Goal: Task Accomplishment & Management: Complete application form

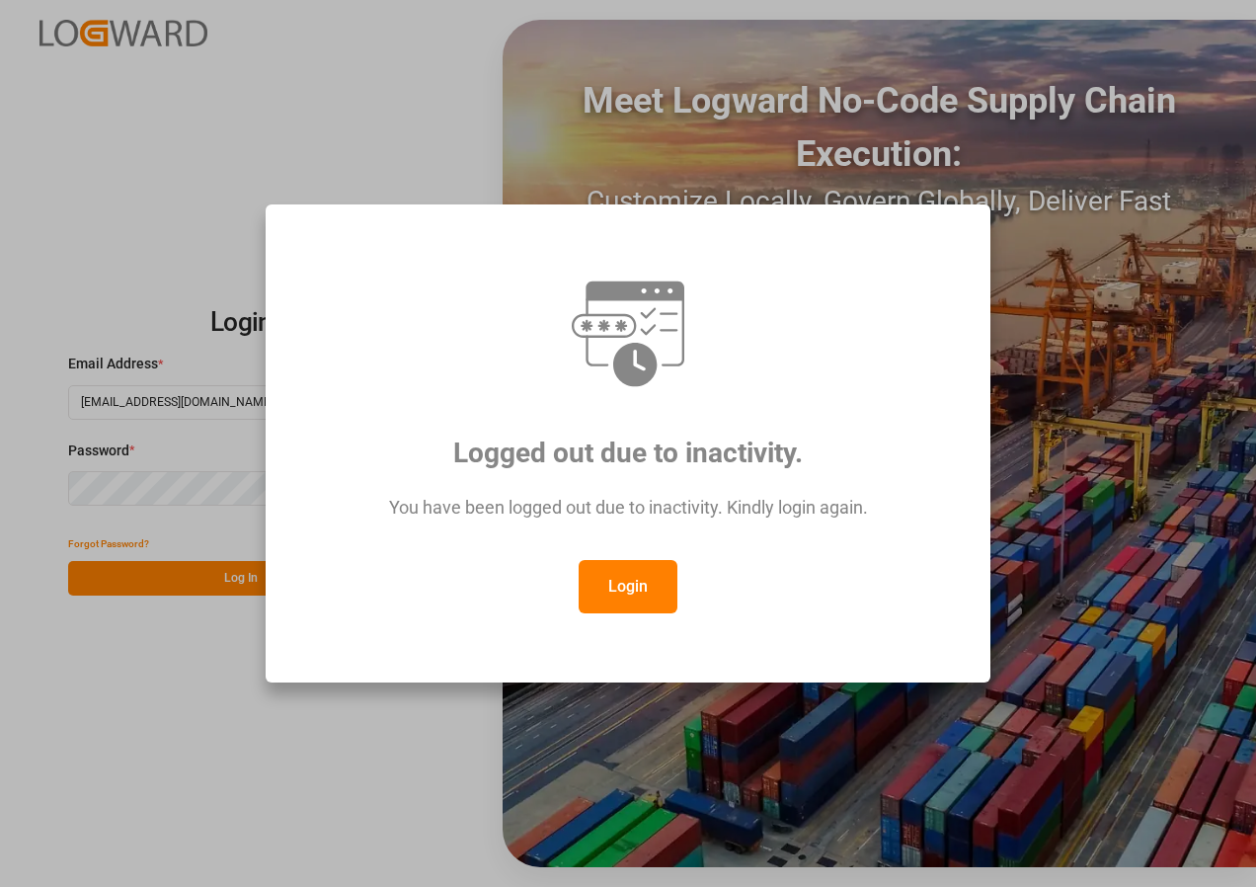
click at [613, 581] on button "Login" at bounding box center [628, 586] width 99 height 53
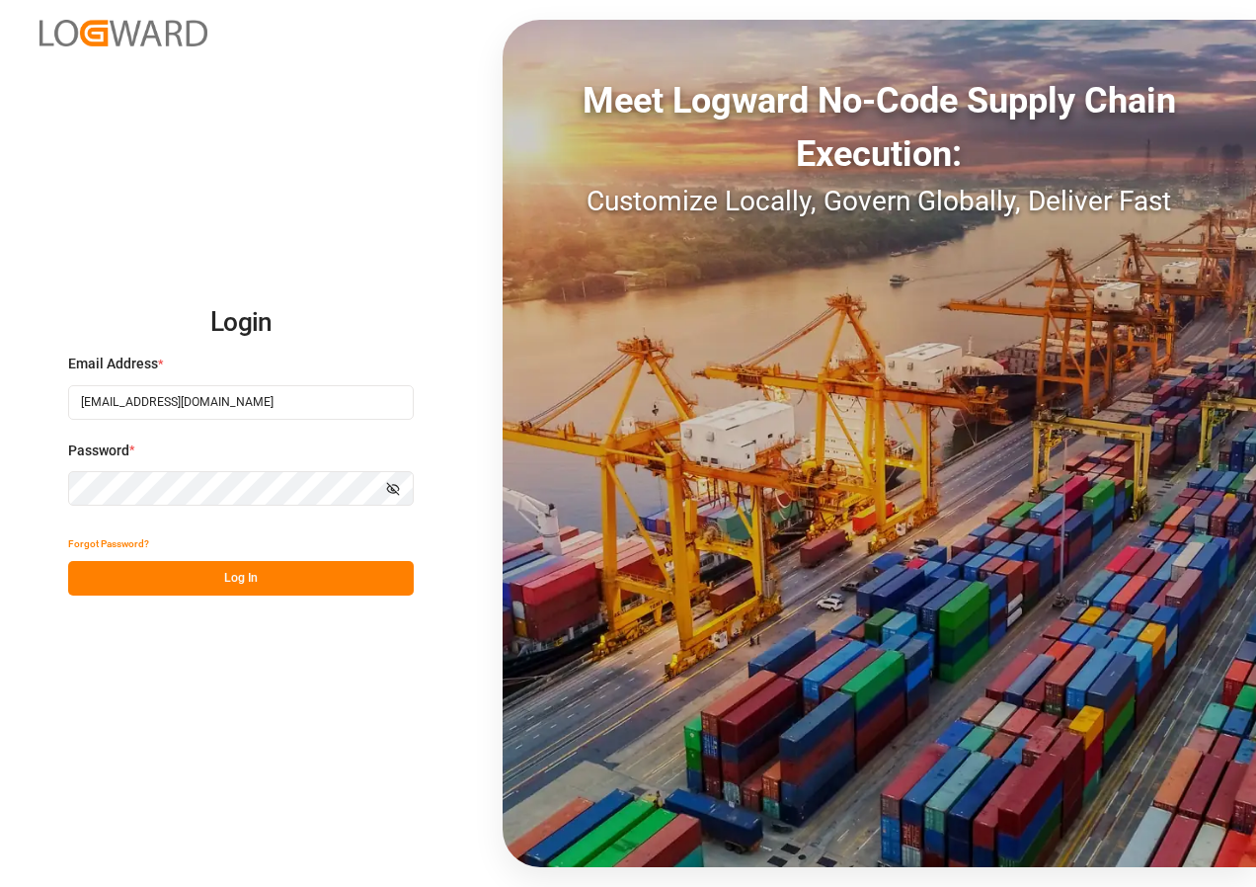
click at [237, 571] on button "Log In" at bounding box center [241, 578] width 346 height 35
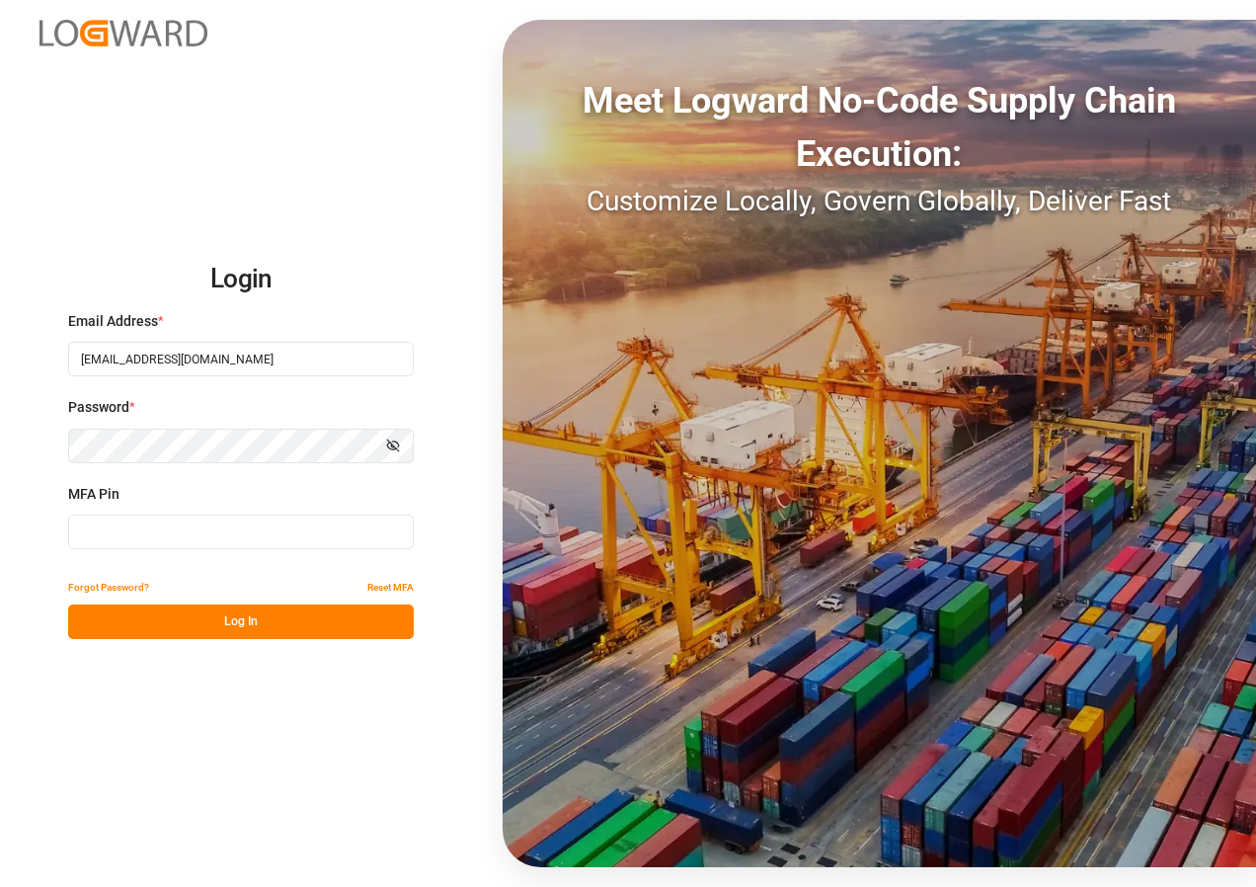
click at [224, 532] on input at bounding box center [241, 531] width 346 height 35
type input "843496"
click at [243, 612] on button "Log In" at bounding box center [241, 621] width 346 height 35
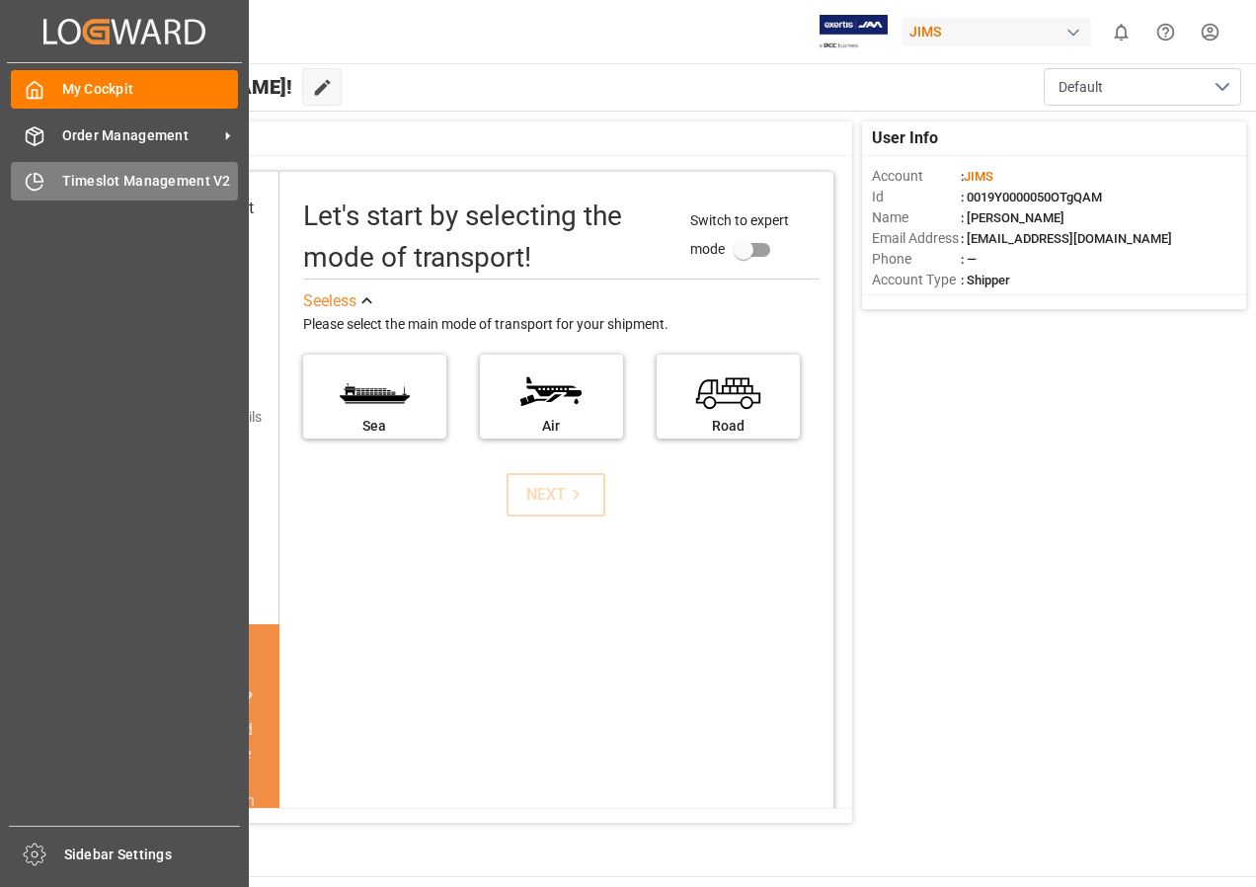
click at [77, 185] on span "Timeslot Management V2" at bounding box center [150, 181] width 177 height 21
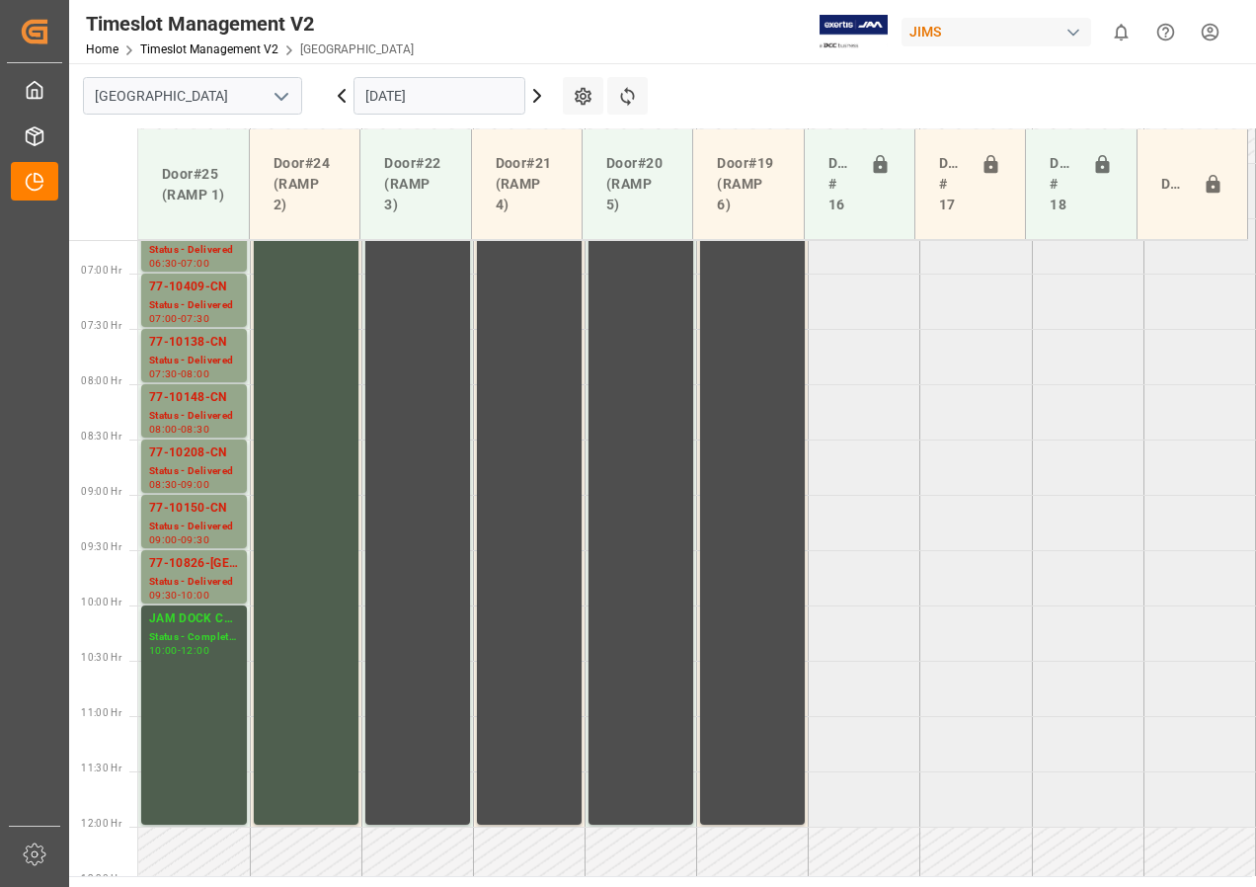
scroll to position [1135, 0]
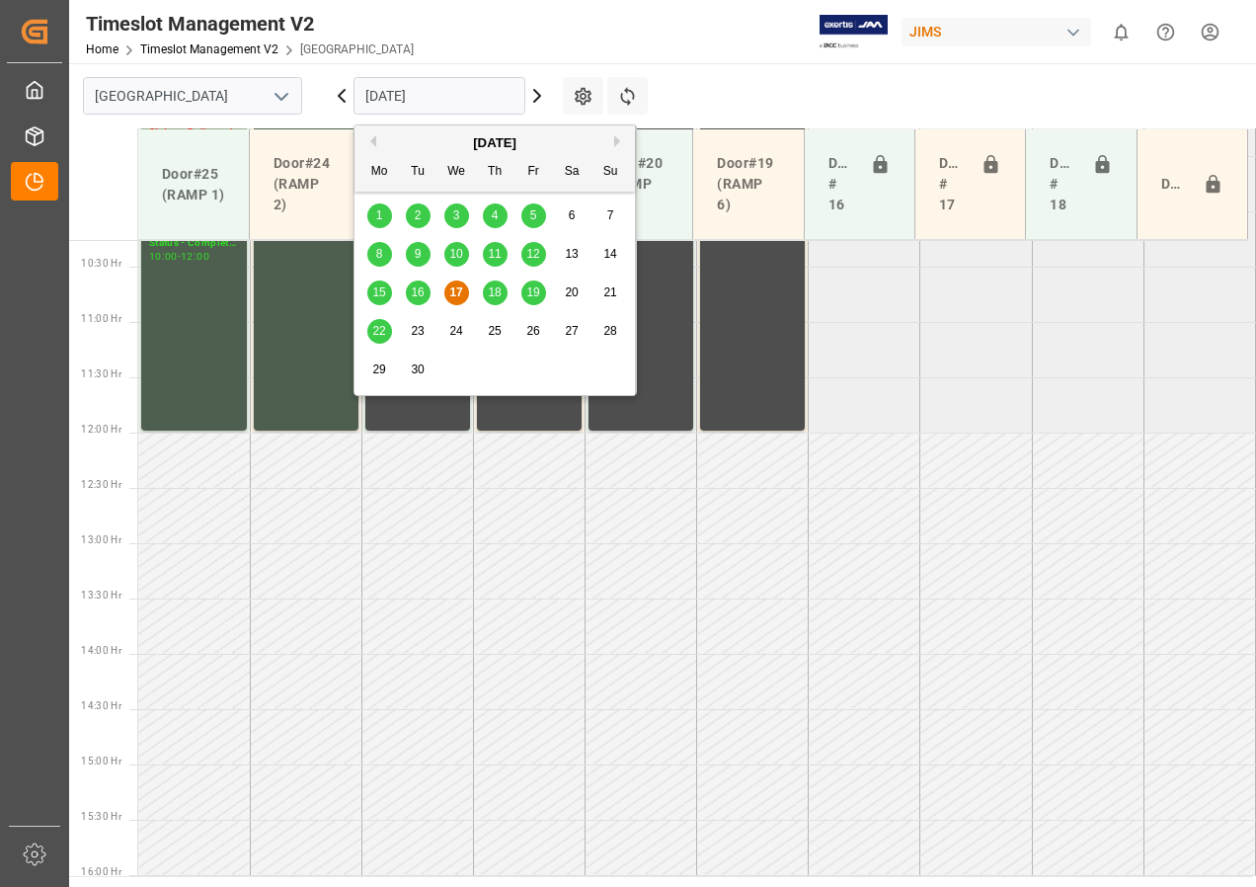
click at [449, 97] on input "[DATE]" at bounding box center [439, 96] width 172 height 38
click at [529, 290] on span "19" at bounding box center [532, 292] width 13 height 14
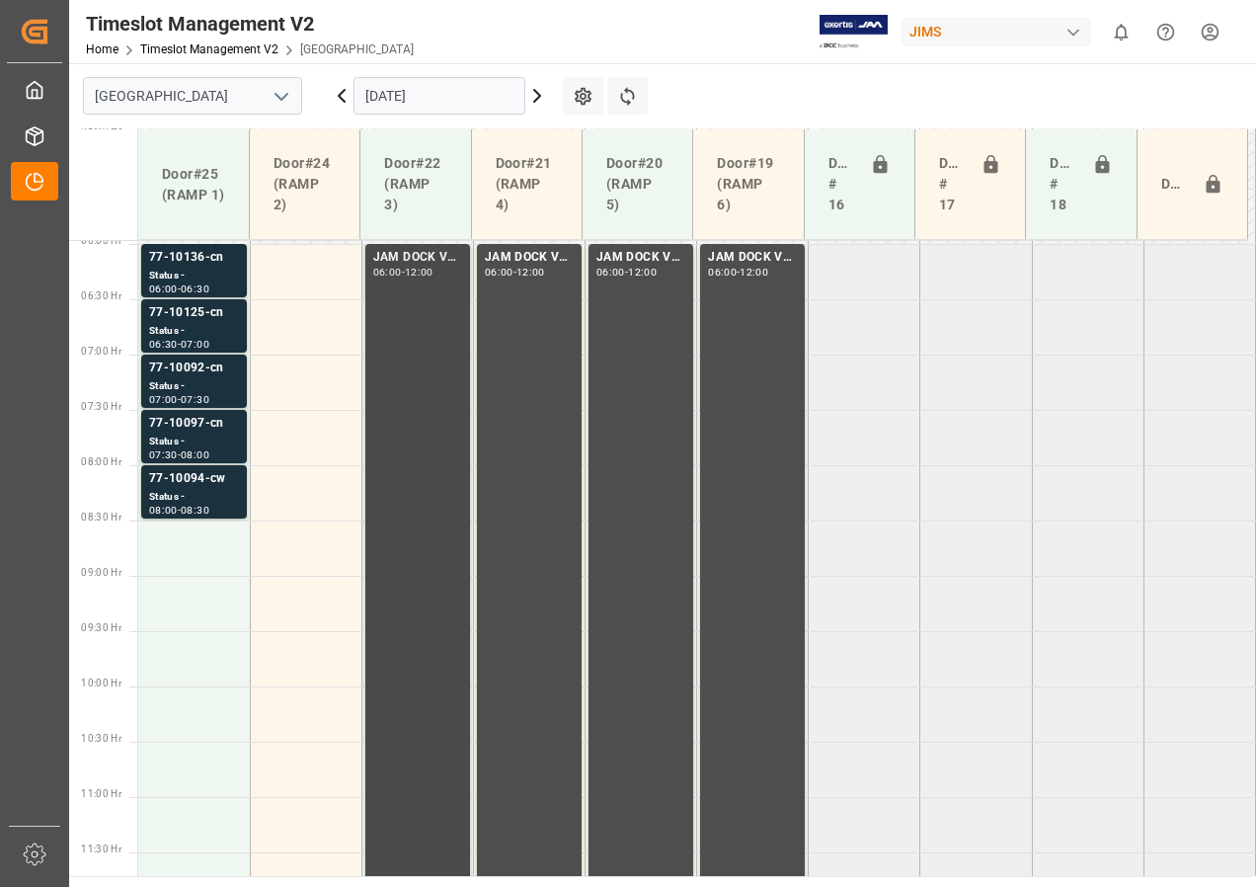
scroll to position [624, 0]
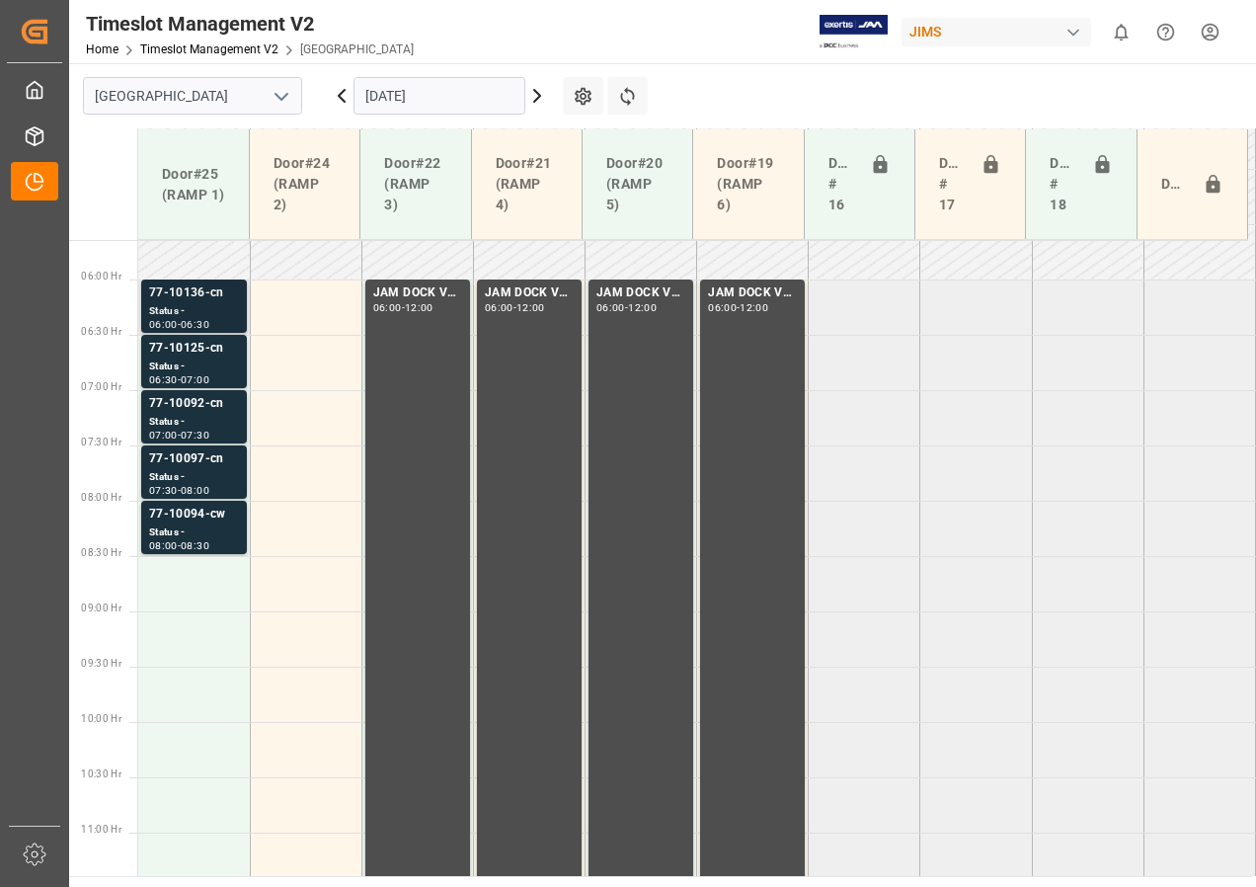
click at [201, 316] on div "Status -" at bounding box center [194, 311] width 90 height 17
click at [195, 354] on div "77-10125-cn" at bounding box center [194, 349] width 90 height 20
click at [196, 304] on div "Status -" at bounding box center [194, 311] width 90 height 17
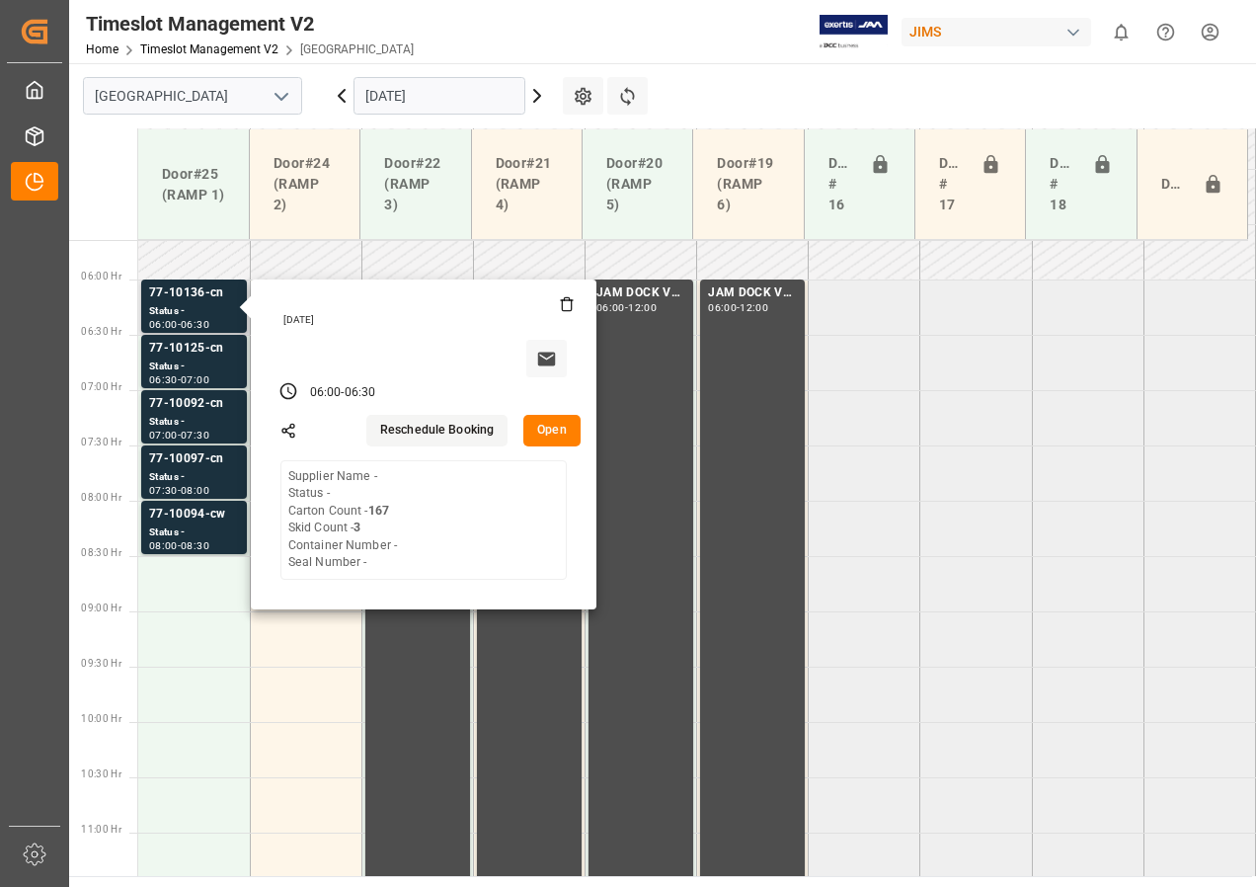
click at [560, 440] on button "Open" at bounding box center [551, 431] width 57 height 32
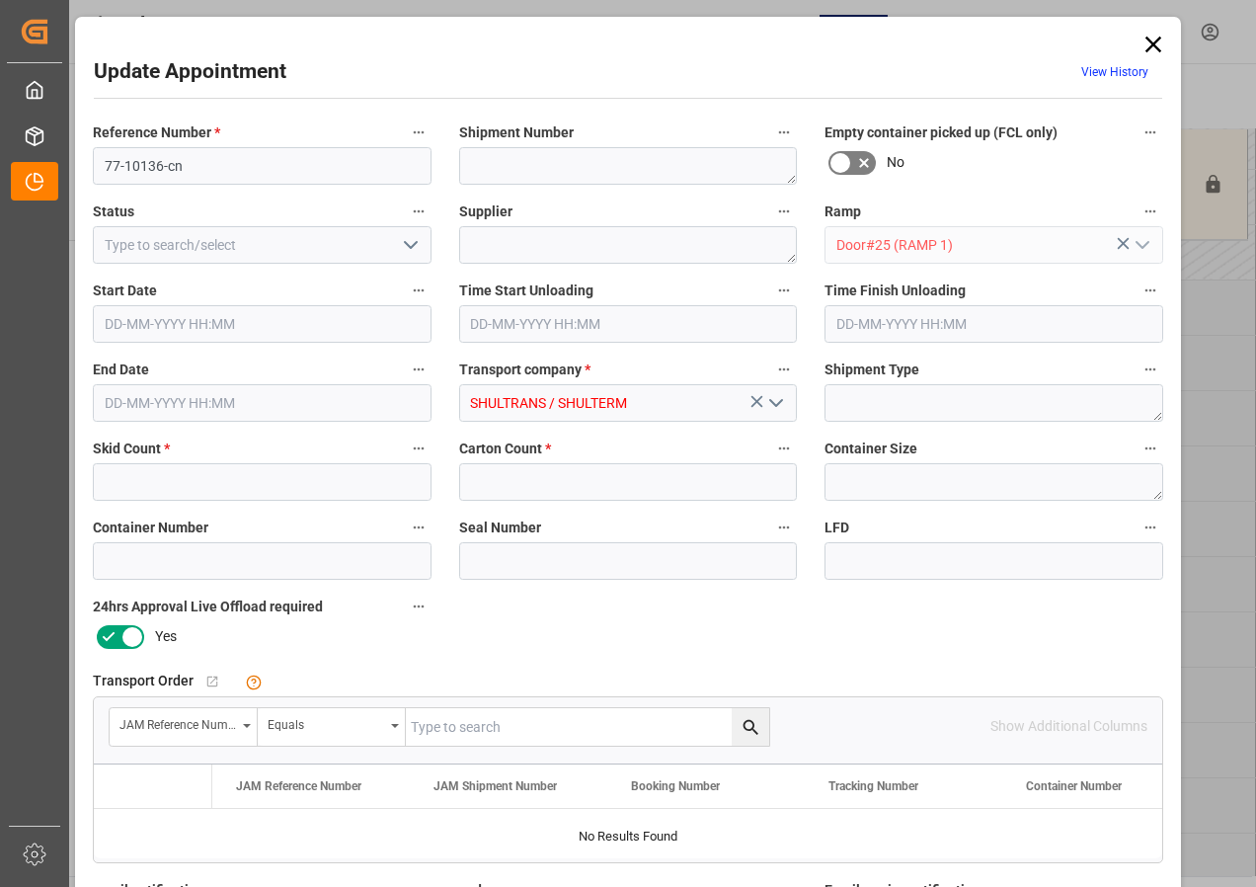
type input "3"
type input "167"
type input "[DATE] 06:00"
type input "[DATE] 06:30"
type input "[DATE] 14:49"
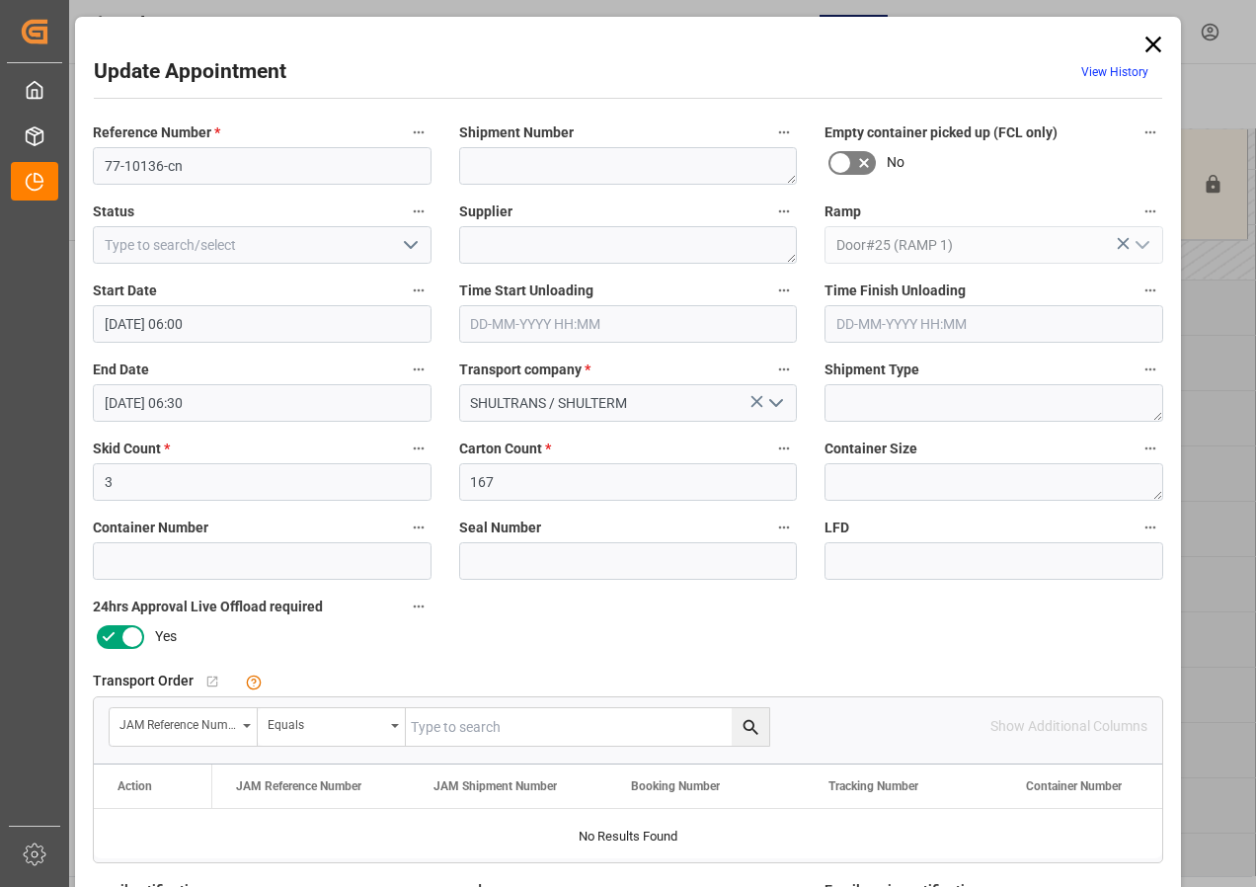
drag, startPoint x: 1144, startPoint y: 36, endPoint x: 1096, endPoint y: 52, distance: 51.2
click at [1144, 36] on icon at bounding box center [1153, 45] width 28 height 28
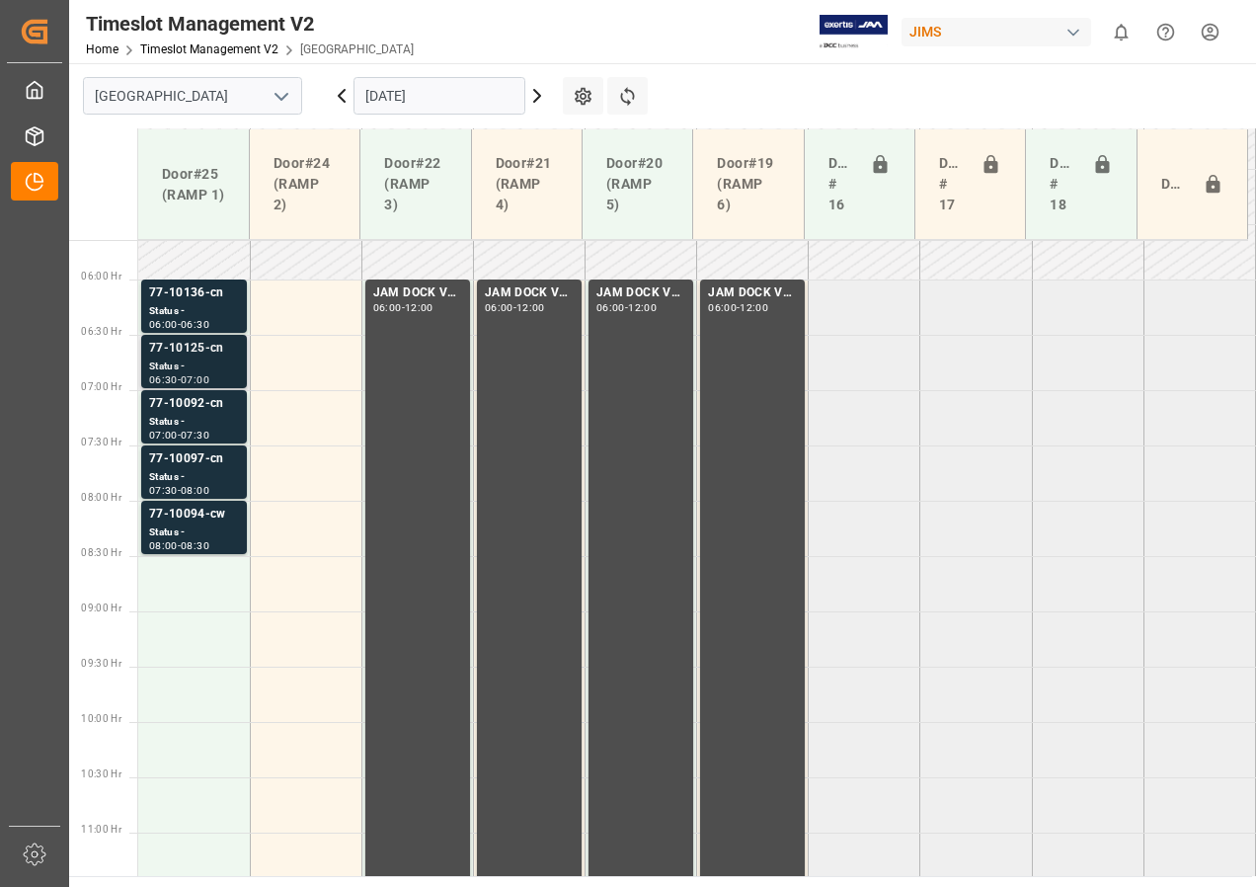
click at [173, 368] on div "Status -" at bounding box center [194, 366] width 90 height 17
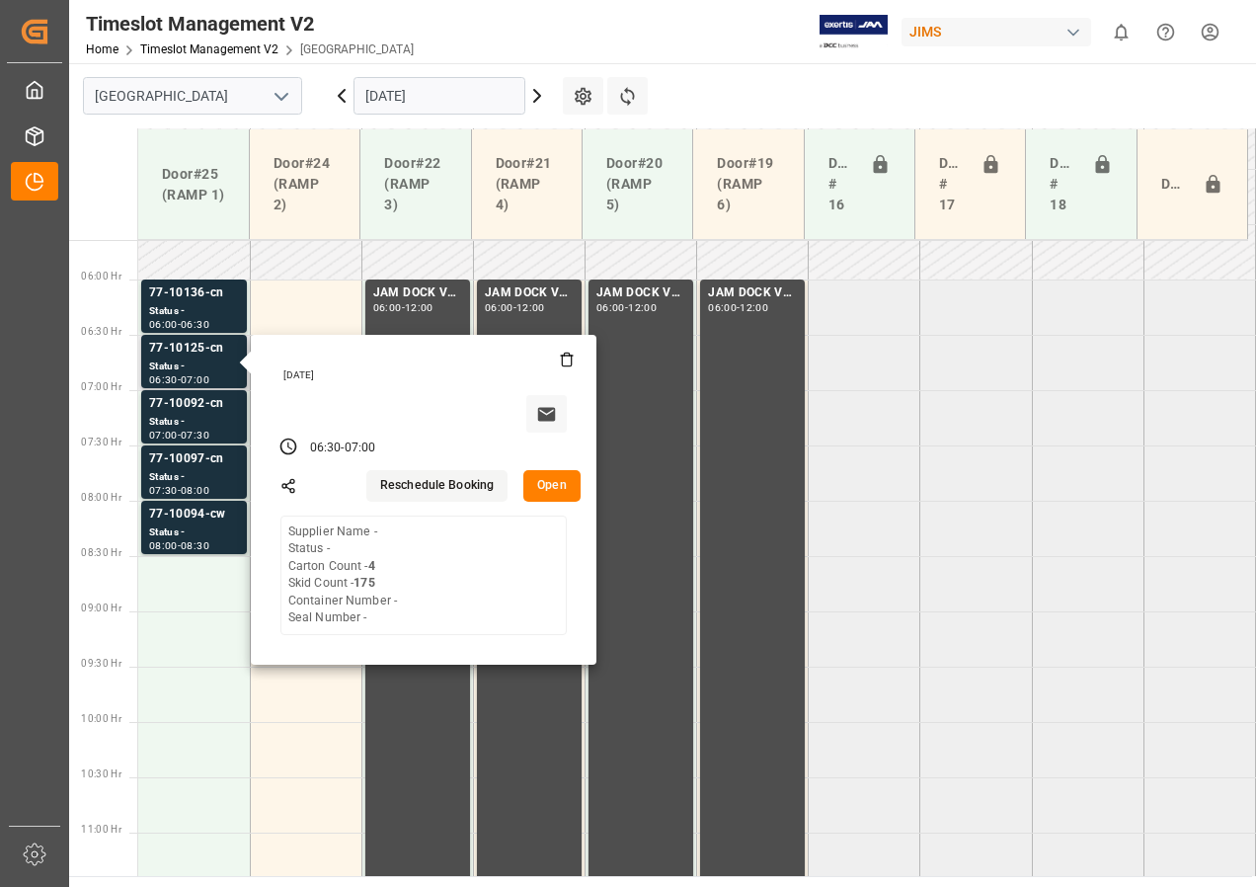
click at [557, 484] on button "Open" at bounding box center [551, 486] width 57 height 32
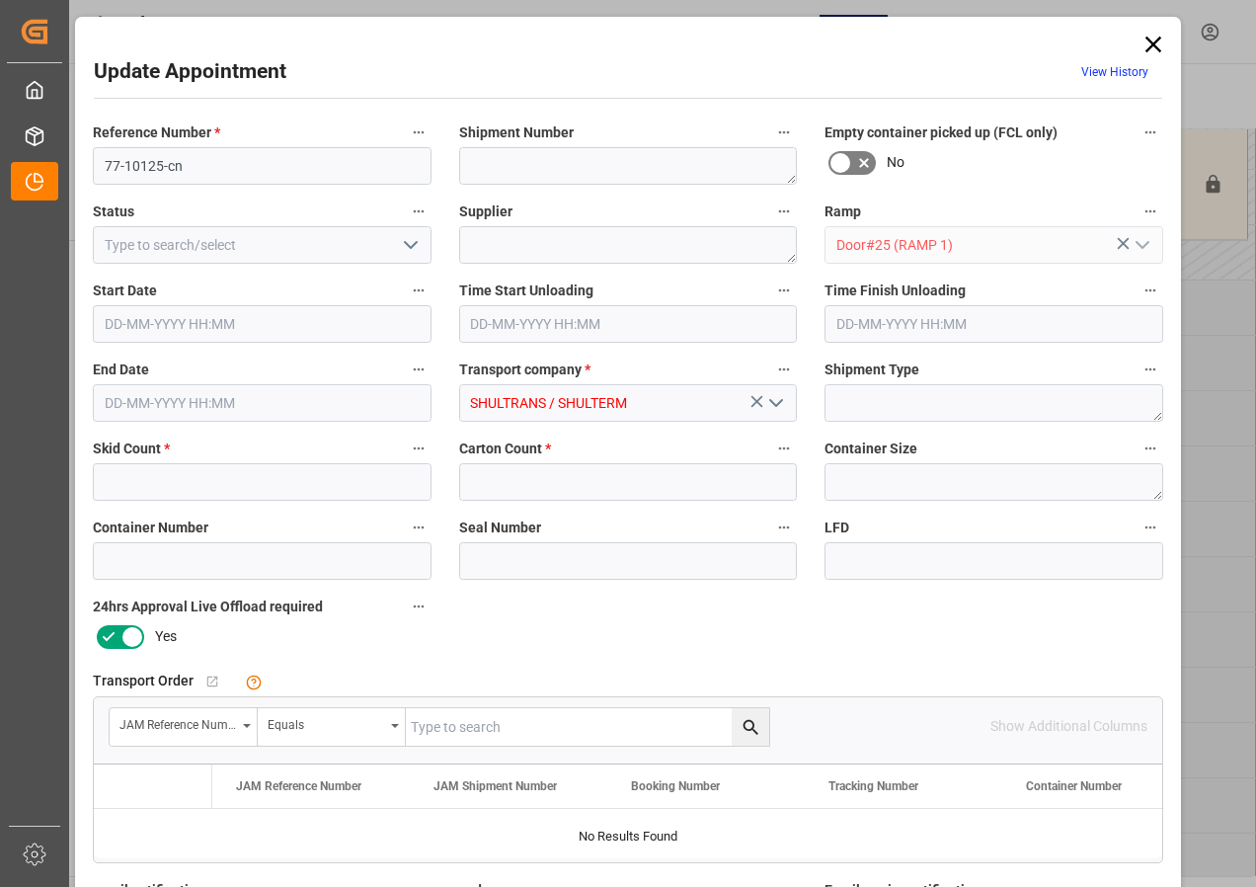
type input "175"
type input "4"
type input "[DATE] 06:30"
type input "[DATE] 07:00"
type input "[DATE] 14:49"
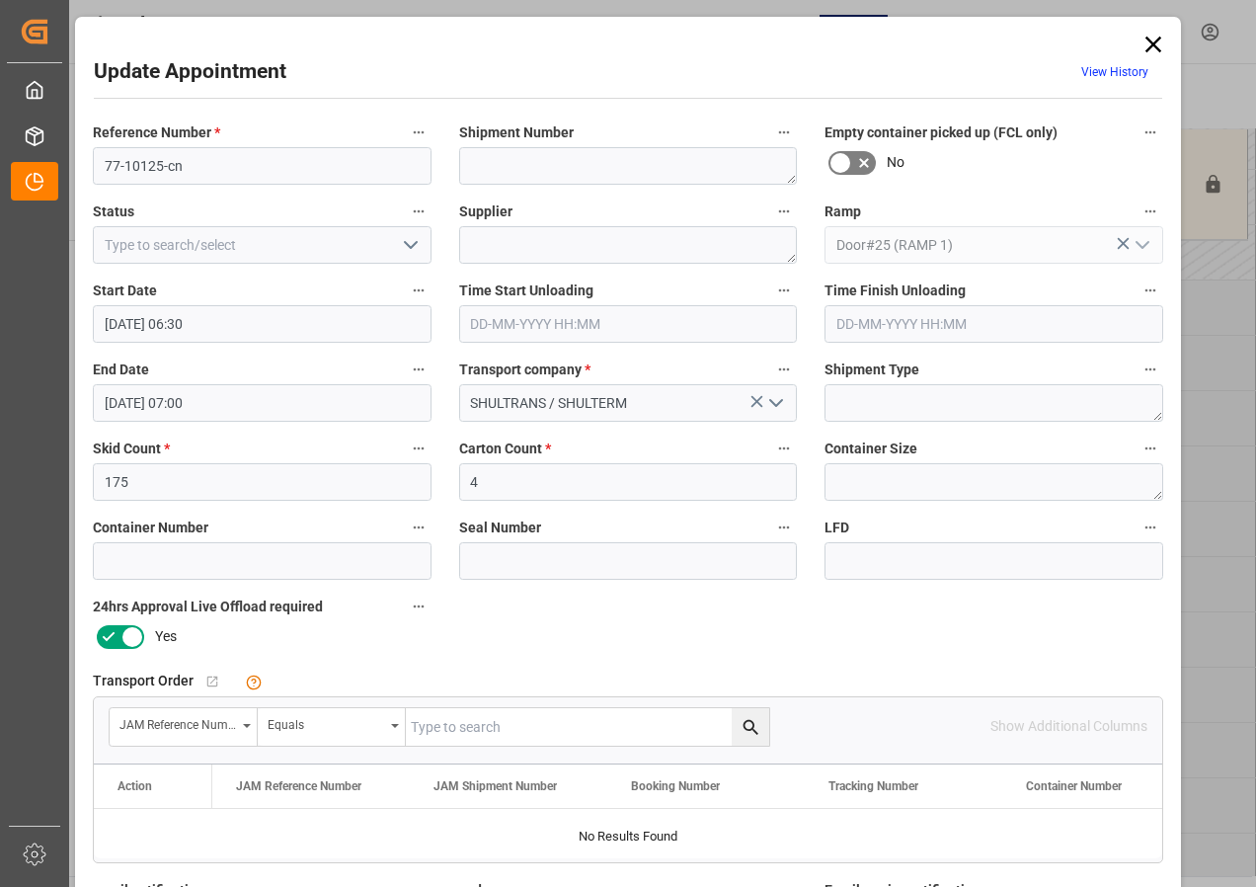
click at [1145, 39] on icon at bounding box center [1153, 45] width 16 height 16
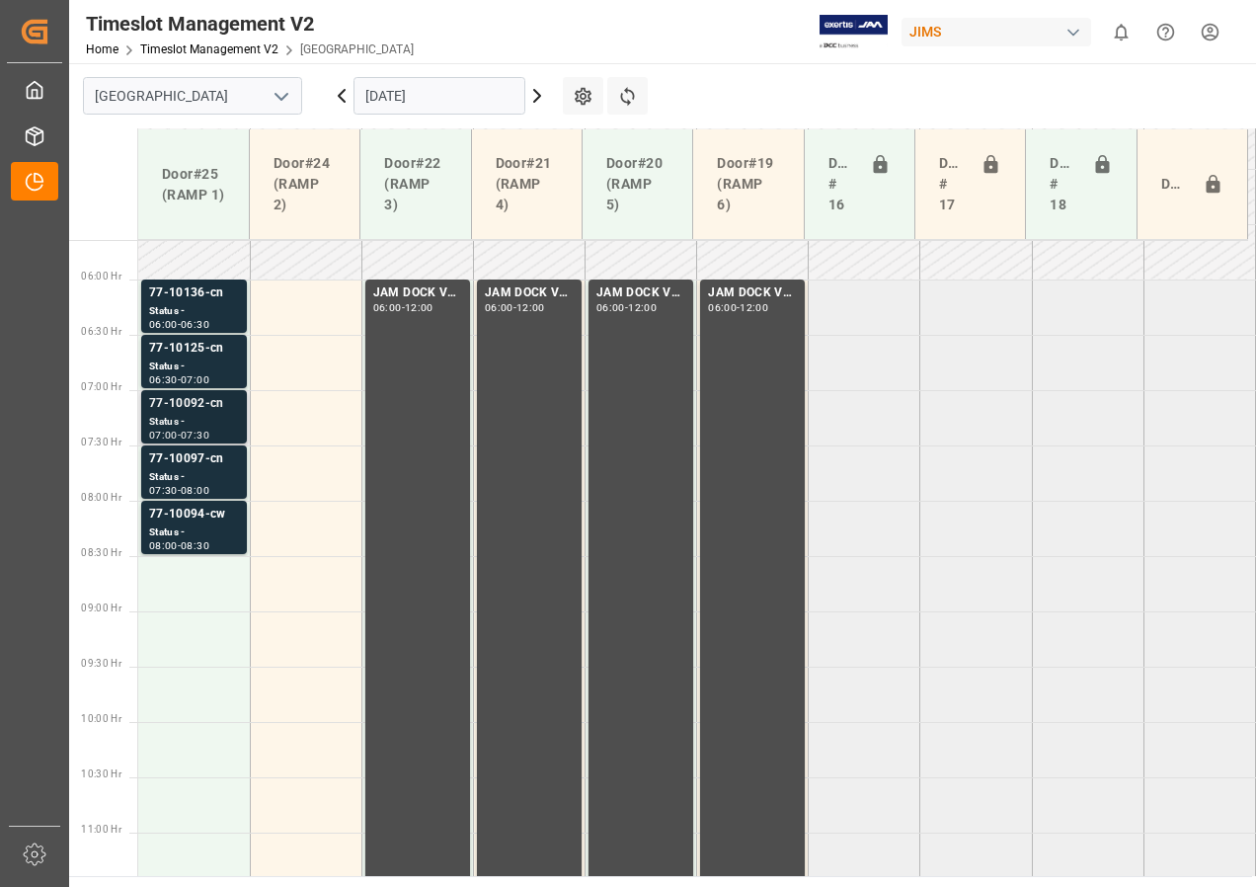
click at [150, 420] on div "Status -" at bounding box center [194, 422] width 90 height 17
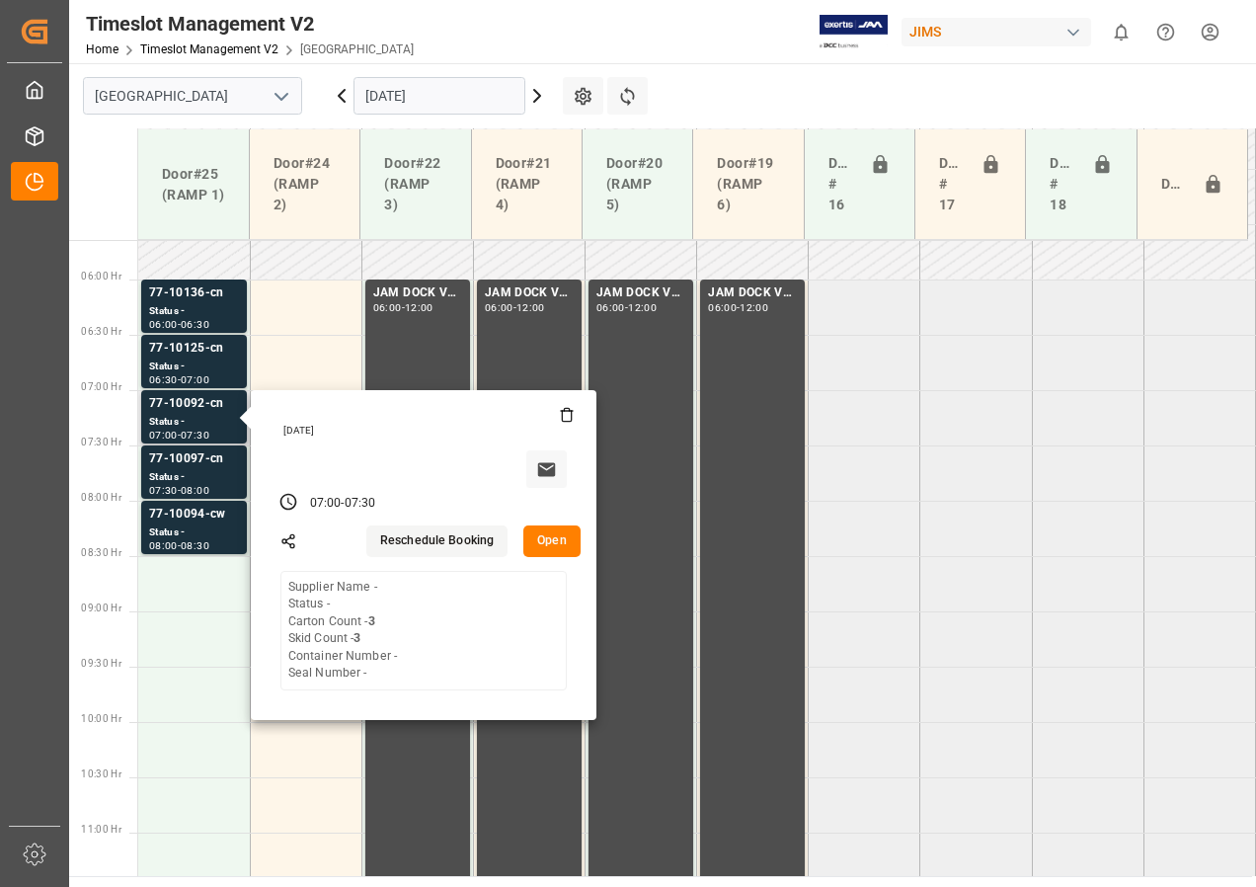
click at [549, 544] on button "Open" at bounding box center [551, 541] width 57 height 32
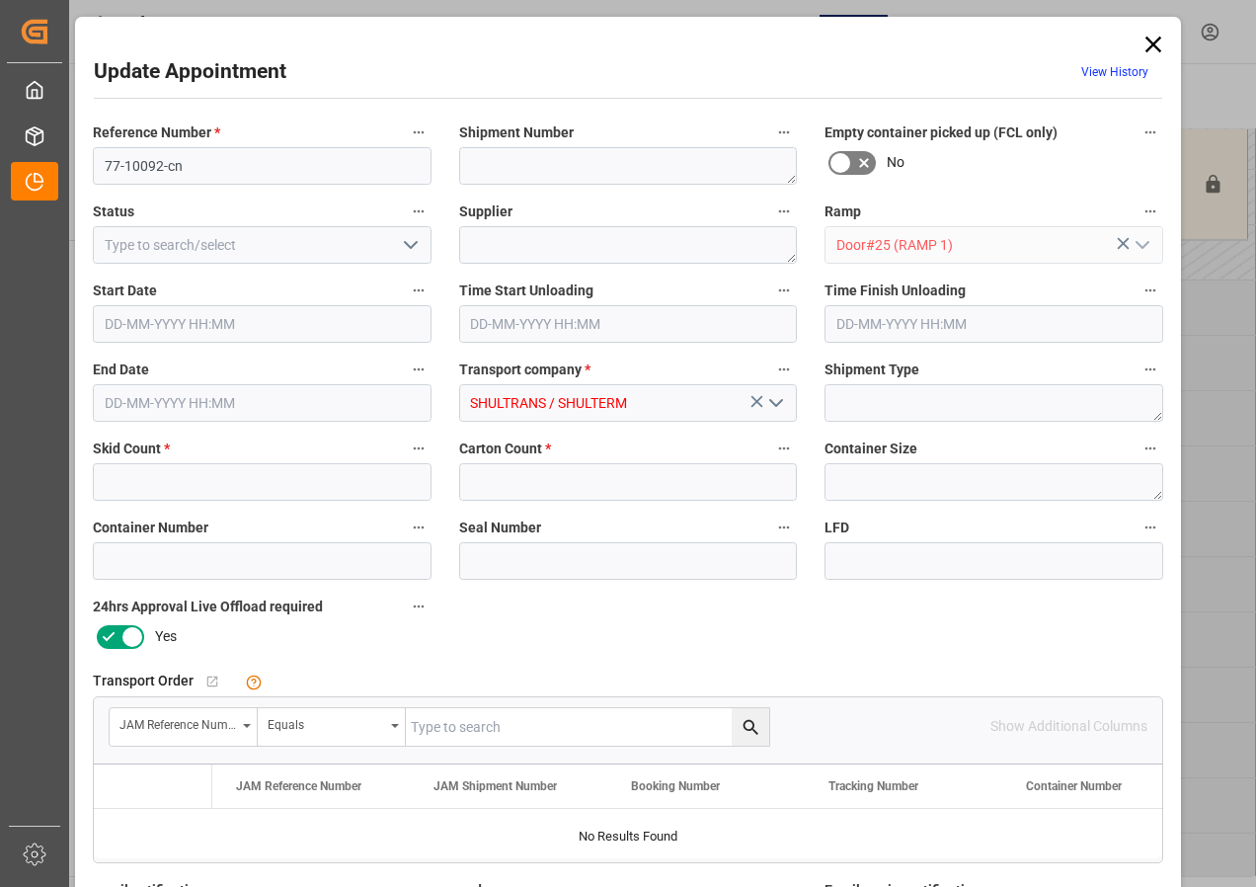
type input "3"
type input "[DATE] 07:00"
type input "[DATE] 07:30"
type input "[DATE] 14:48"
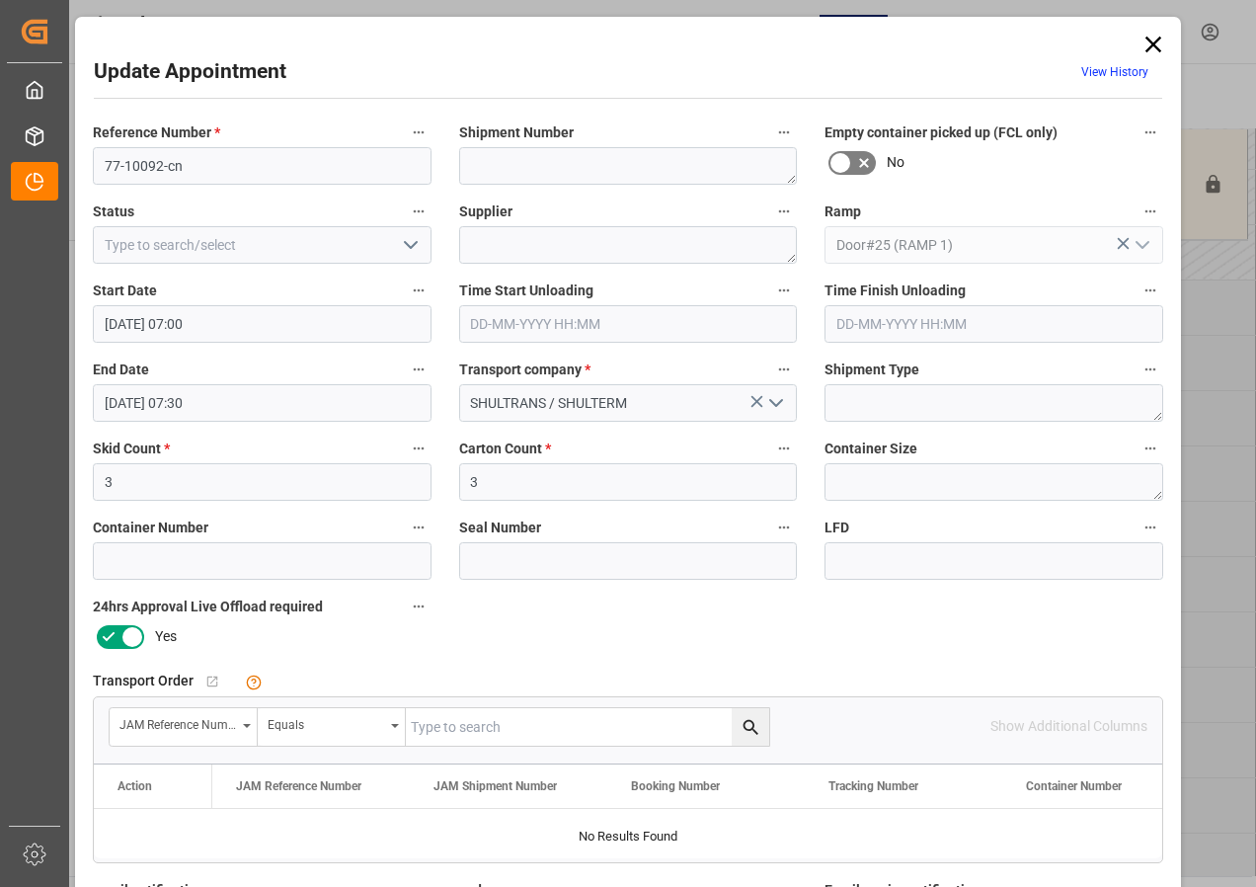
click at [1152, 42] on icon at bounding box center [1153, 45] width 16 height 16
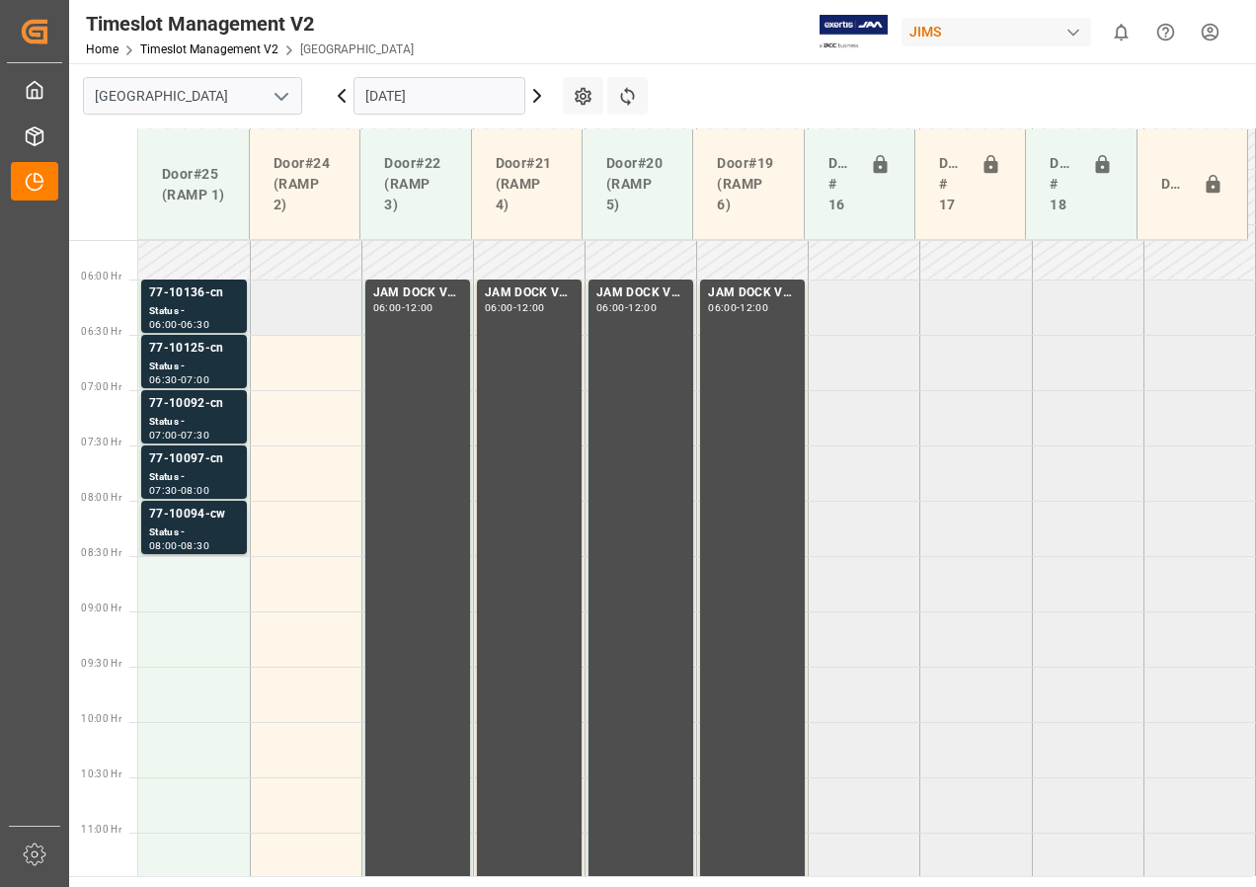
click at [301, 326] on td at bounding box center [306, 306] width 112 height 55
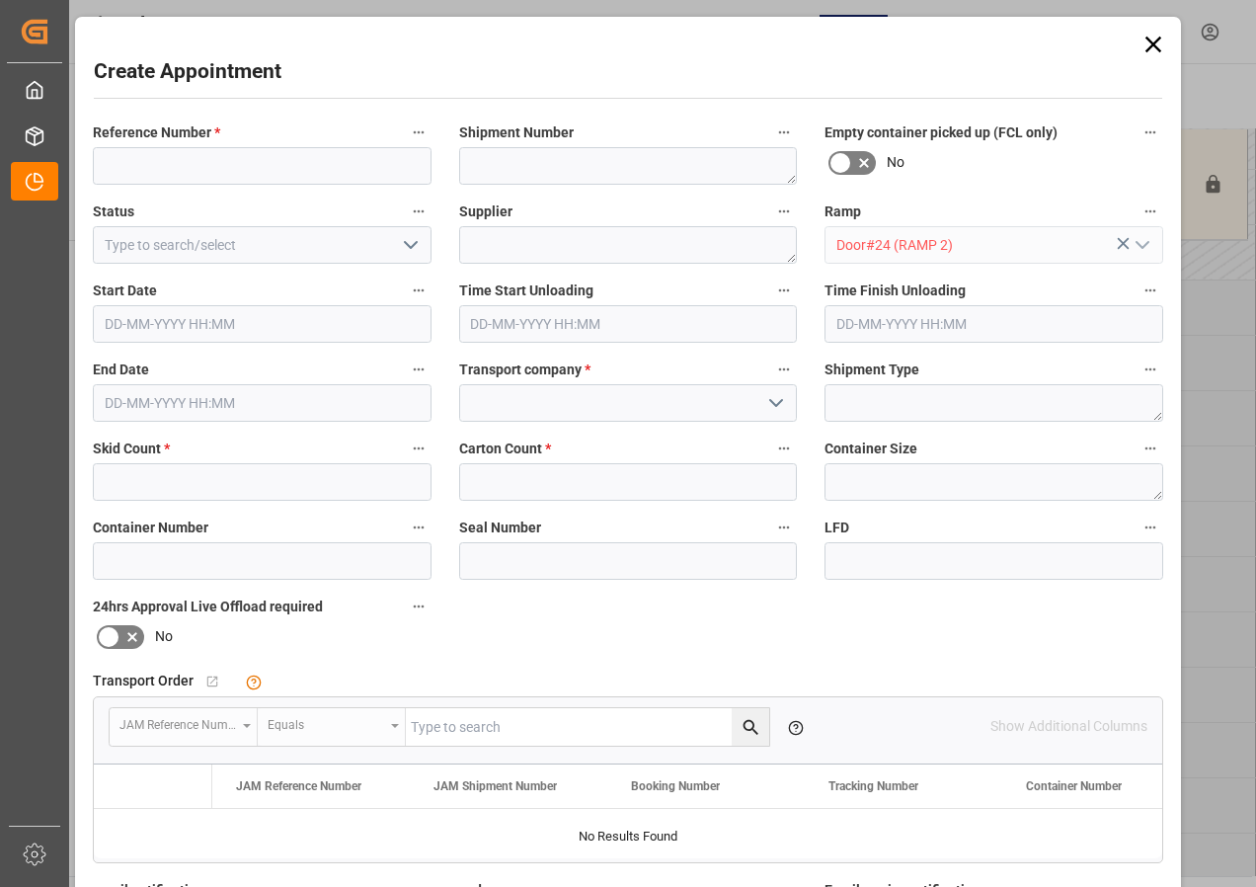
type input "[DATE] 06:00"
type input "[DATE] 06:30"
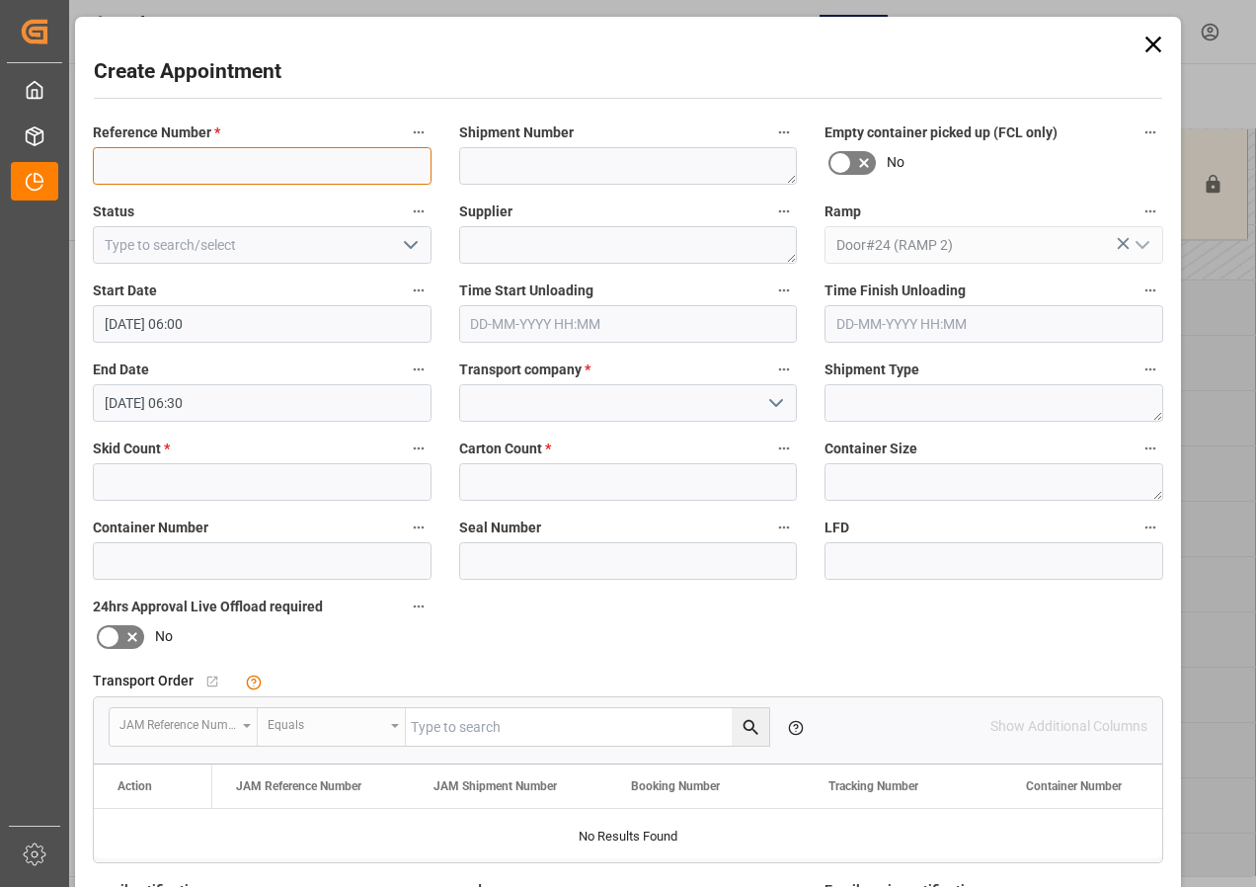
click at [202, 160] on input at bounding box center [262, 166] width 339 height 38
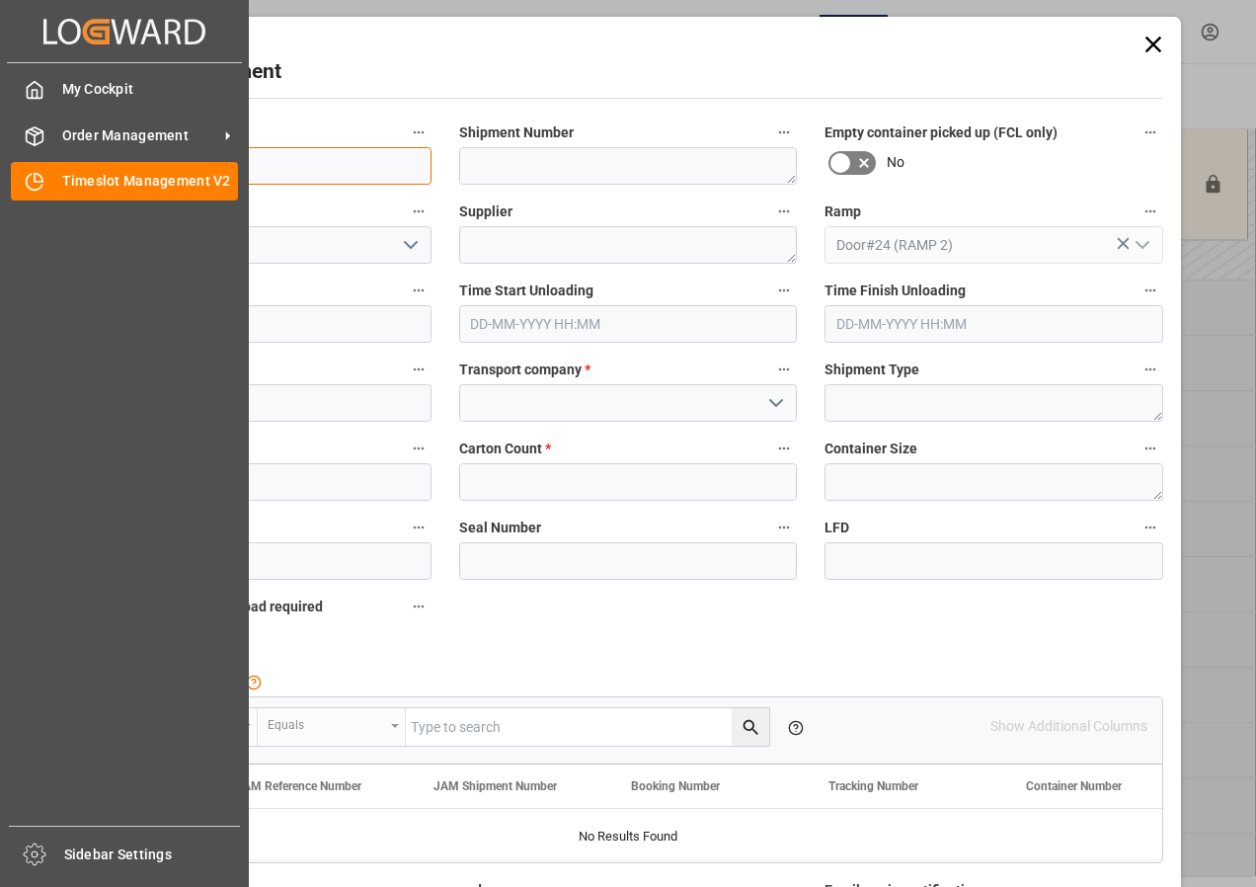
drag, startPoint x: 234, startPoint y: 166, endPoint x: 52, endPoint y: 158, distance: 181.9
click at [52, 158] on body "Created by potrace 1.15, written by [PERSON_NAME] [DATE]-[DATE] Created by potr…" at bounding box center [628, 443] width 1256 height 887
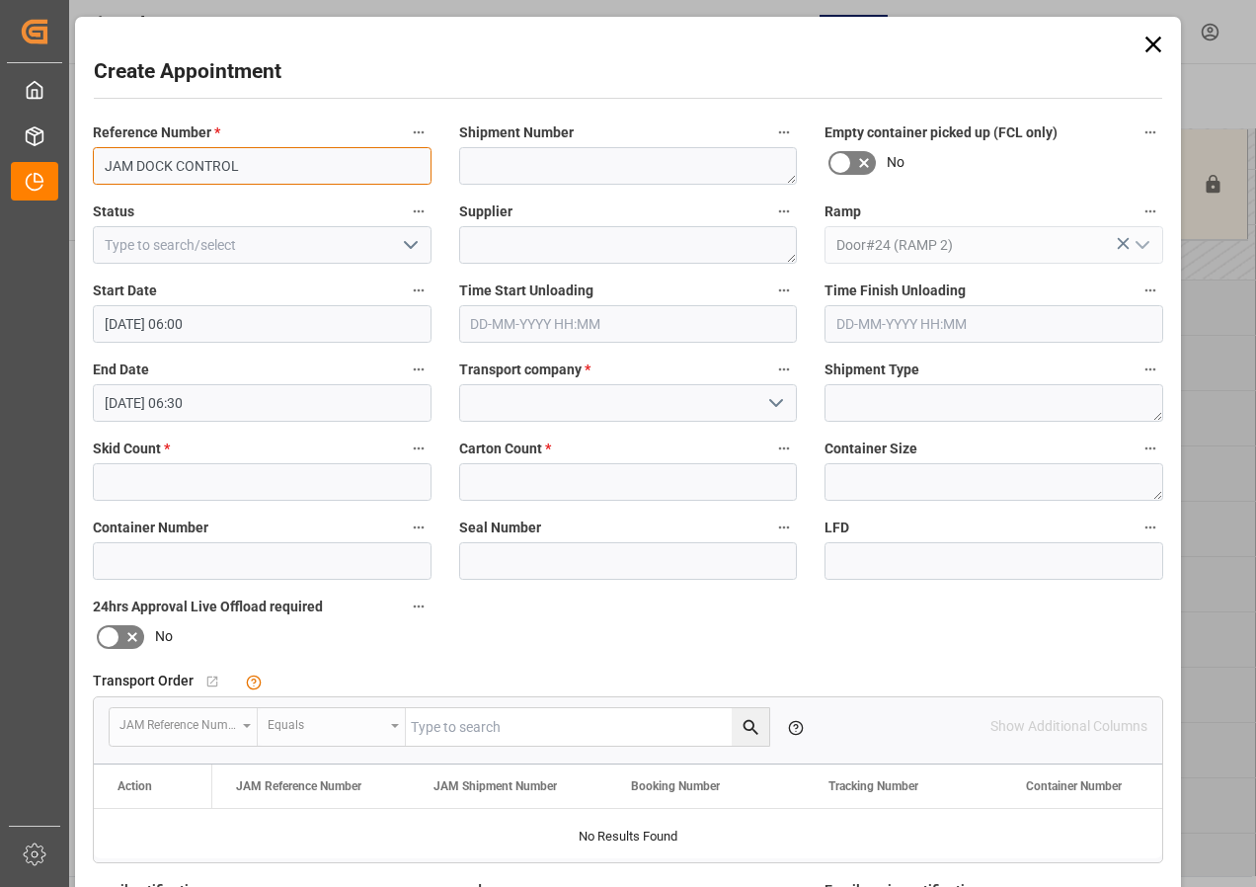
type input "JAM DOCK CONTROL"
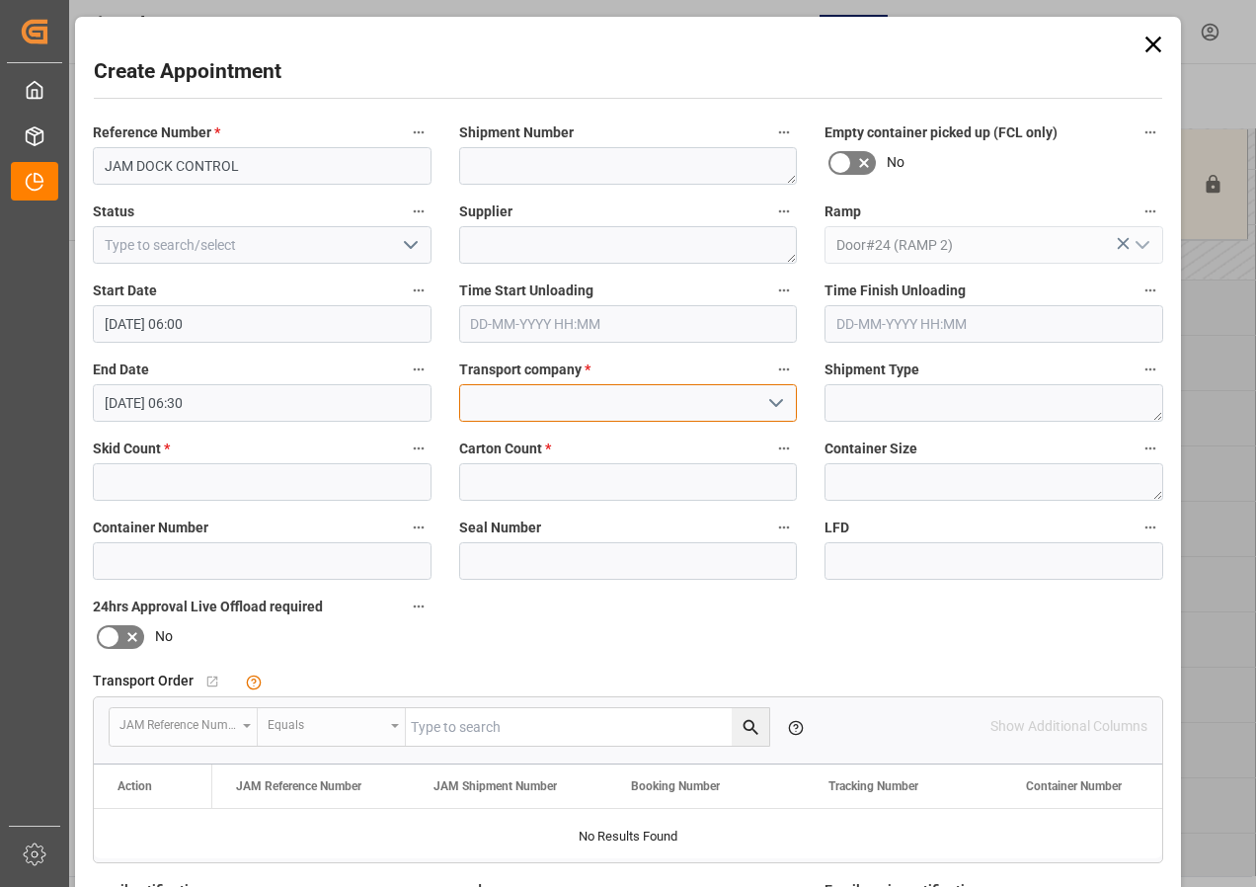
click at [498, 403] on input at bounding box center [628, 403] width 339 height 38
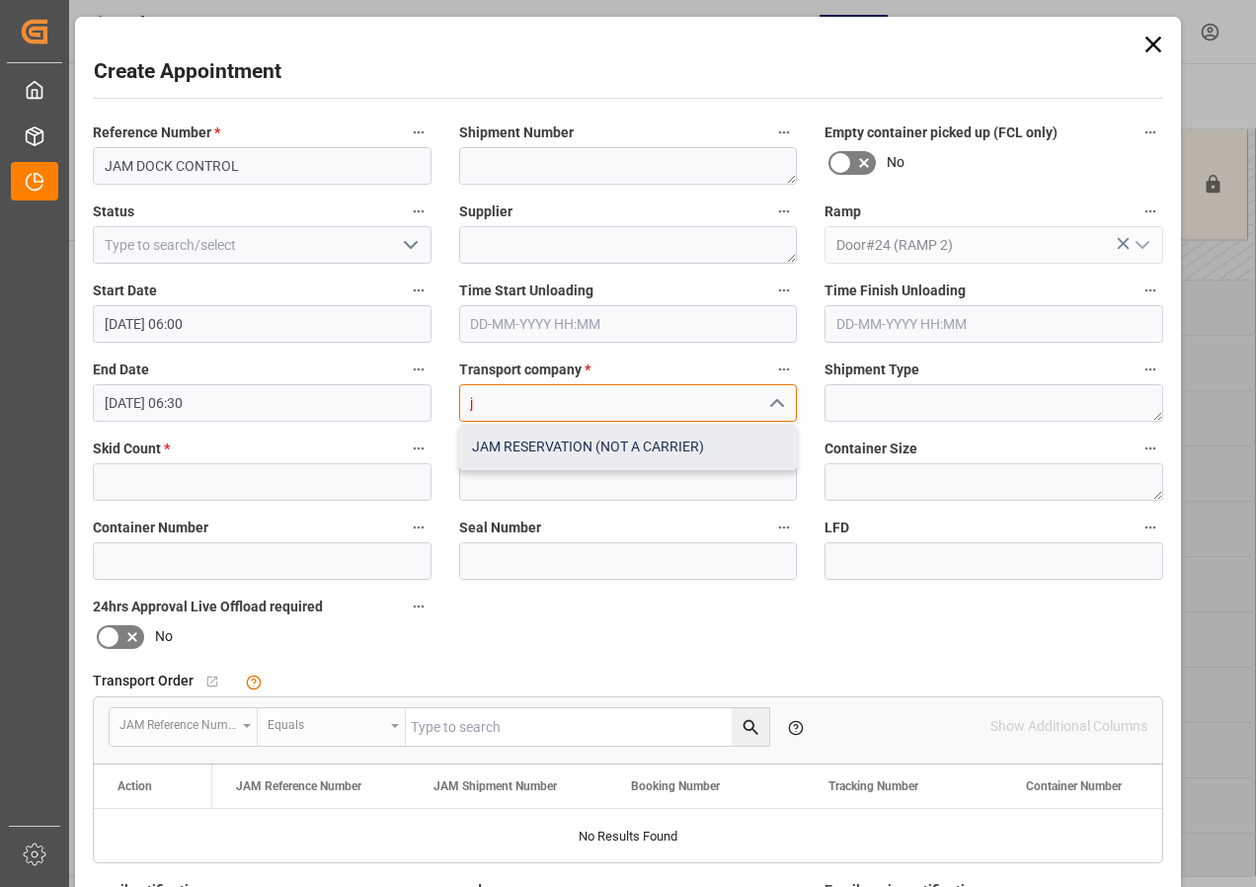
click at [530, 443] on div "JAM RESERVATION (NOT A CARRIER)" at bounding box center [628, 447] width 337 height 44
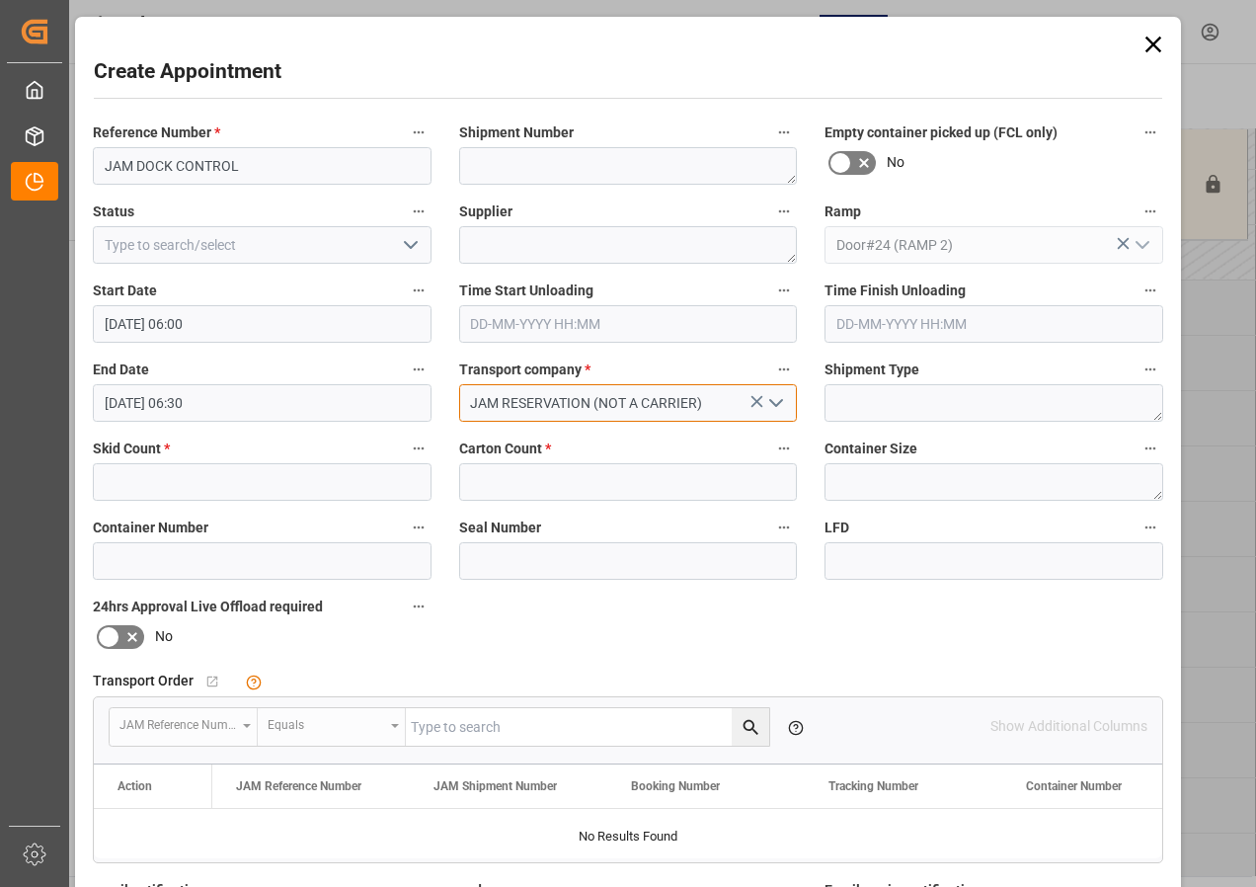
type input "JAM RESERVATION (NOT A CARRIER)"
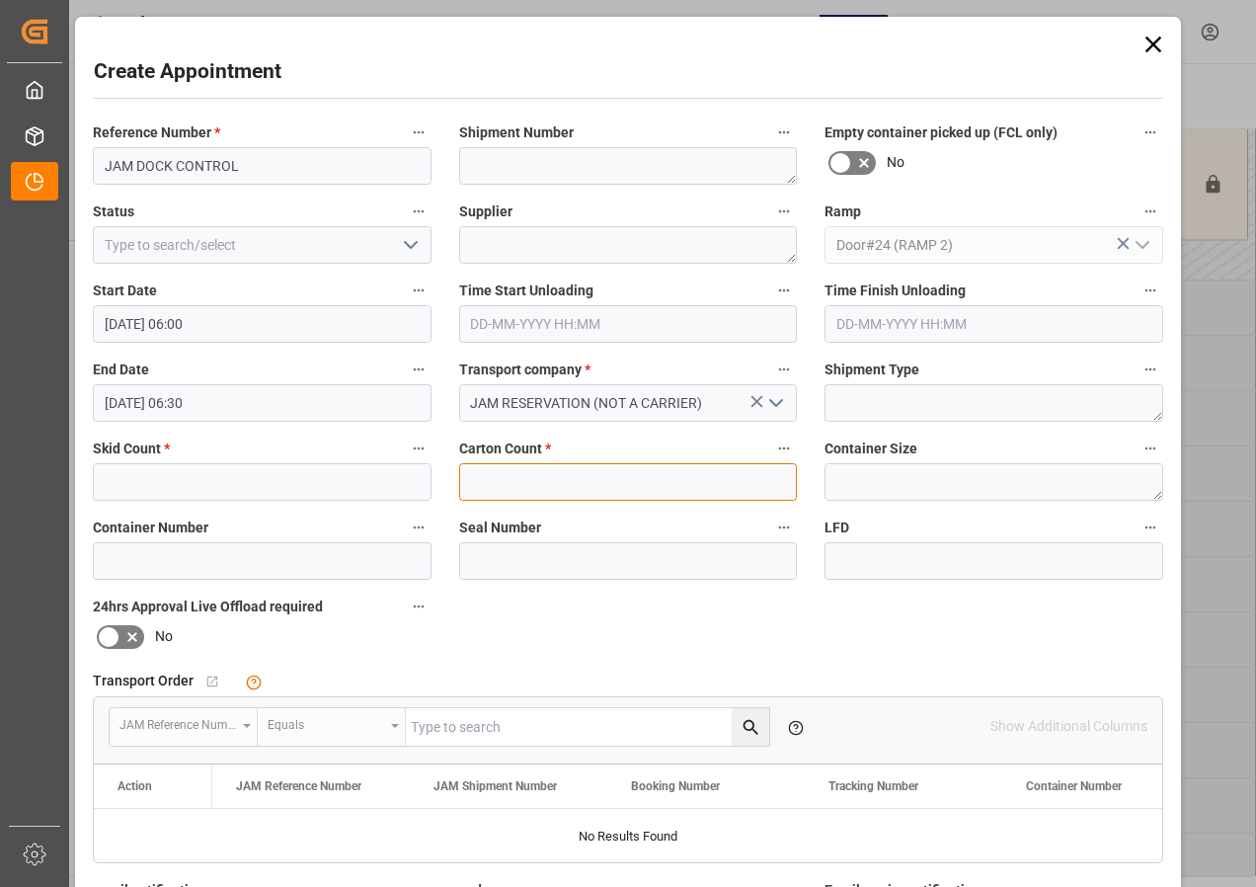
click at [512, 480] on input "text" at bounding box center [628, 482] width 339 height 38
type input "0"
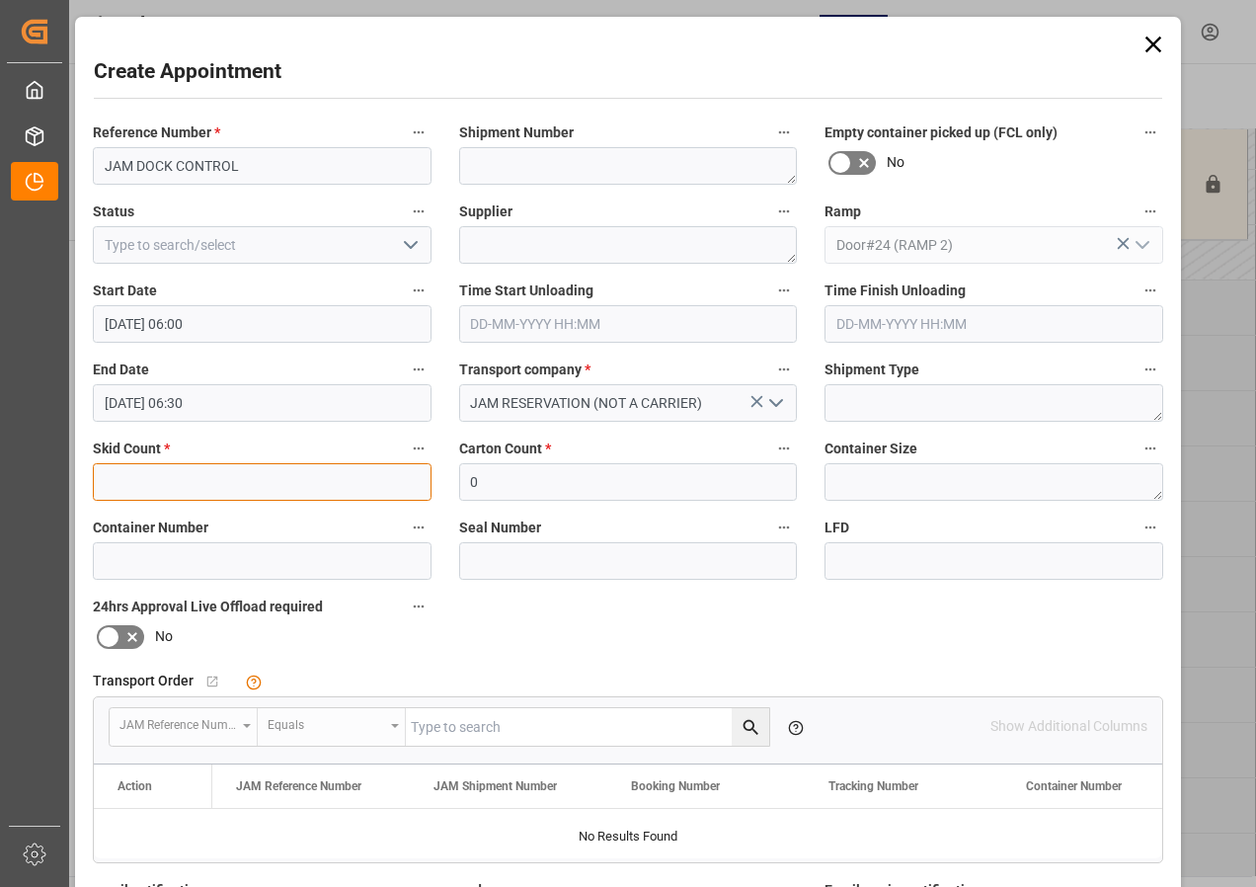
click at [228, 479] on input "text" at bounding box center [262, 482] width 339 height 38
type input "0"
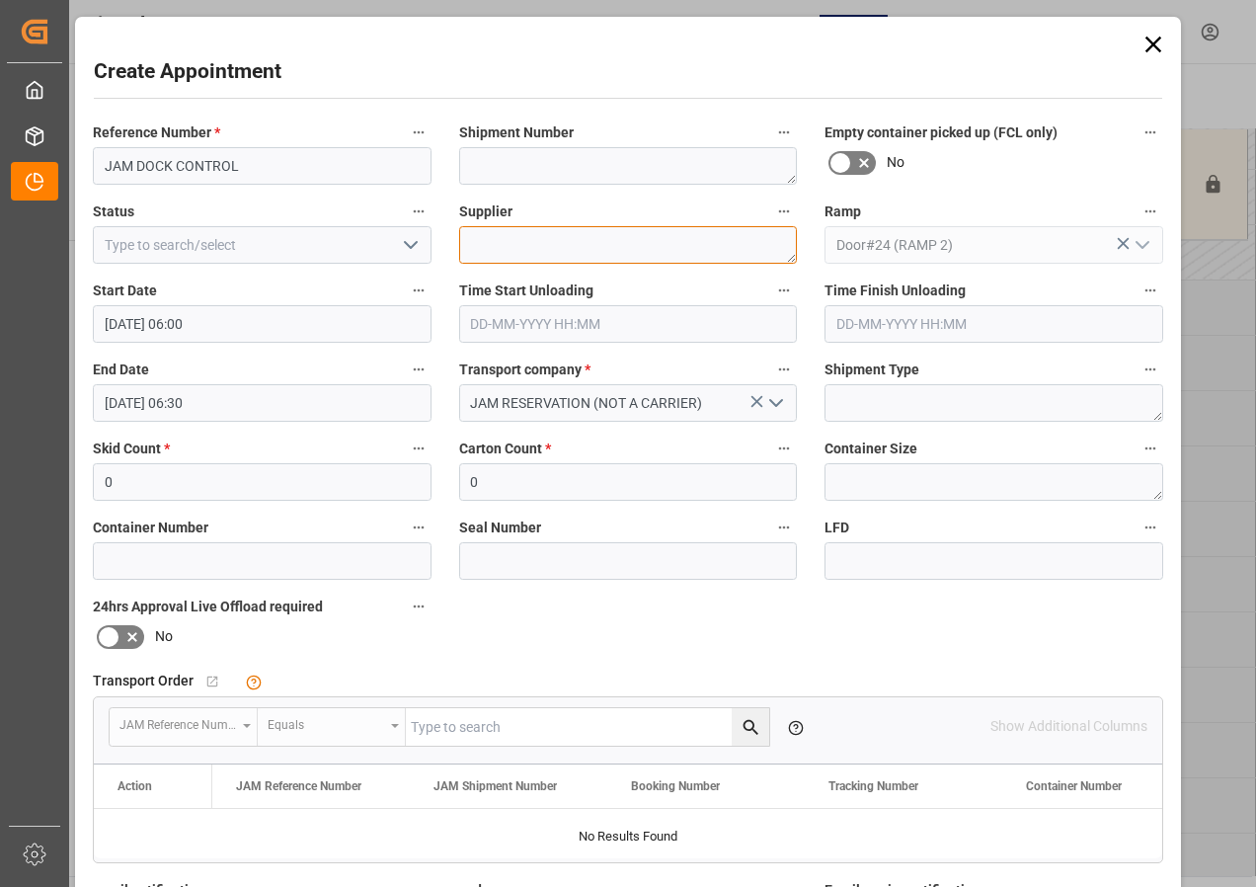
click at [486, 249] on textarea at bounding box center [628, 245] width 339 height 38
paste textarea "JAM DOCK CONTROL"
type textarea "JAM DOCK CONTROL"
click at [175, 406] on input "[DATE] 06:30" at bounding box center [262, 403] width 339 height 38
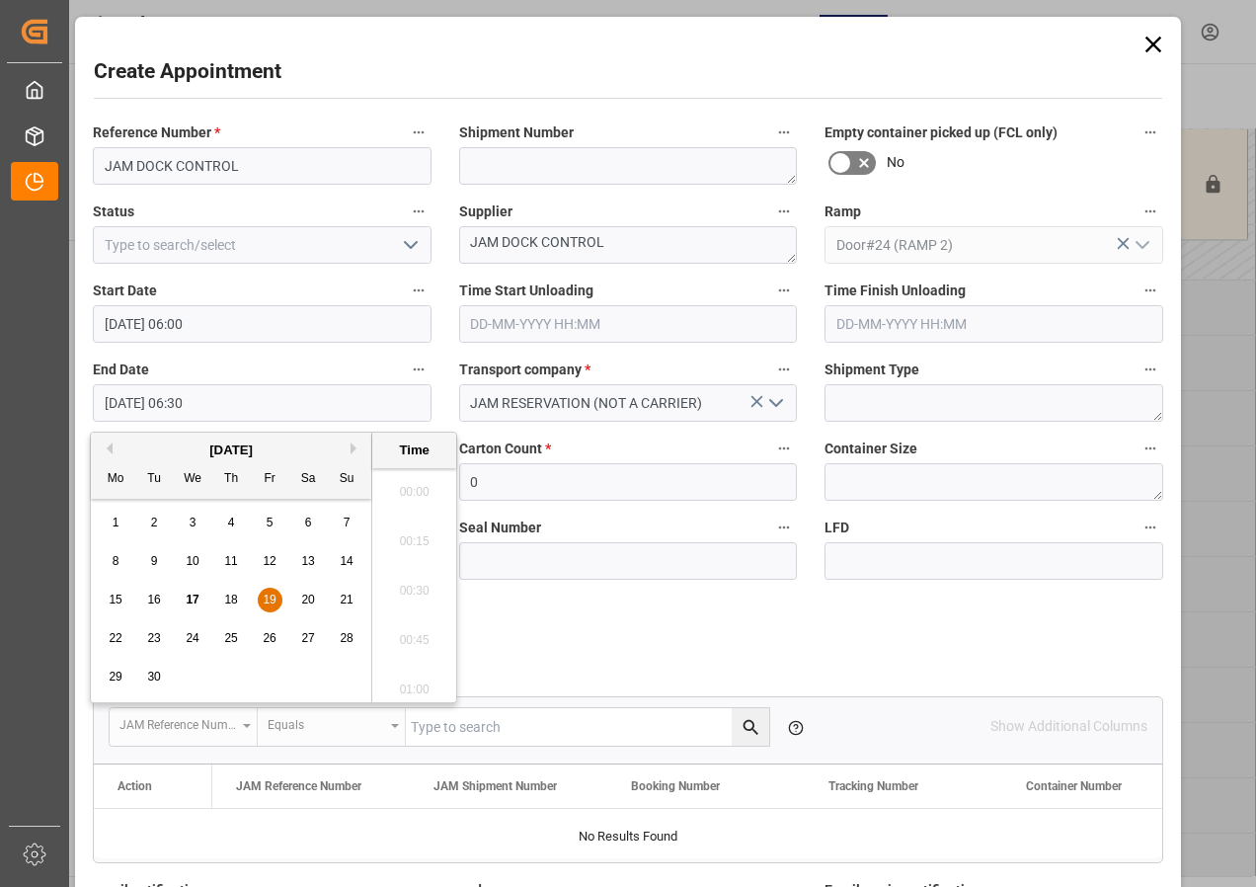
scroll to position [1192, 0]
click at [268, 596] on span "19" at bounding box center [269, 599] width 13 height 14
click at [414, 581] on li "12:00" at bounding box center [414, 584] width 84 height 49
type input "[DATE] 12:00"
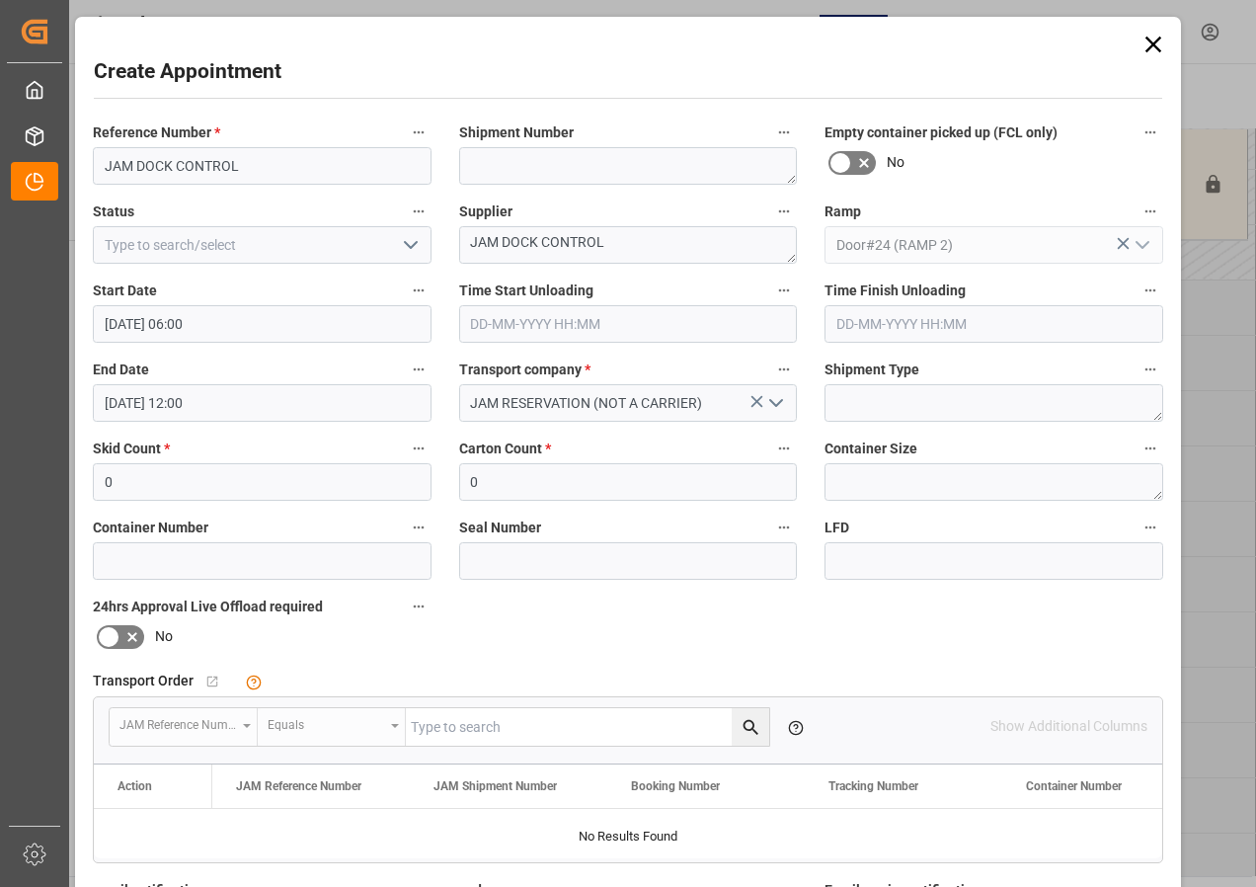
click at [406, 245] on icon "open menu" at bounding box center [411, 245] width 24 height 24
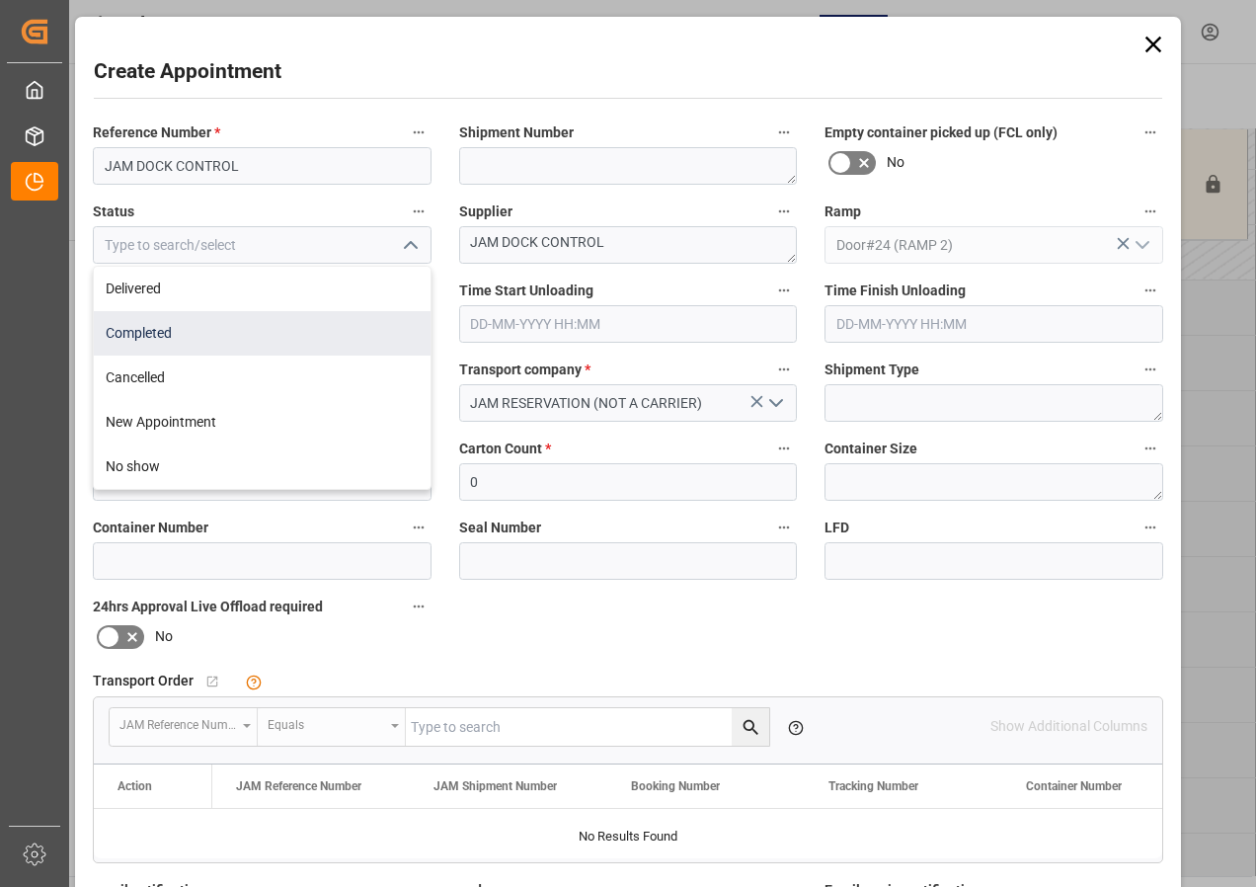
click at [160, 332] on div "Completed" at bounding box center [262, 333] width 337 height 44
type input "Completed"
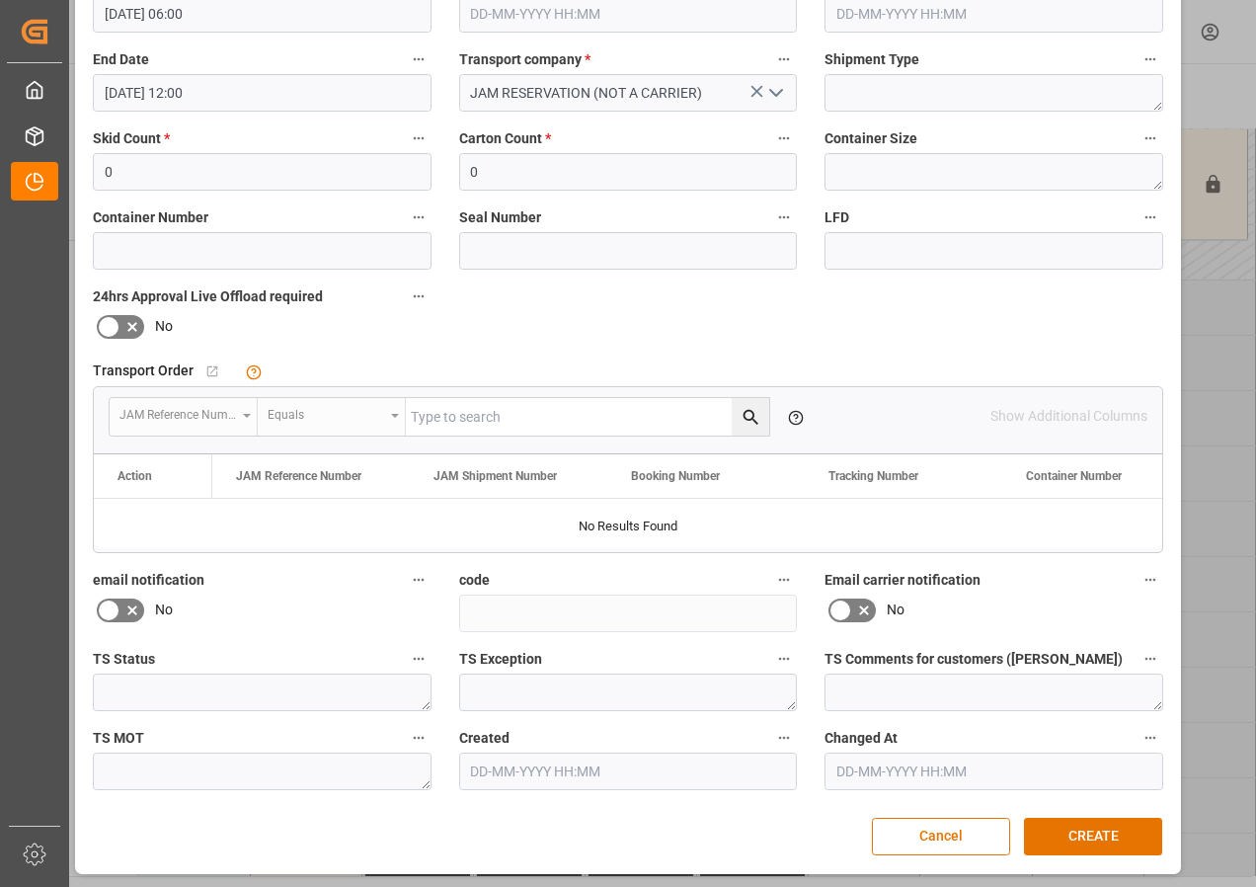
scroll to position [314, 0]
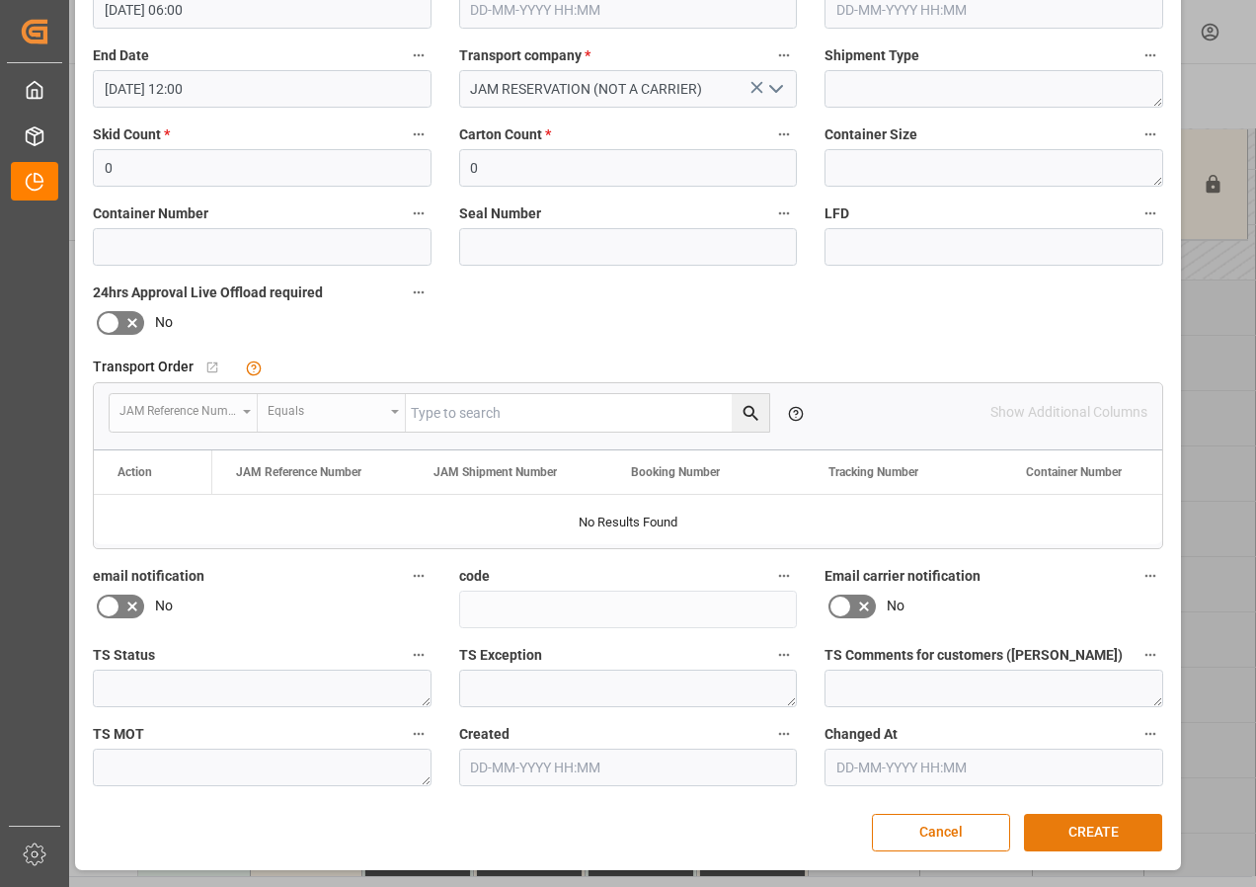
click at [1085, 829] on button "CREATE" at bounding box center [1093, 833] width 138 height 38
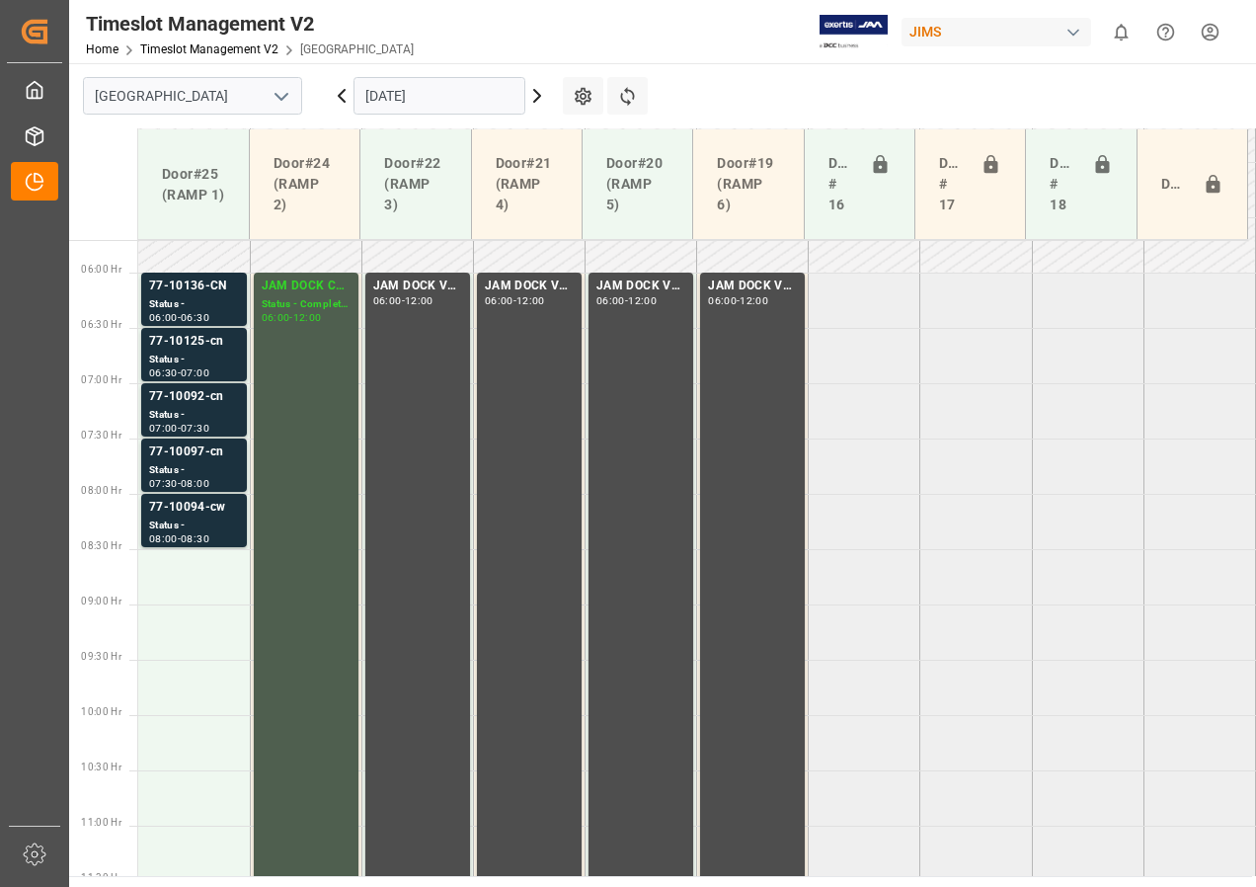
scroll to position [582, 0]
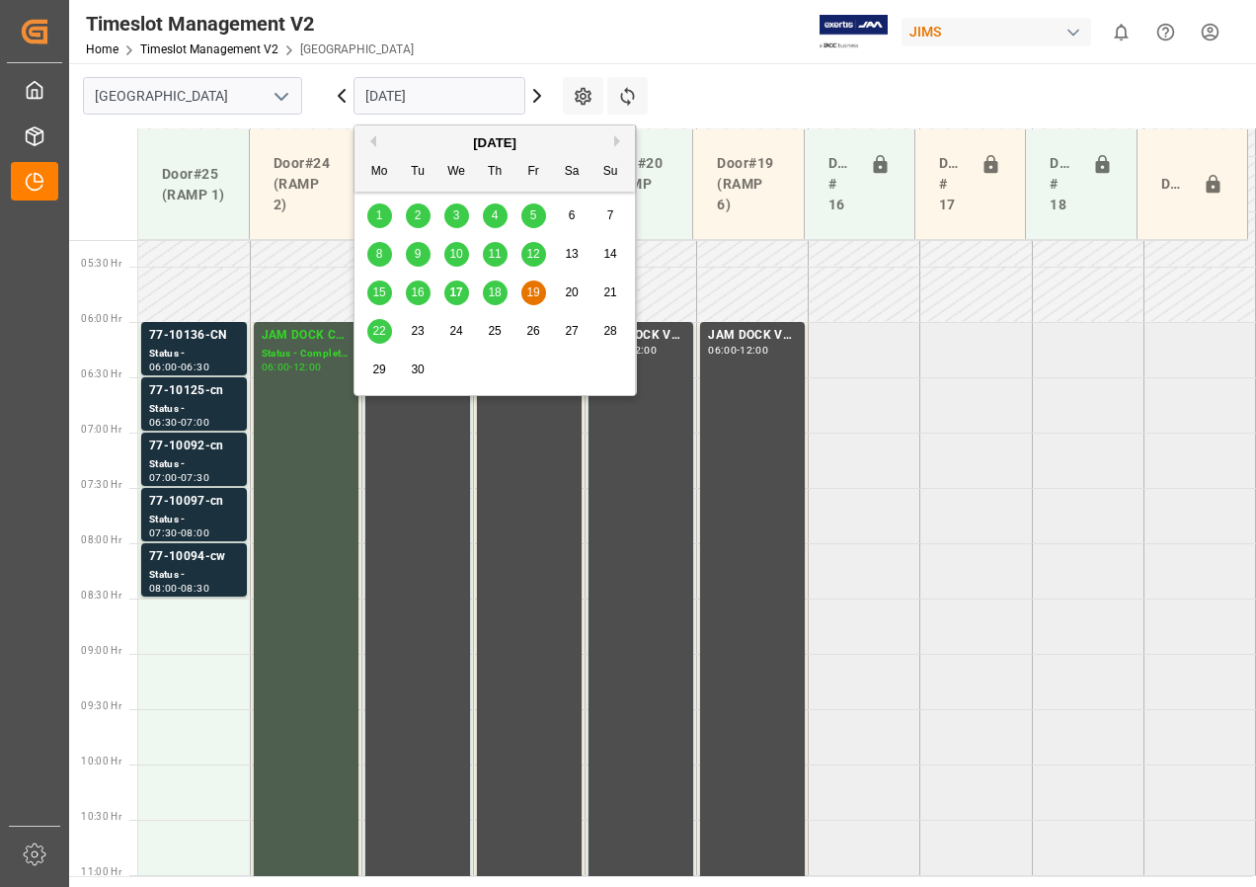
click at [404, 94] on input "[DATE]" at bounding box center [439, 96] width 172 height 38
click at [374, 330] on span "22" at bounding box center [378, 331] width 13 height 14
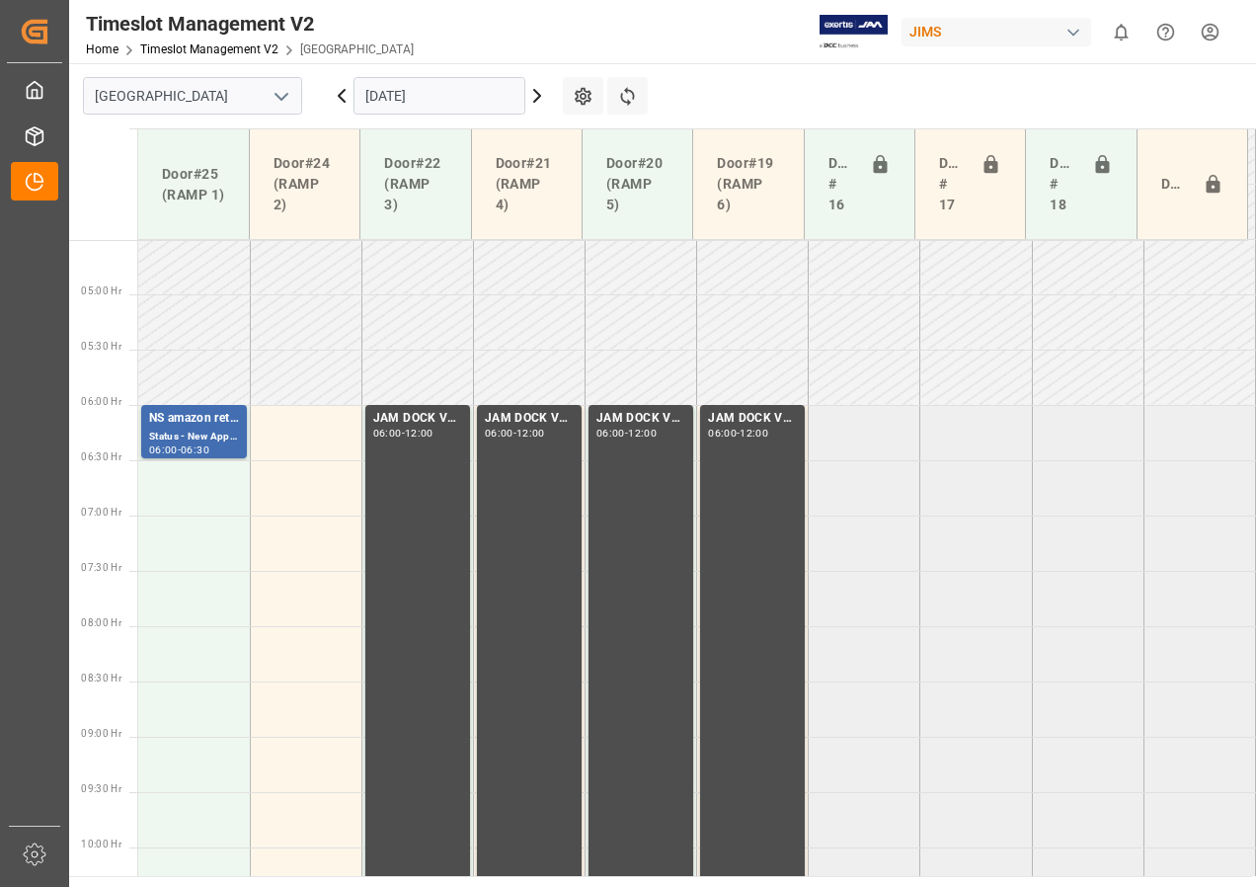
scroll to position [416, 0]
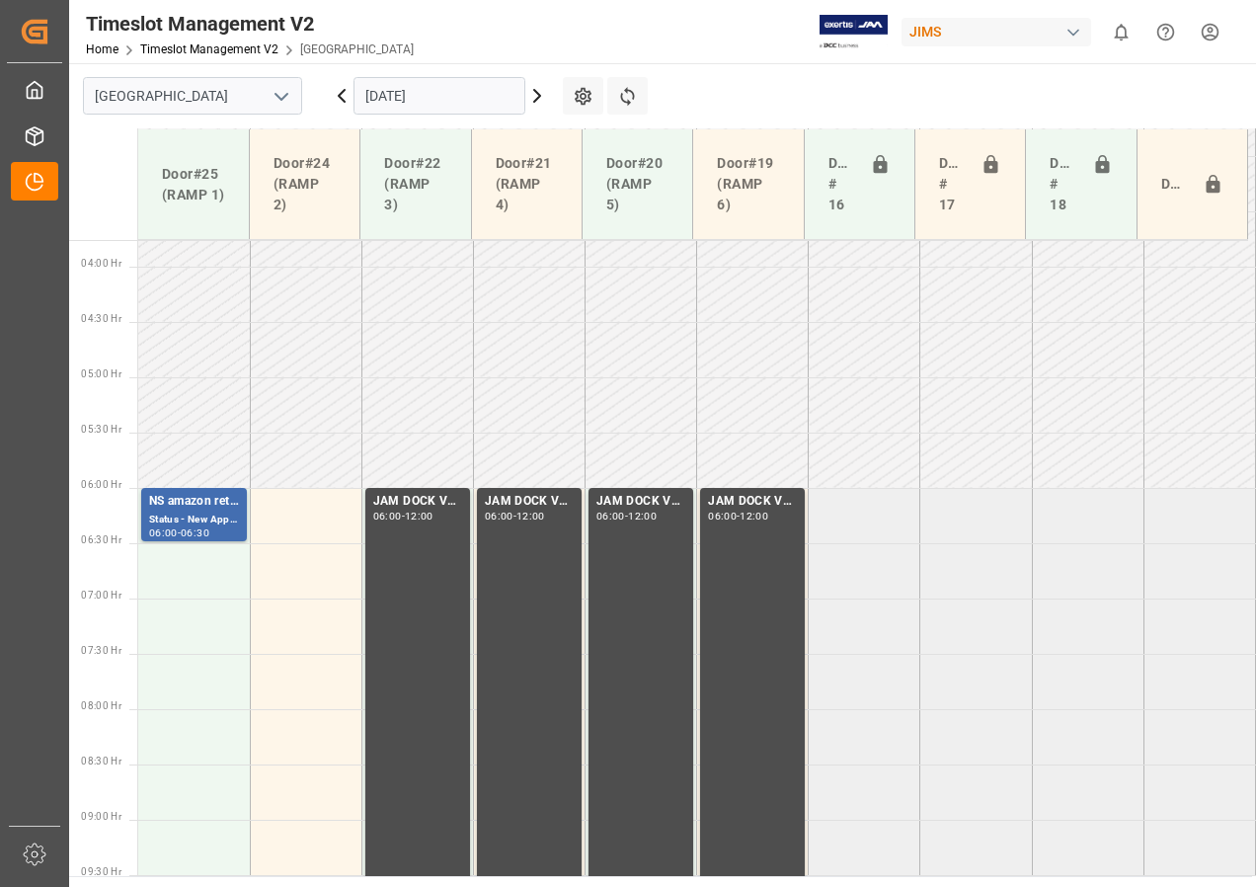
click at [382, 86] on input "[DATE]" at bounding box center [439, 96] width 172 height 38
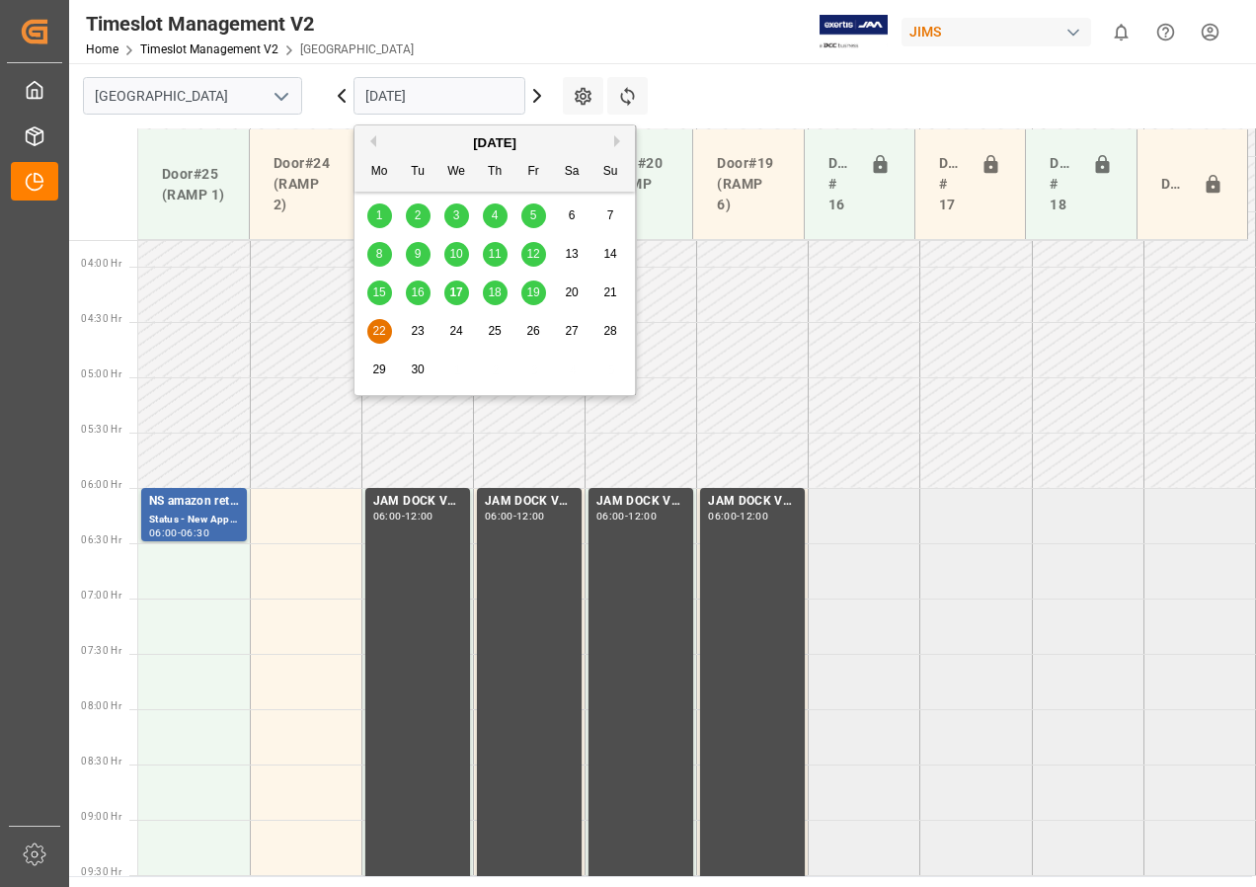
click at [531, 292] on span "19" at bounding box center [532, 292] width 13 height 14
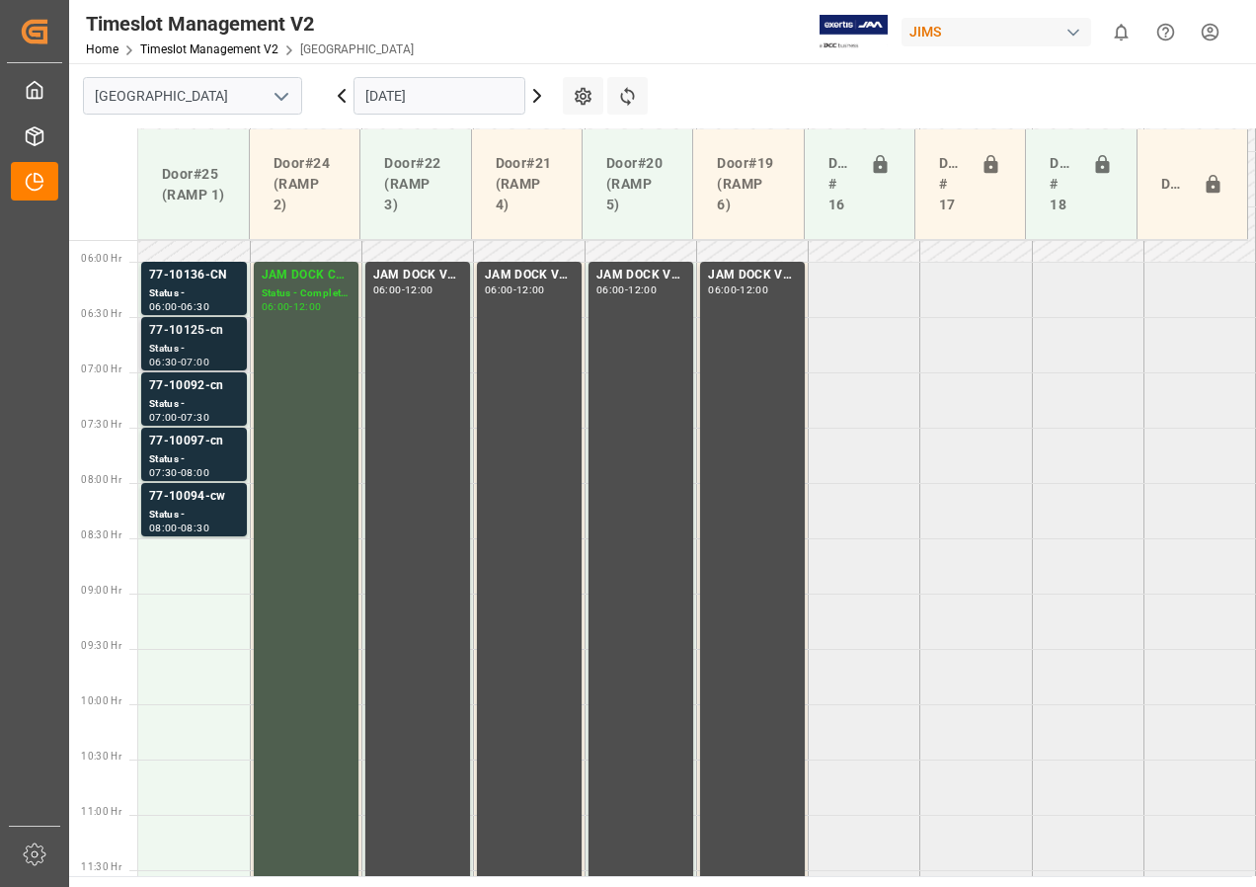
scroll to position [641, 0]
click at [195, 282] on div "77-10136-CN" at bounding box center [194, 277] width 90 height 20
click at [180, 345] on div "Status -" at bounding box center [194, 350] width 90 height 17
click at [174, 389] on div "77-10092-cn" at bounding box center [194, 387] width 90 height 20
click at [192, 459] on div "Status -" at bounding box center [194, 460] width 90 height 17
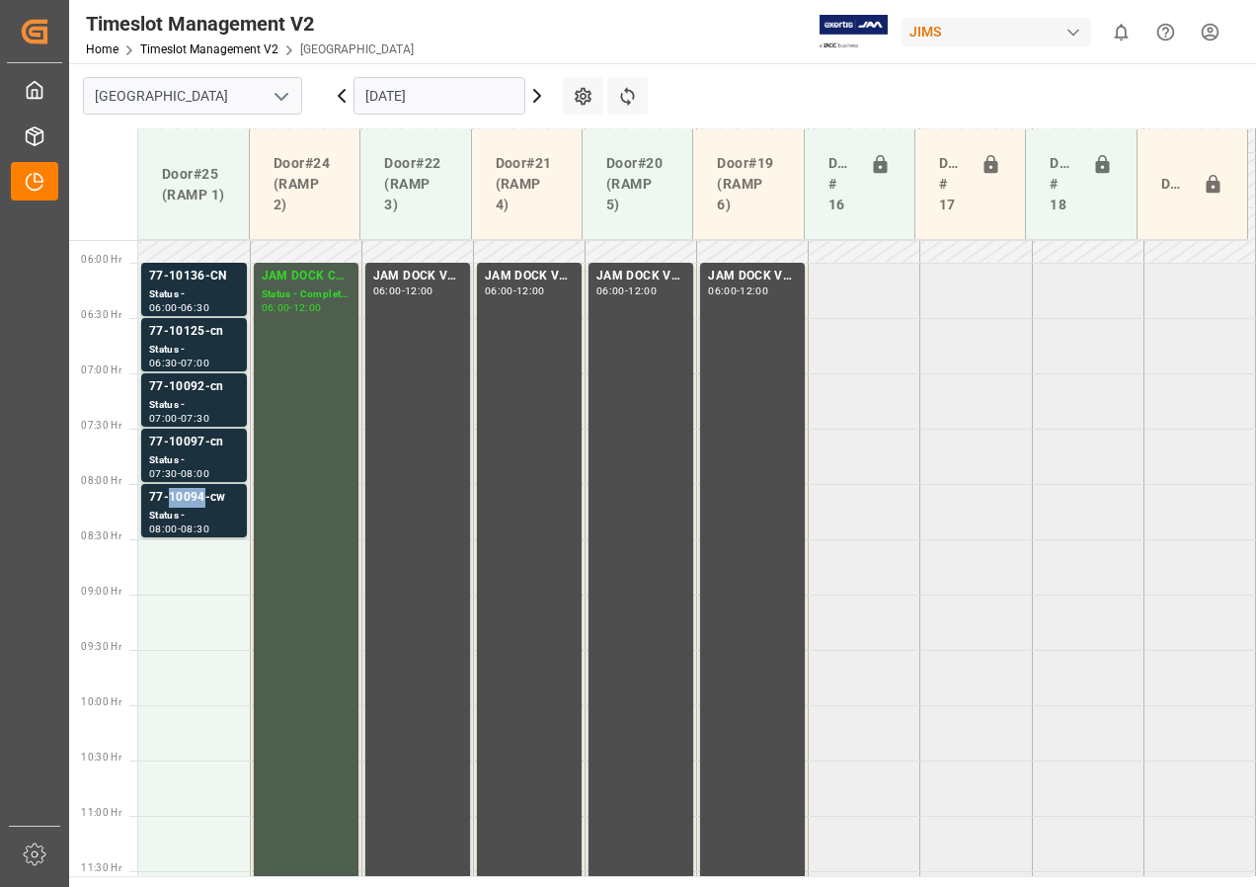
click at [187, 503] on div "77-10094-cw" at bounding box center [194, 498] width 90 height 20
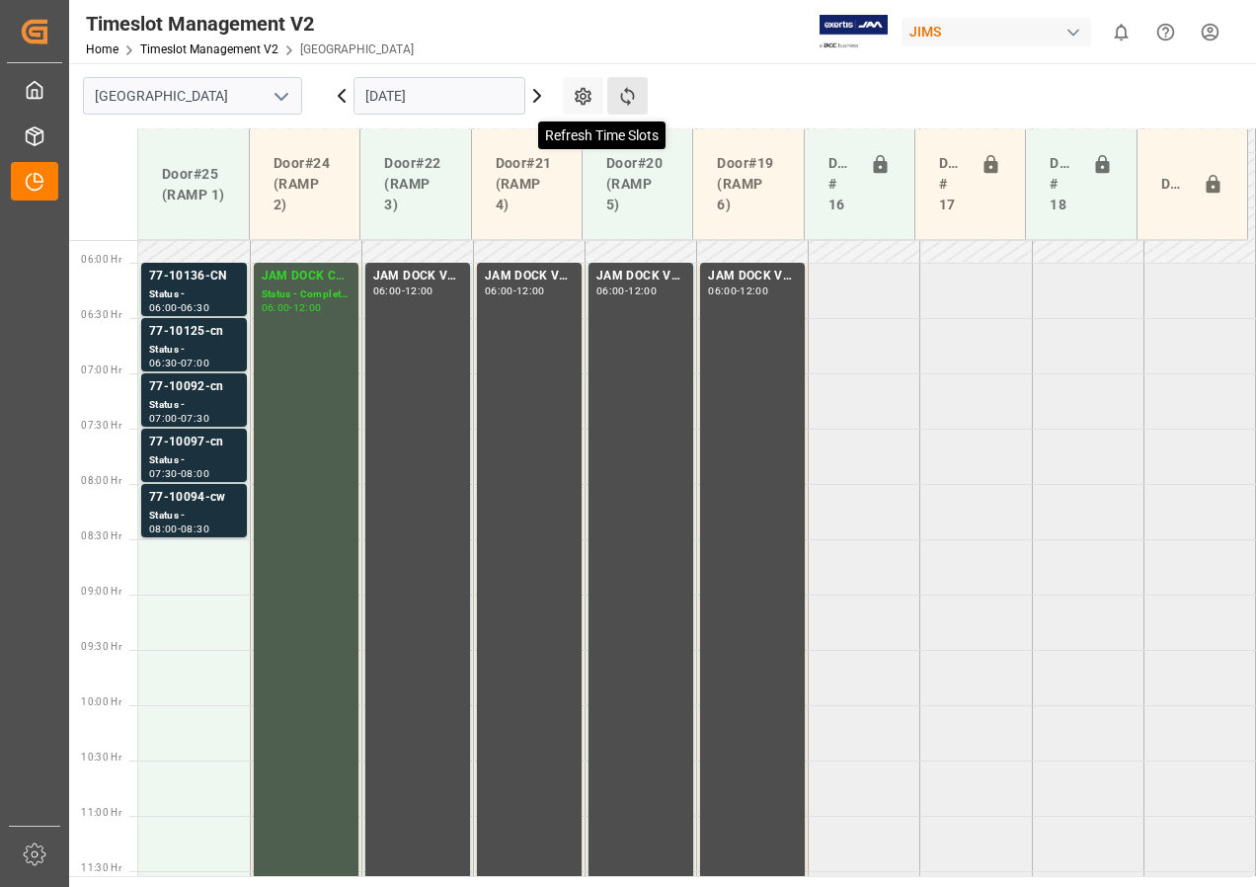
click at [631, 102] on icon at bounding box center [627, 96] width 21 height 21
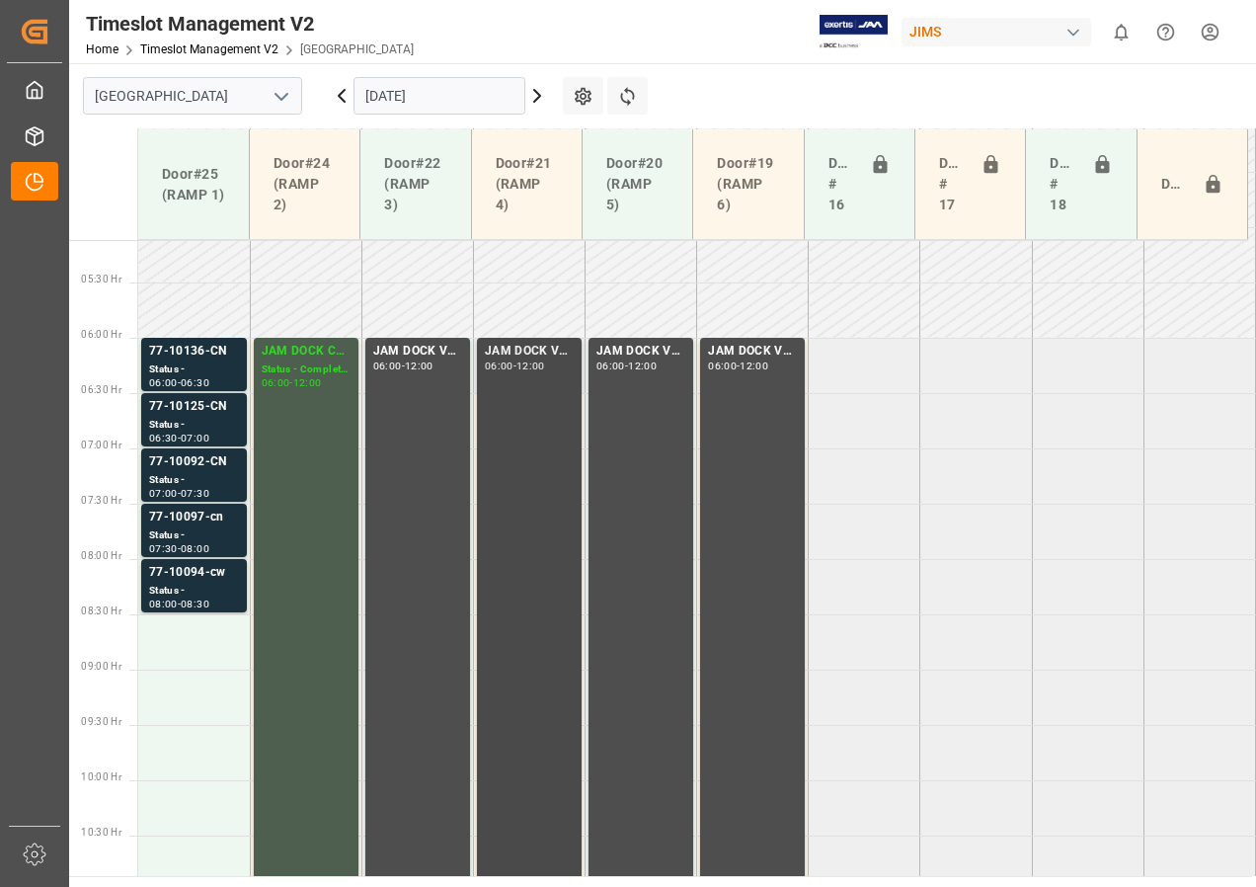
scroll to position [740, 0]
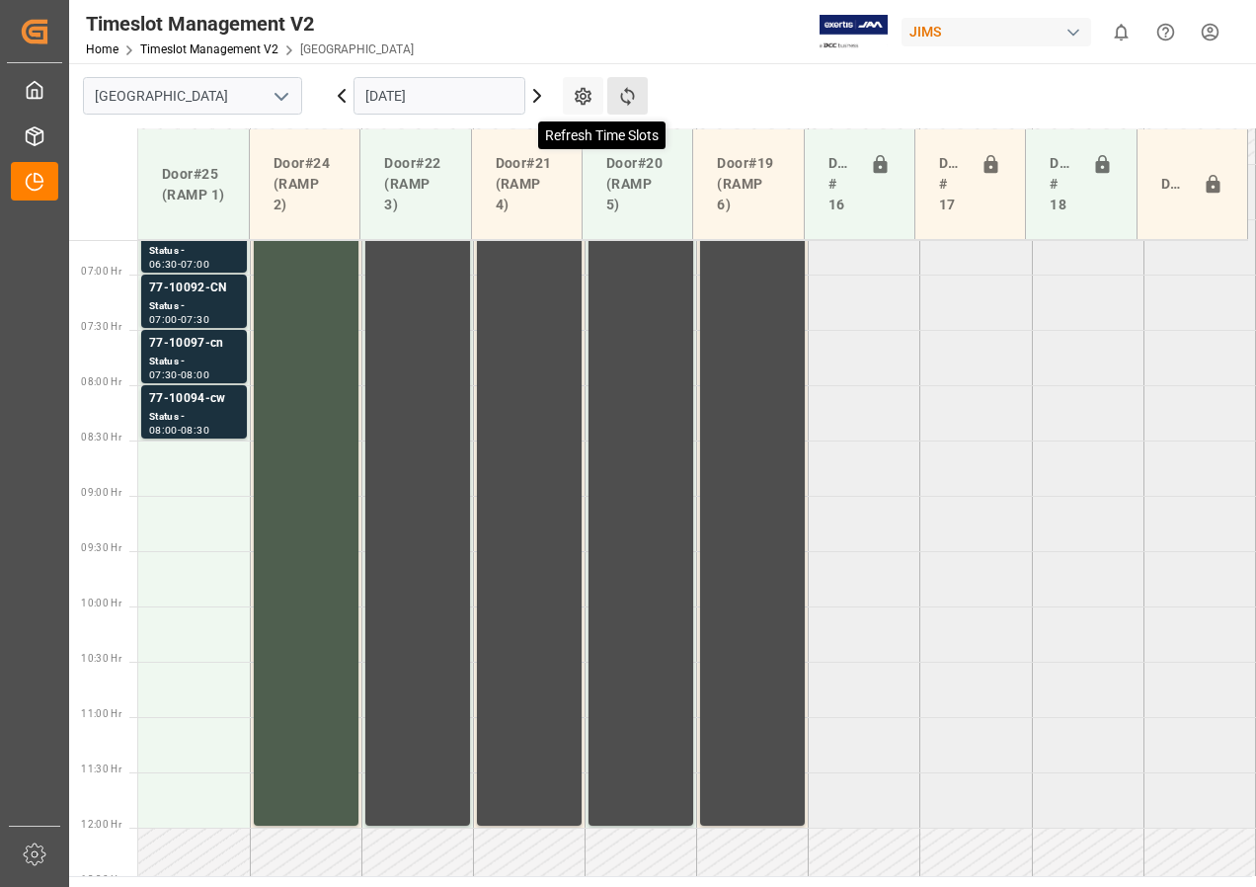
click at [622, 91] on icon at bounding box center [627, 96] width 21 height 21
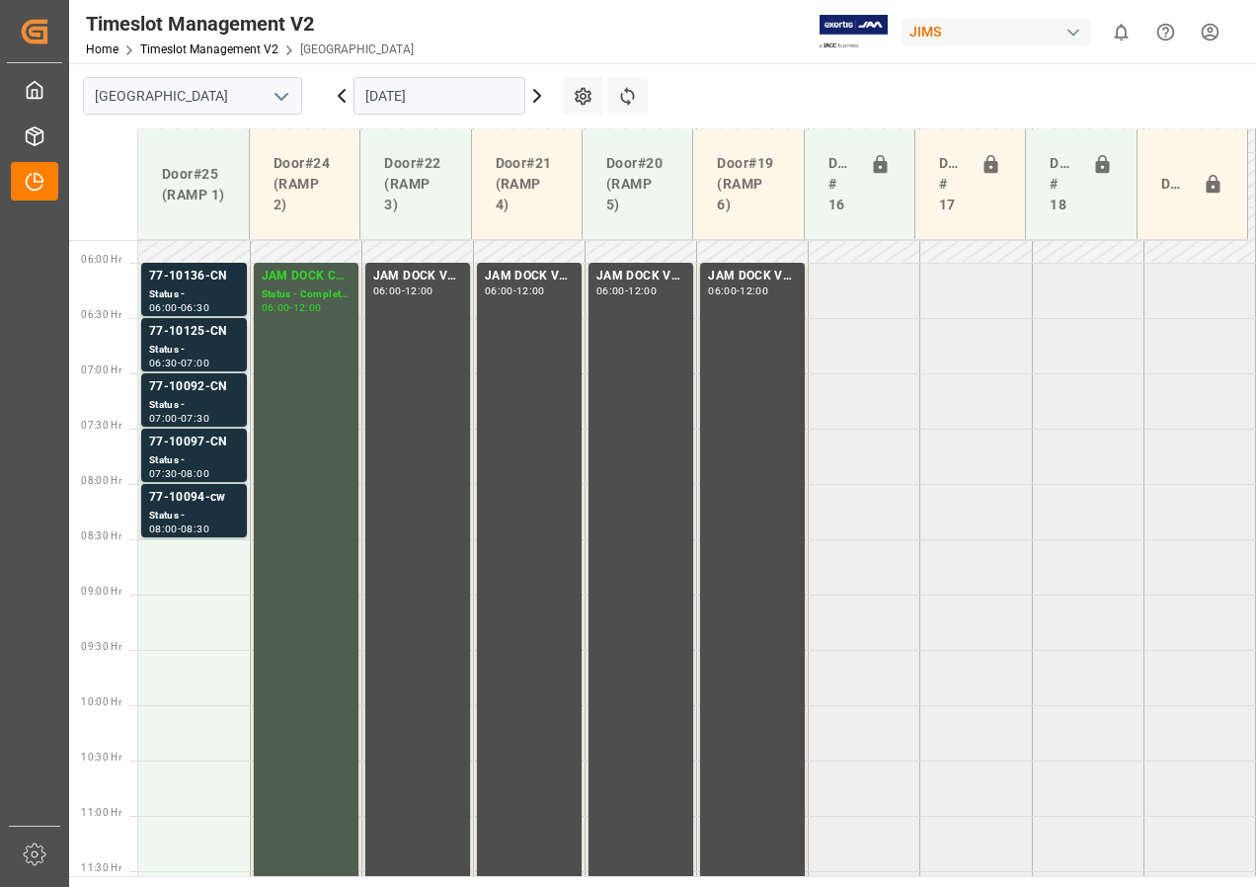
click at [412, 104] on input "[DATE]" at bounding box center [439, 96] width 172 height 38
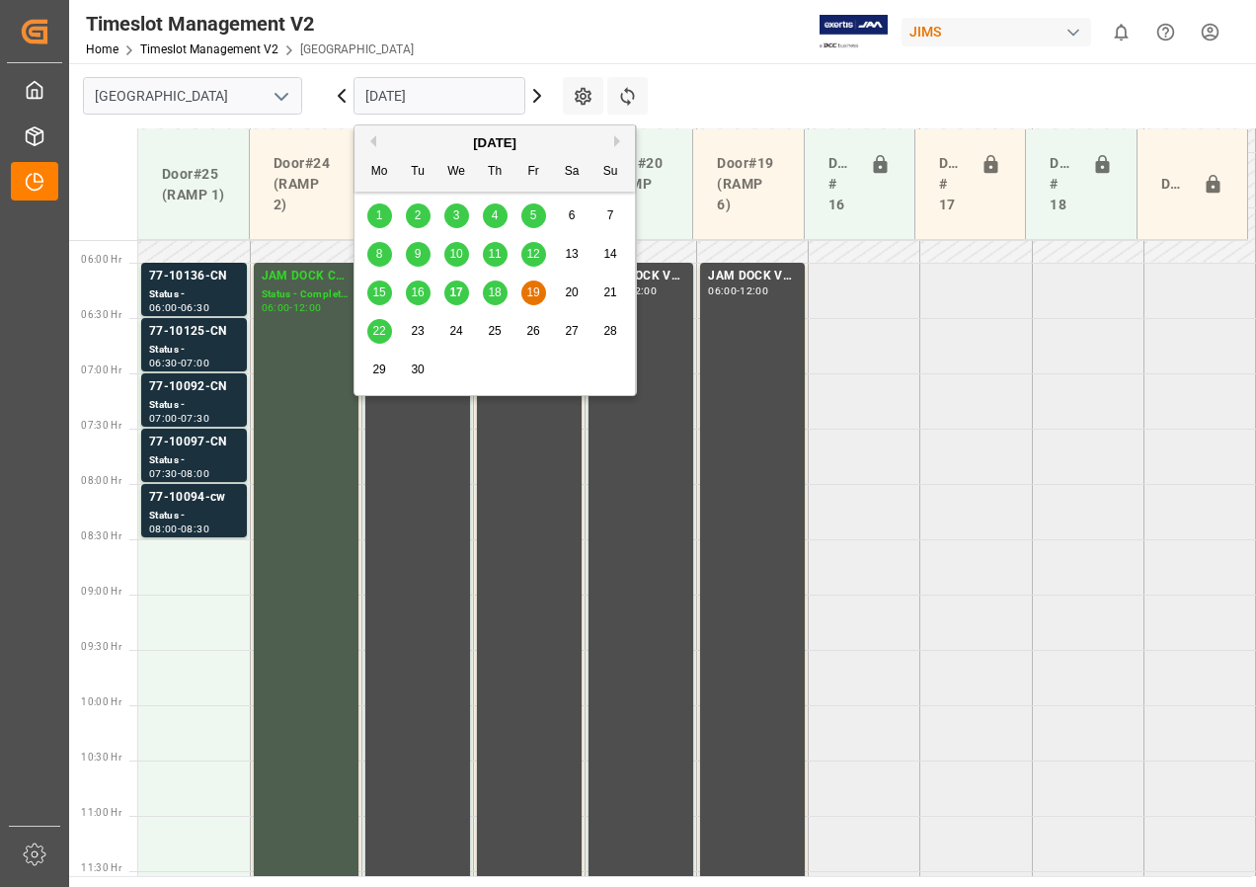
click at [380, 332] on span "22" at bounding box center [378, 331] width 13 height 14
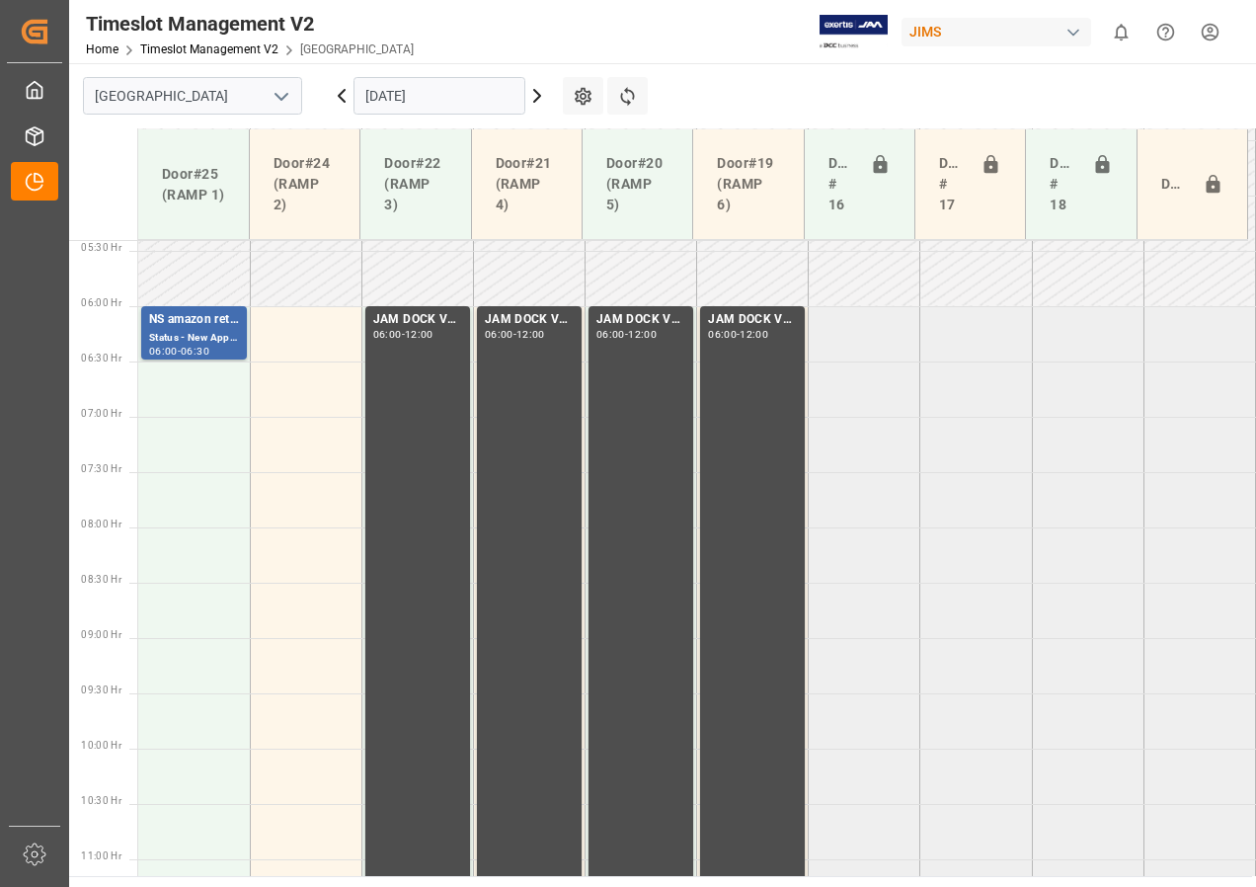
scroll to position [593, 0]
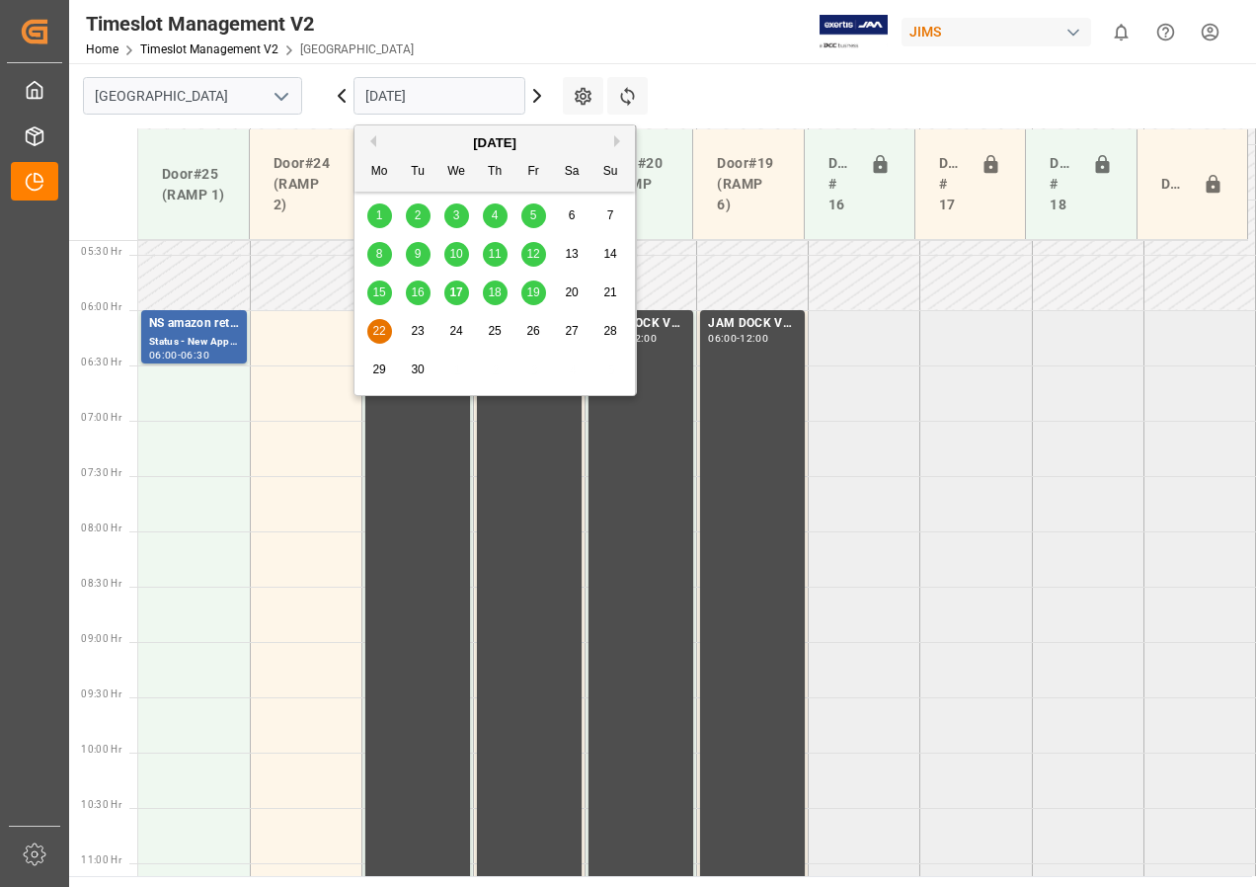
click at [471, 99] on input "[DATE]" at bounding box center [439, 96] width 172 height 38
click at [534, 291] on span "19" at bounding box center [532, 292] width 13 height 14
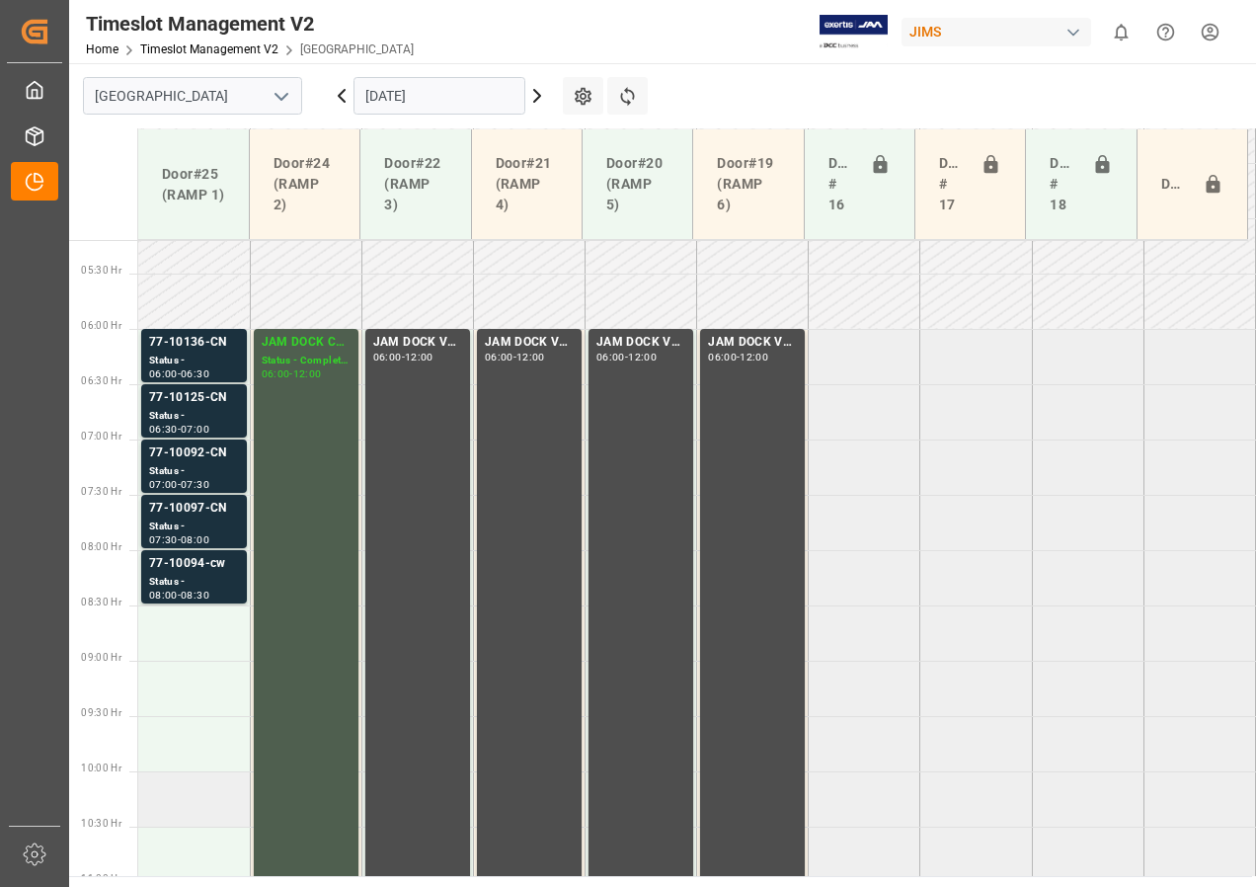
scroll to position [542, 0]
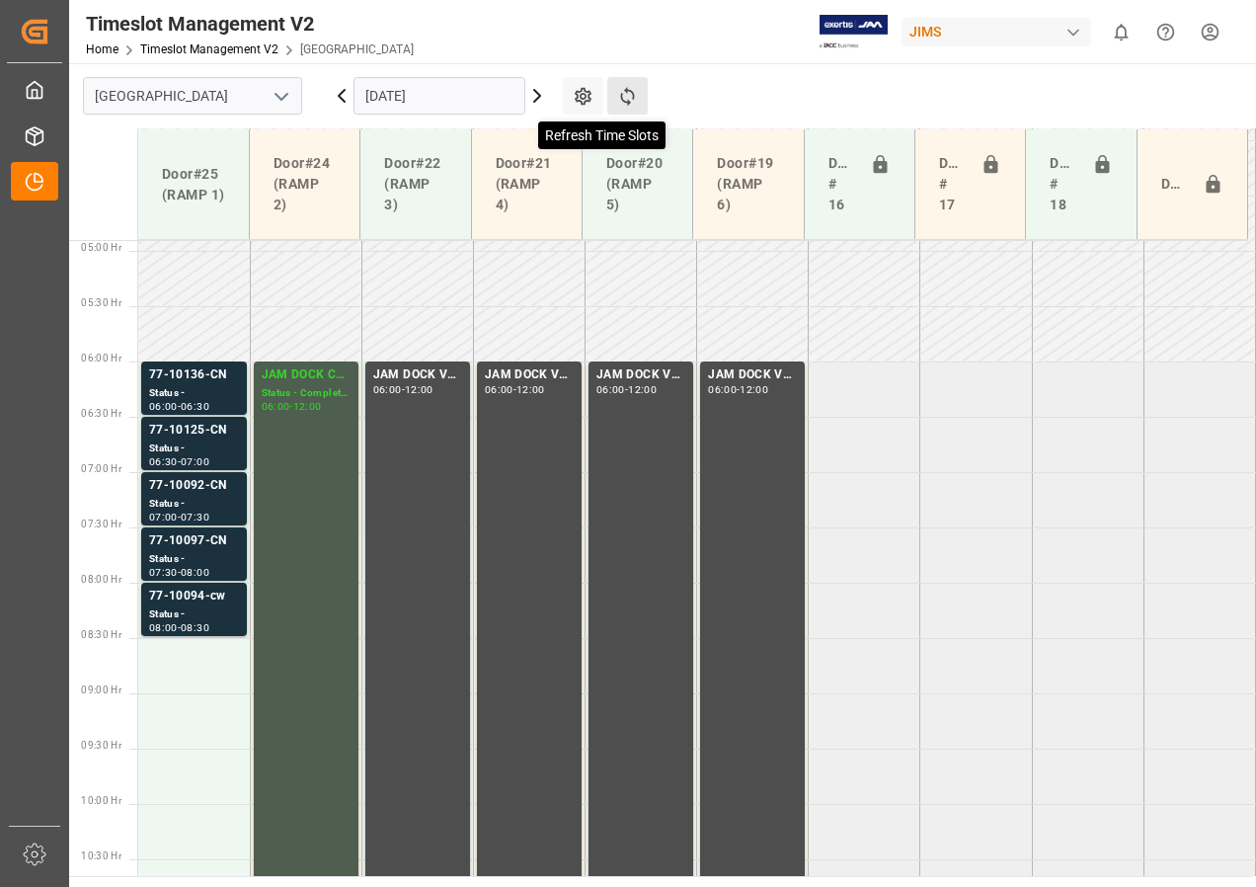
click at [624, 91] on icon at bounding box center [627, 96] width 21 height 21
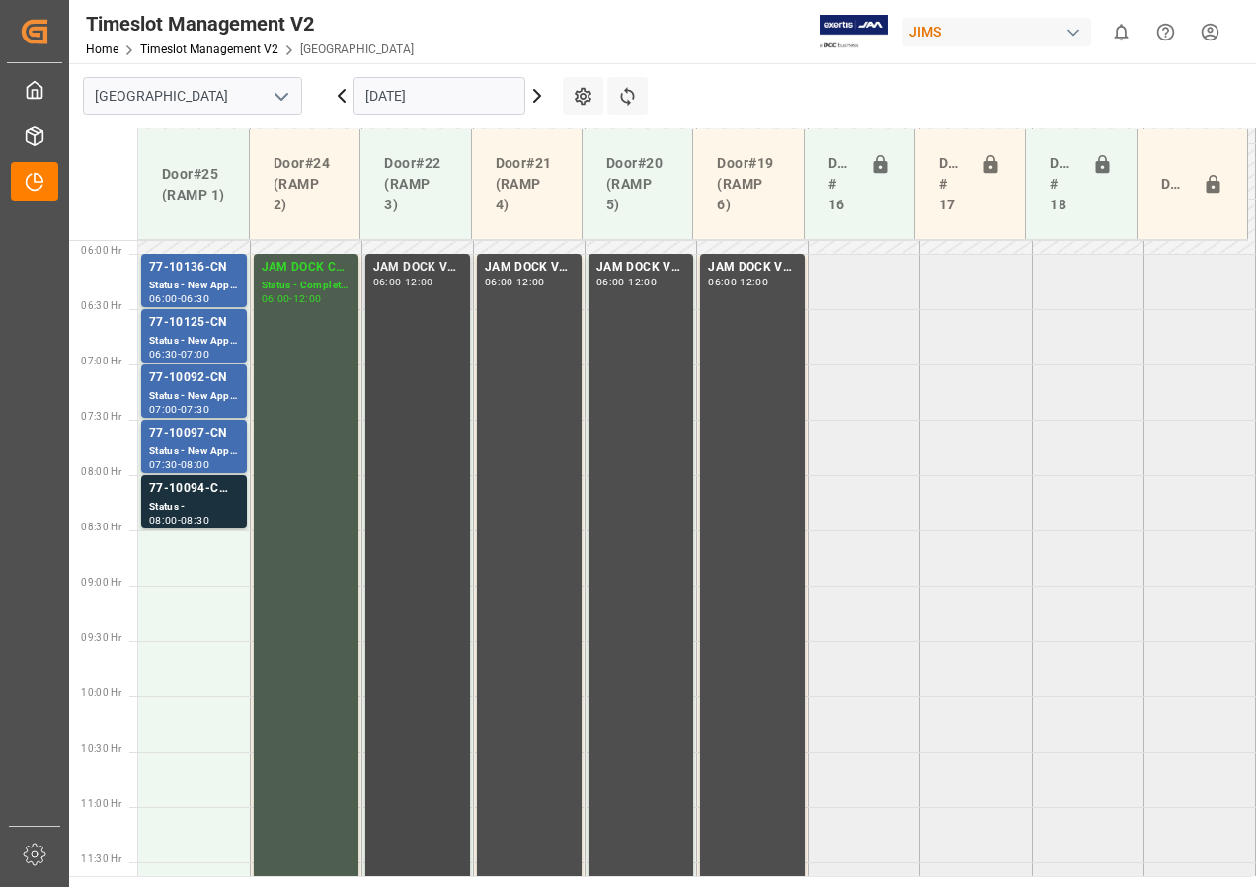
scroll to position [641, 0]
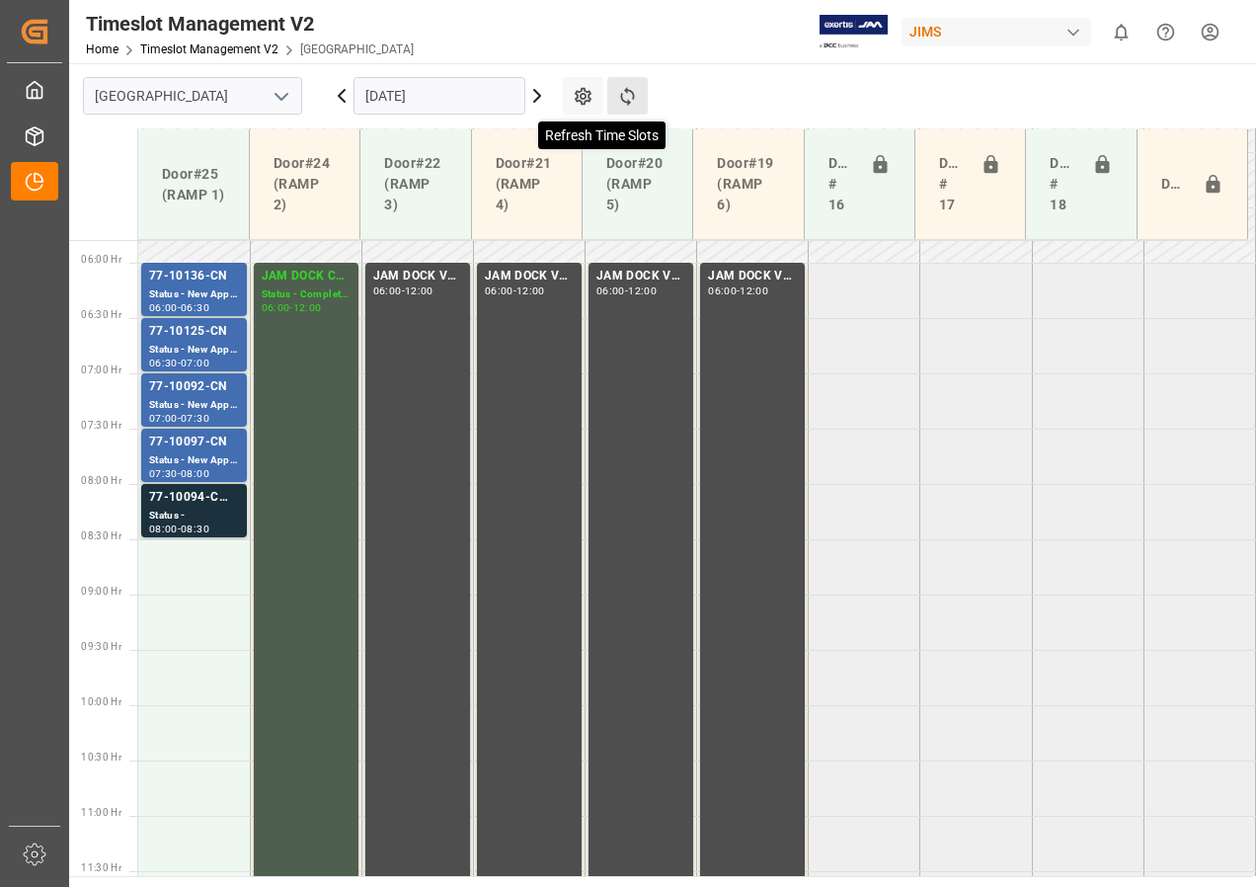
click at [629, 97] on icon at bounding box center [627, 96] width 21 height 21
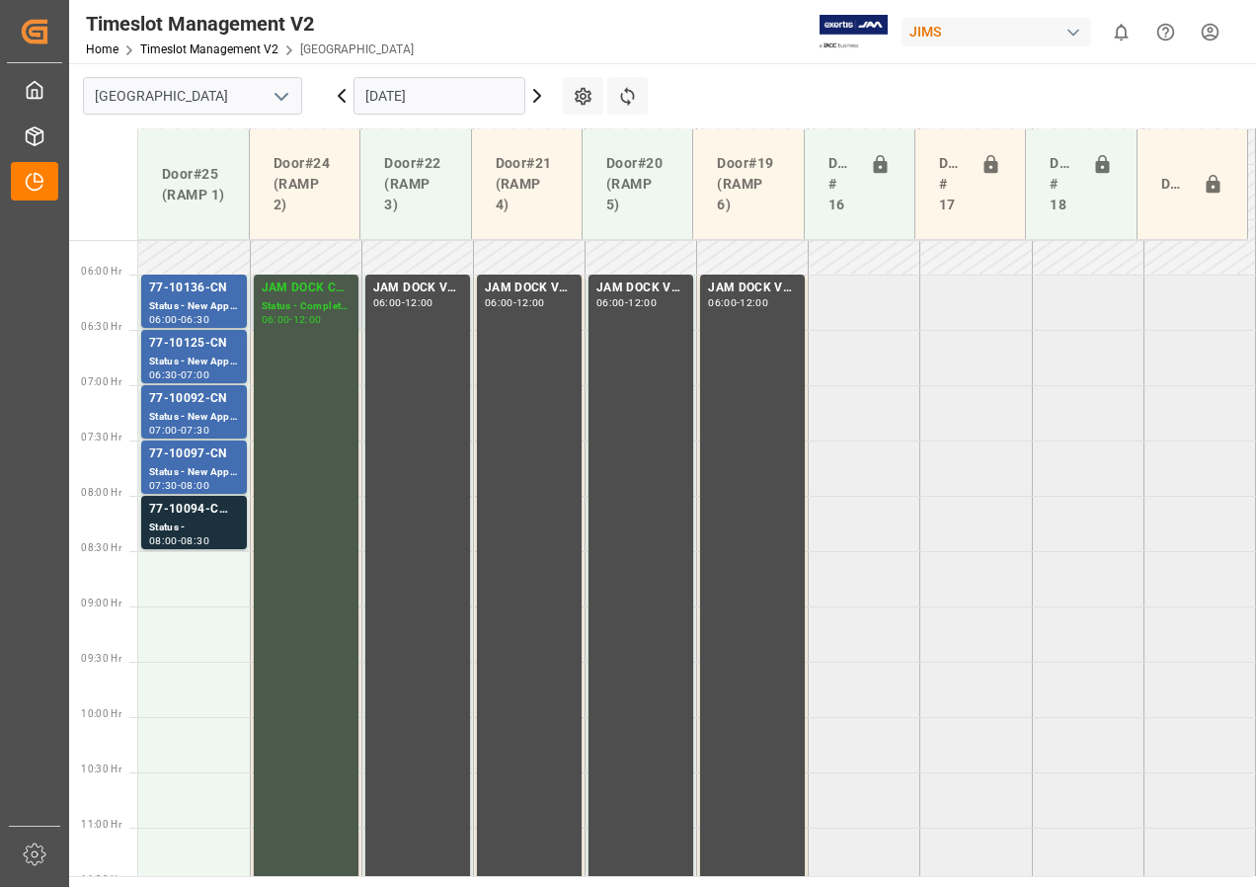
scroll to position [542, 0]
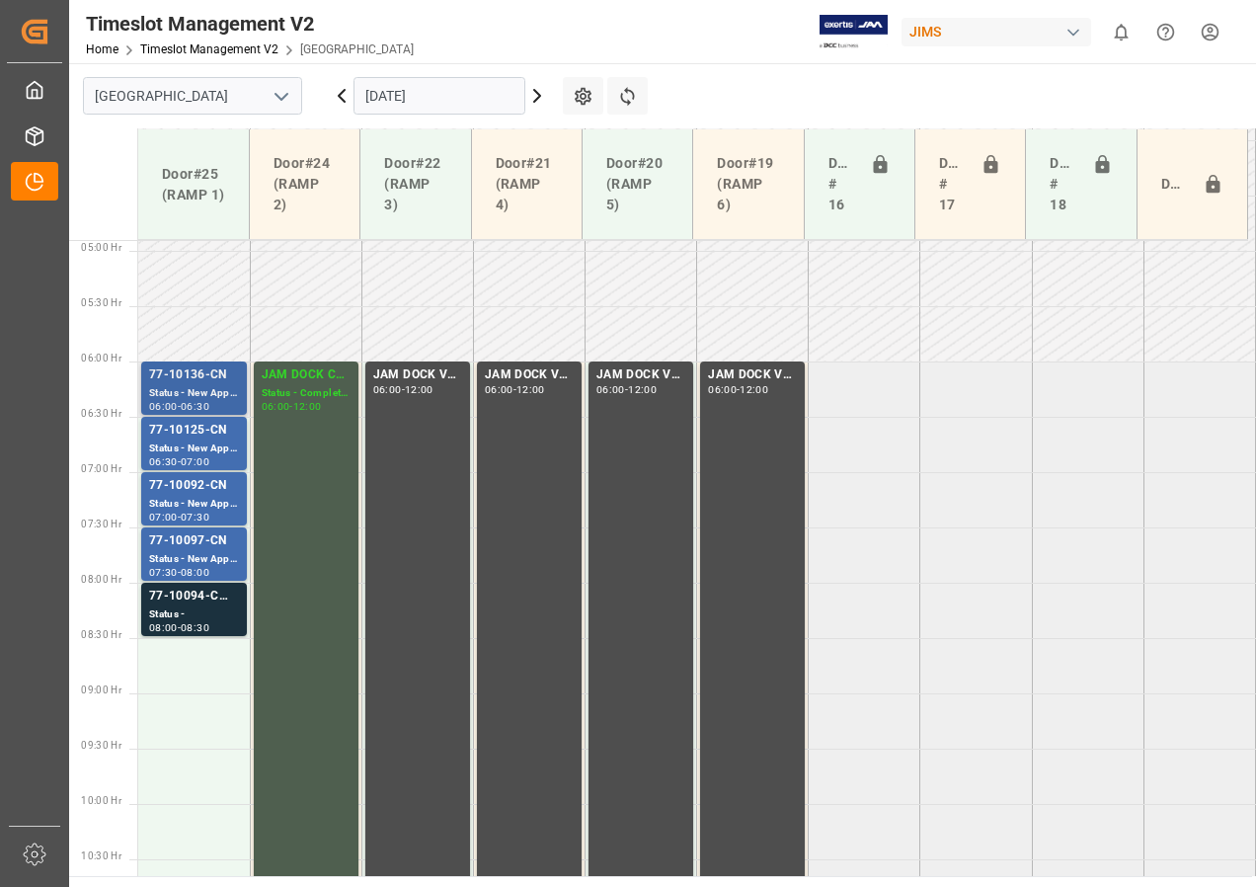
click at [200, 379] on div "77-10136-CN" at bounding box center [194, 375] width 90 height 20
click at [198, 427] on div "77-10125-CN" at bounding box center [194, 431] width 90 height 20
click at [195, 500] on div "Status - New Appointment" at bounding box center [194, 504] width 90 height 17
click at [187, 551] on div "Status - New Appointment" at bounding box center [194, 559] width 90 height 17
click at [185, 600] on div "77-10094-CW SHIPM#/M" at bounding box center [194, 597] width 90 height 20
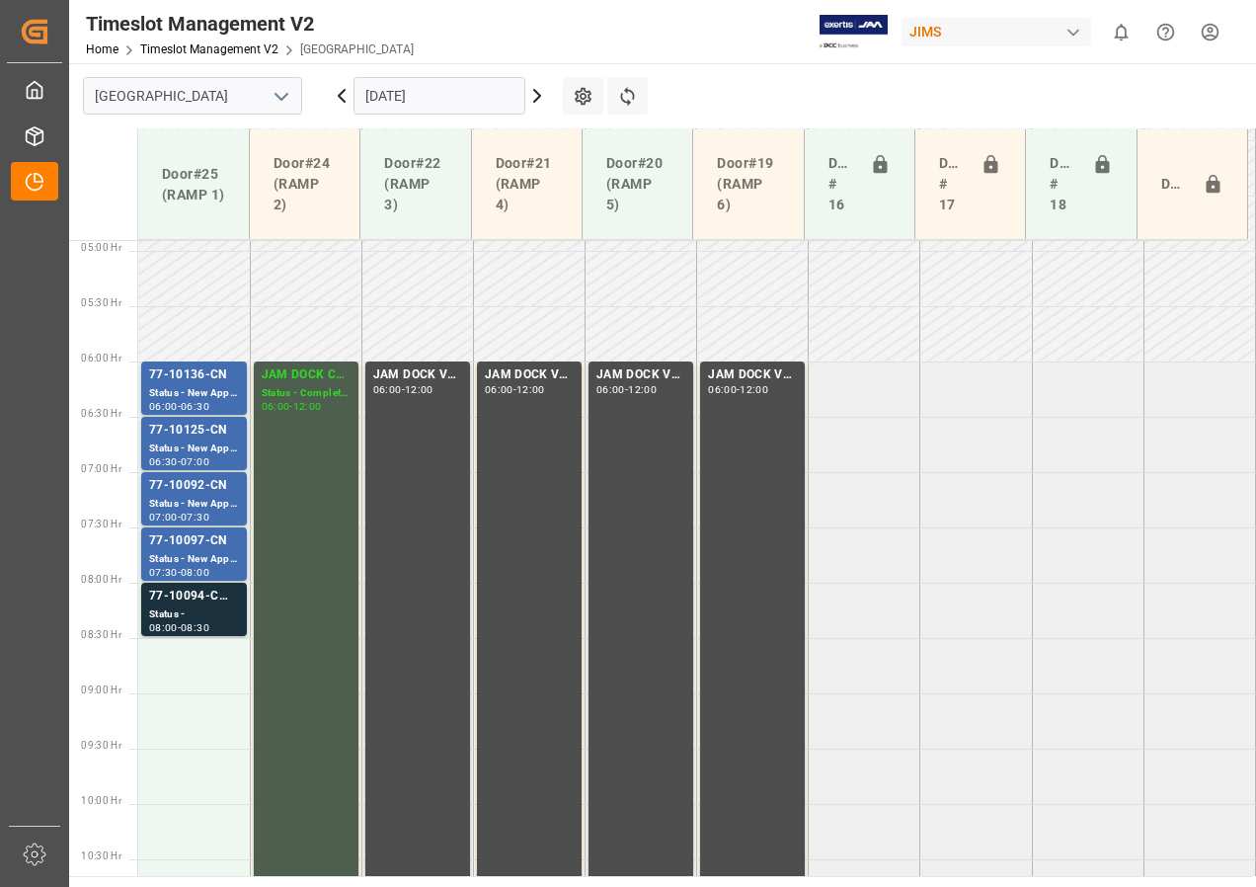
click at [450, 109] on input "[DATE]" at bounding box center [439, 96] width 172 height 38
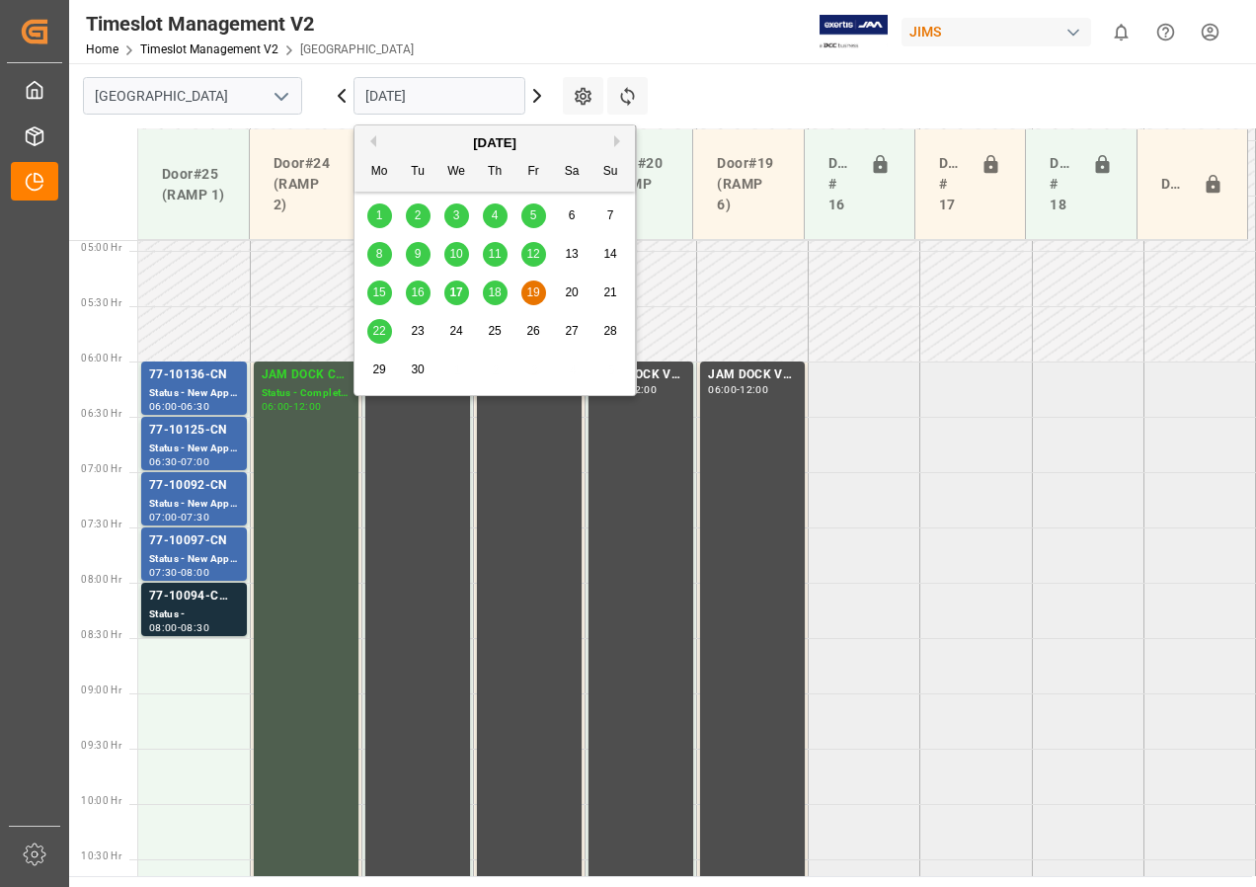
click at [497, 287] on span "18" at bounding box center [494, 292] width 13 height 14
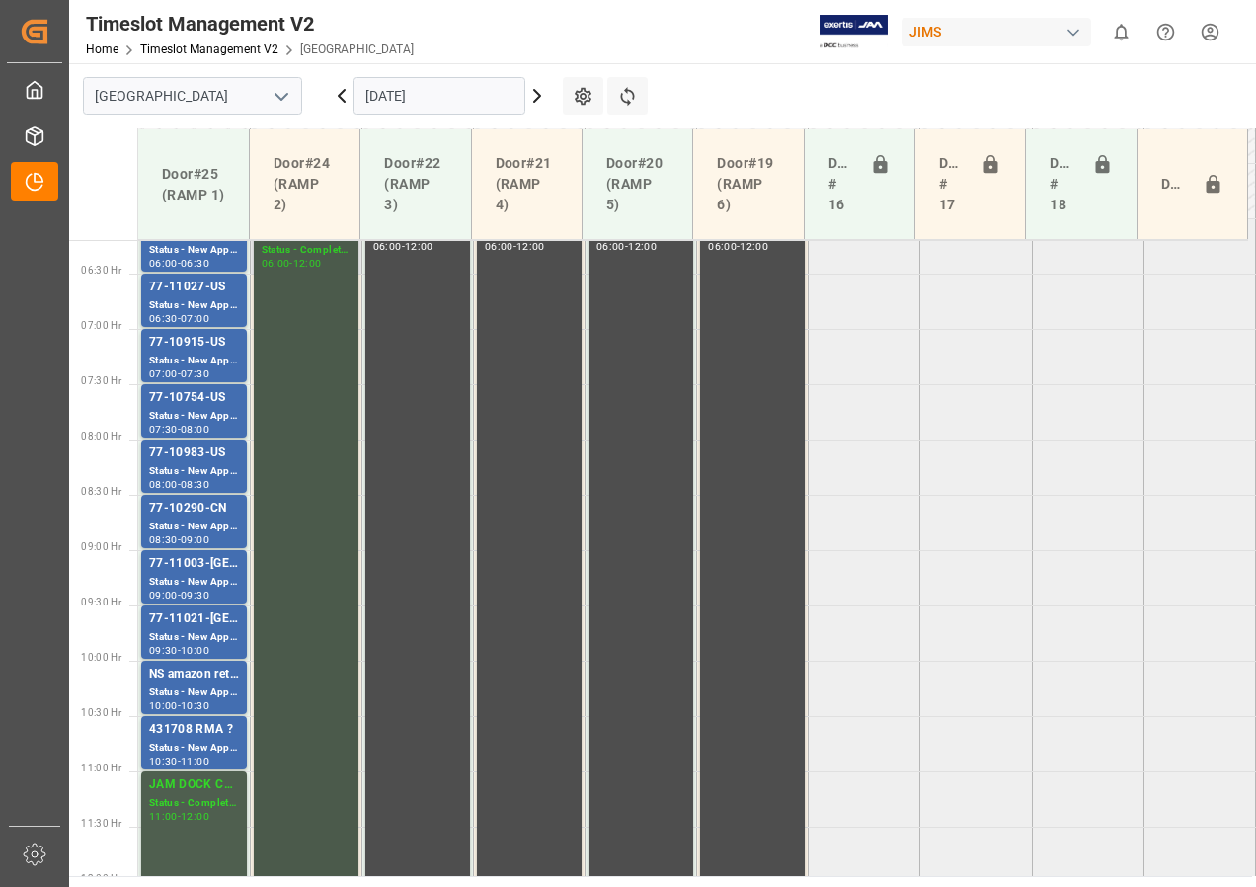
scroll to position [641, 0]
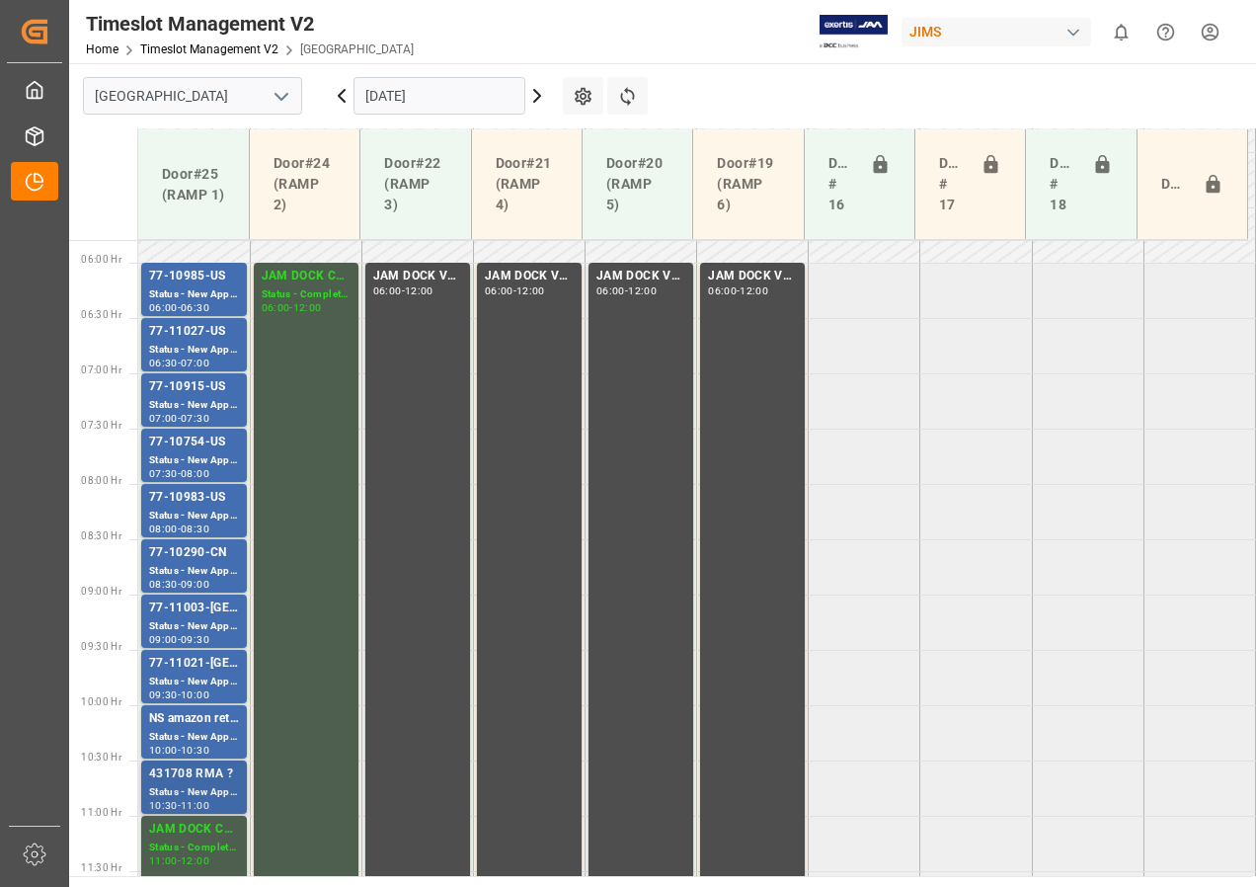
click at [196, 777] on div "431708 RMA ?" at bounding box center [194, 774] width 90 height 20
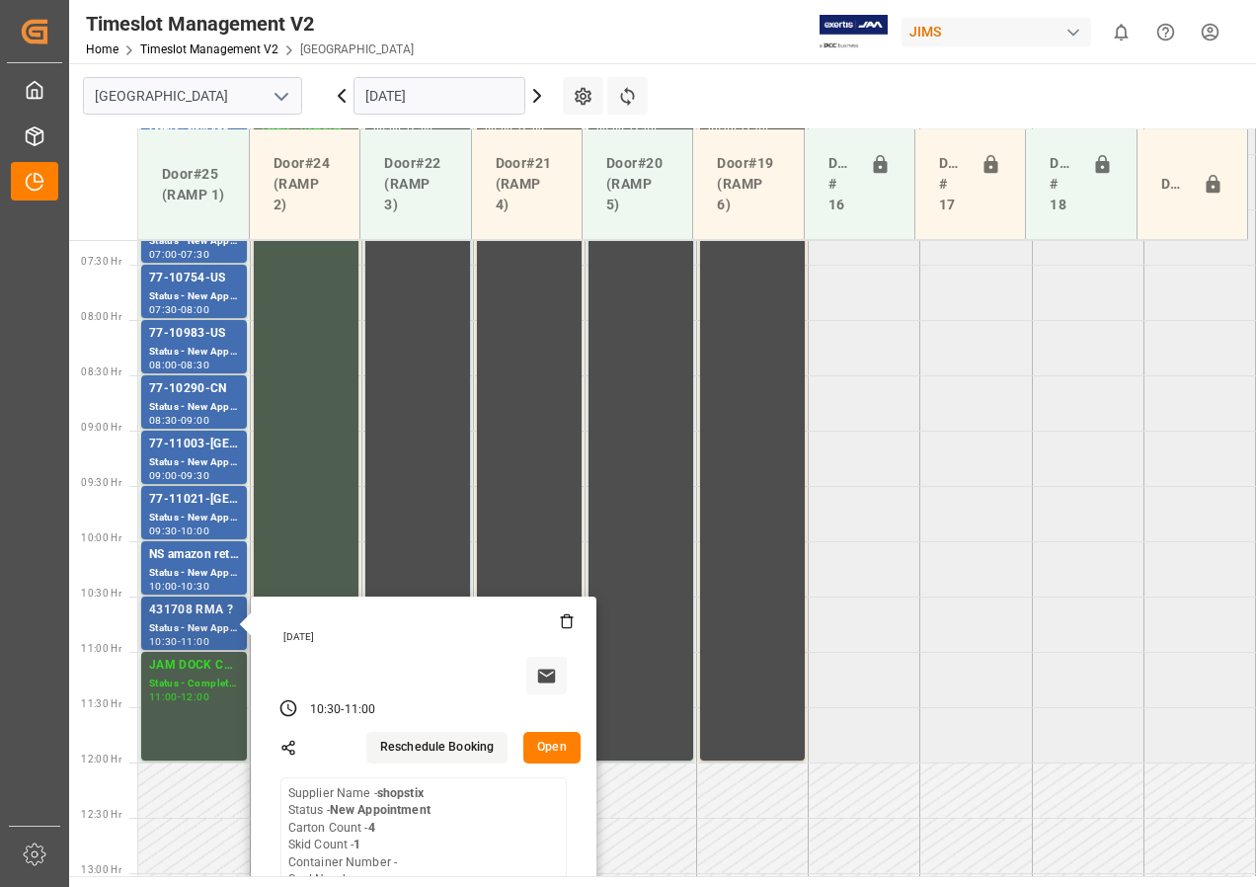
scroll to position [838, 0]
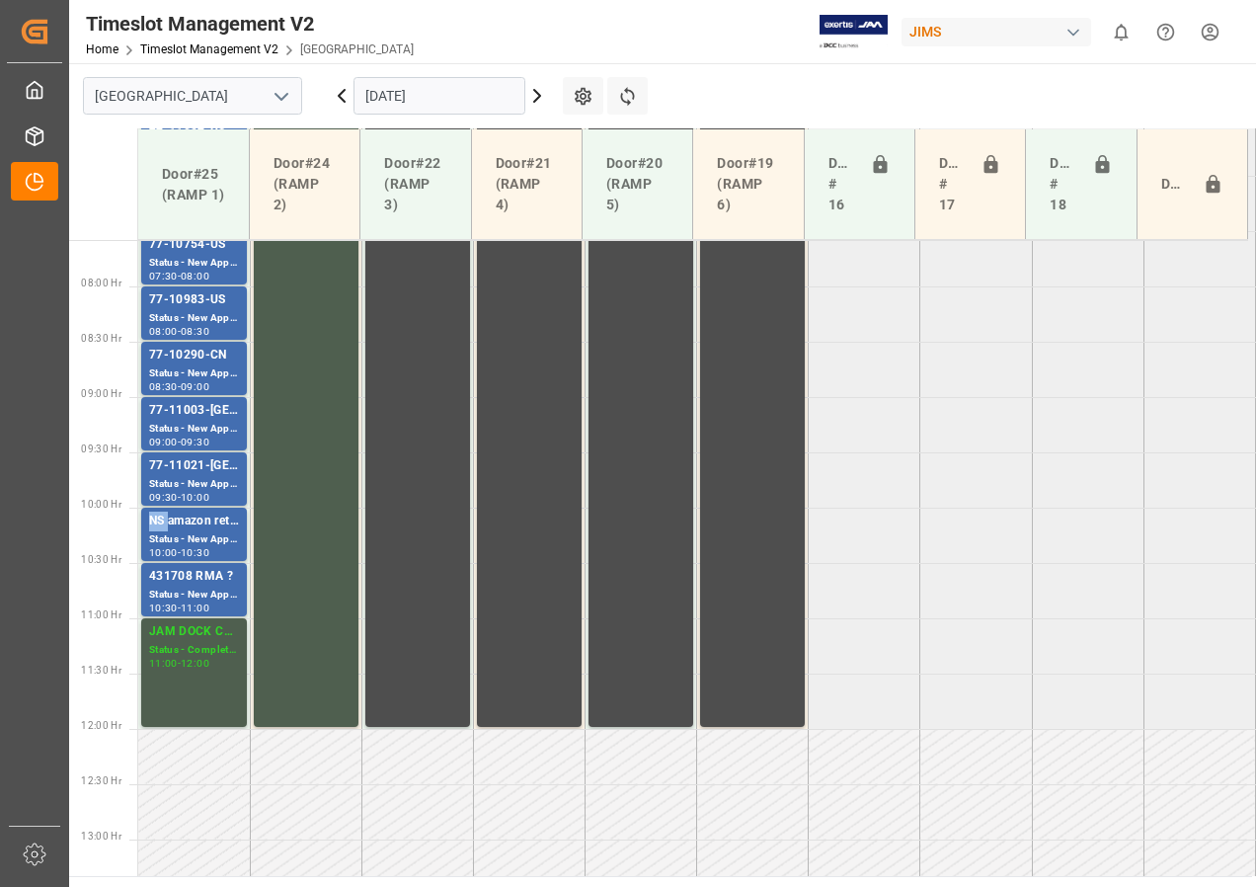
click at [159, 524] on div "NS amazon returns" at bounding box center [194, 521] width 90 height 20
click at [185, 457] on div "77-11021-[GEOGRAPHIC_DATA]" at bounding box center [194, 466] width 90 height 20
click at [191, 420] on div "77-11003-[GEOGRAPHIC_DATA]" at bounding box center [194, 411] width 90 height 20
click at [191, 373] on div "Status - New Appointment" at bounding box center [194, 373] width 90 height 17
click at [192, 319] on div "Status - New Appointment" at bounding box center [194, 318] width 90 height 17
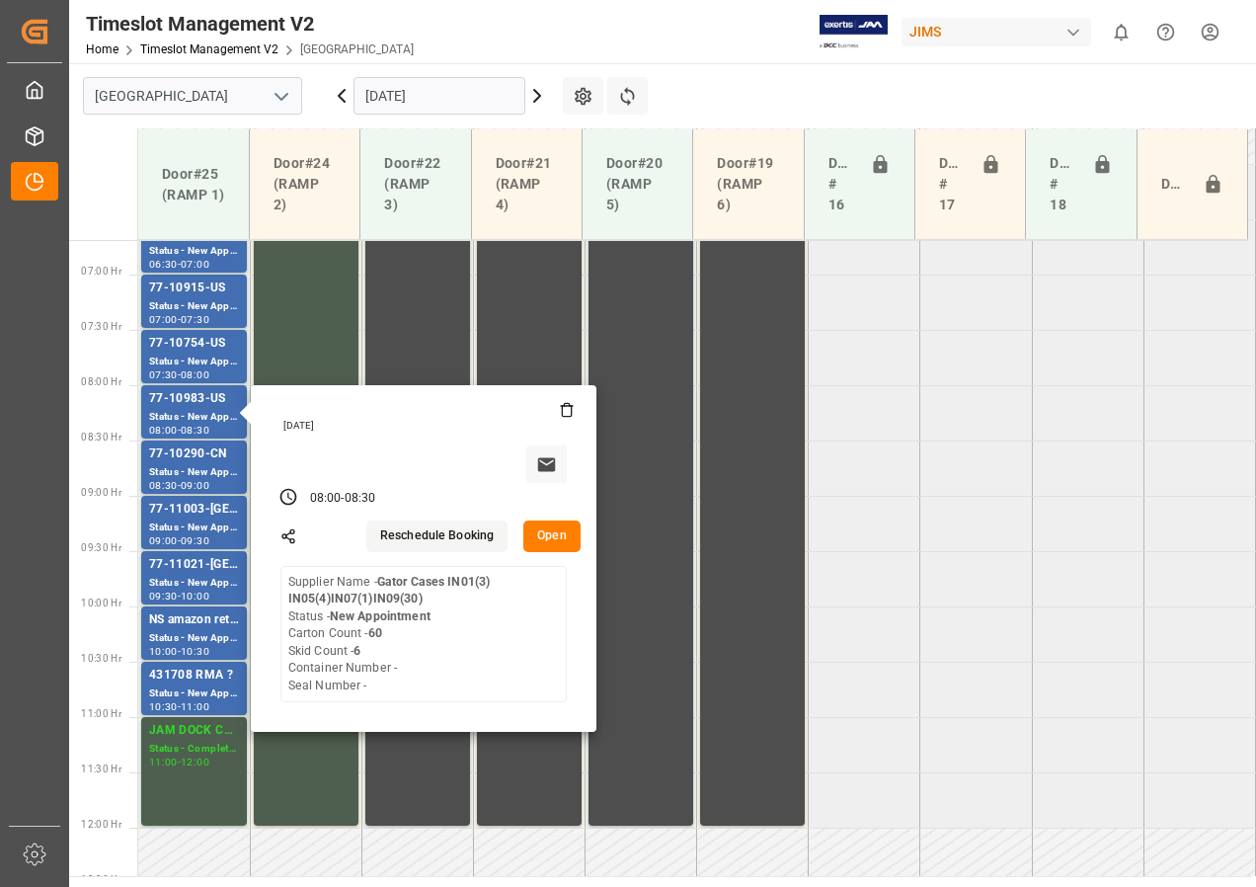
scroll to position [641, 0]
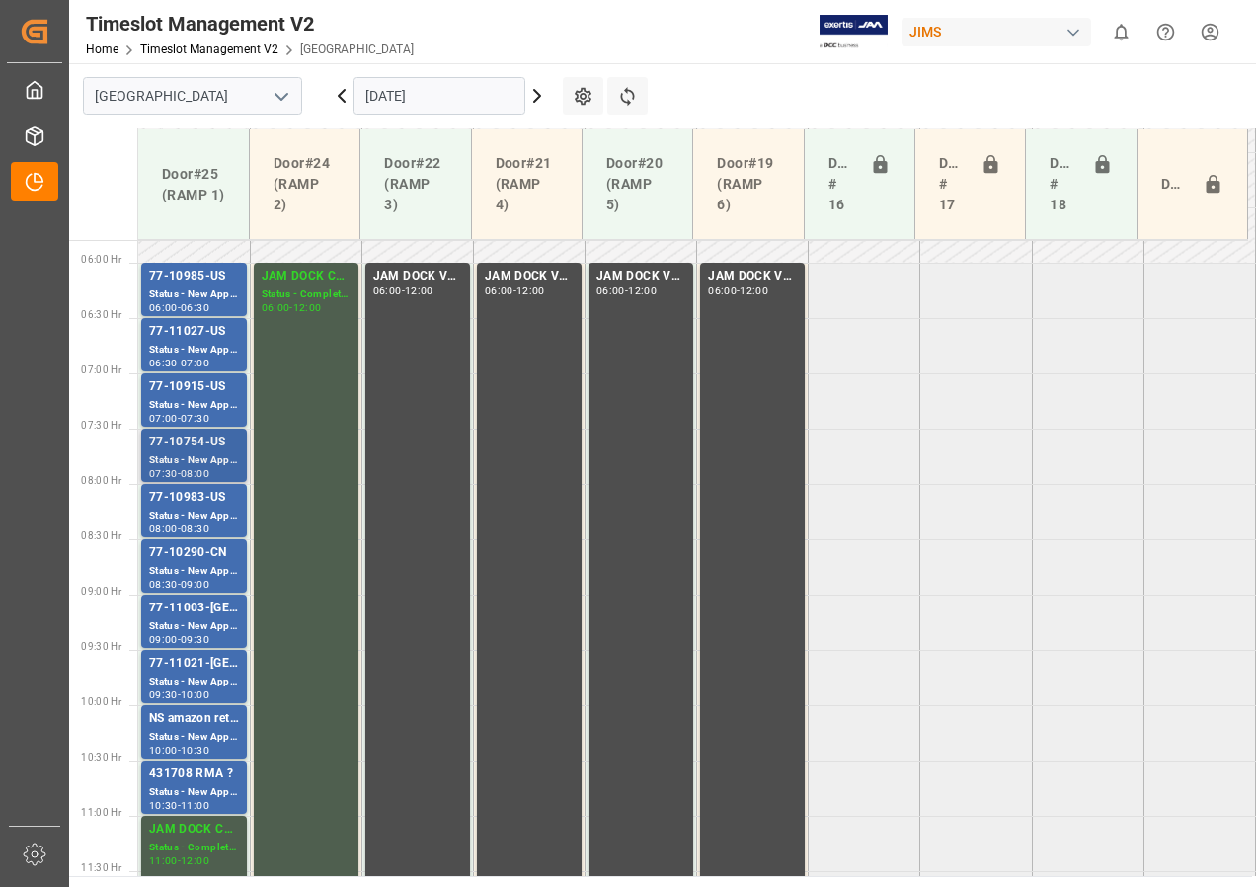
click at [182, 438] on div "77-10754-US" at bounding box center [194, 442] width 90 height 20
click at [193, 401] on div "Status - New Appointment" at bounding box center [194, 405] width 90 height 17
click at [195, 345] on div "Status - New Appointment" at bounding box center [194, 350] width 90 height 17
click at [206, 288] on div "Status - New Appointment" at bounding box center [194, 294] width 90 height 17
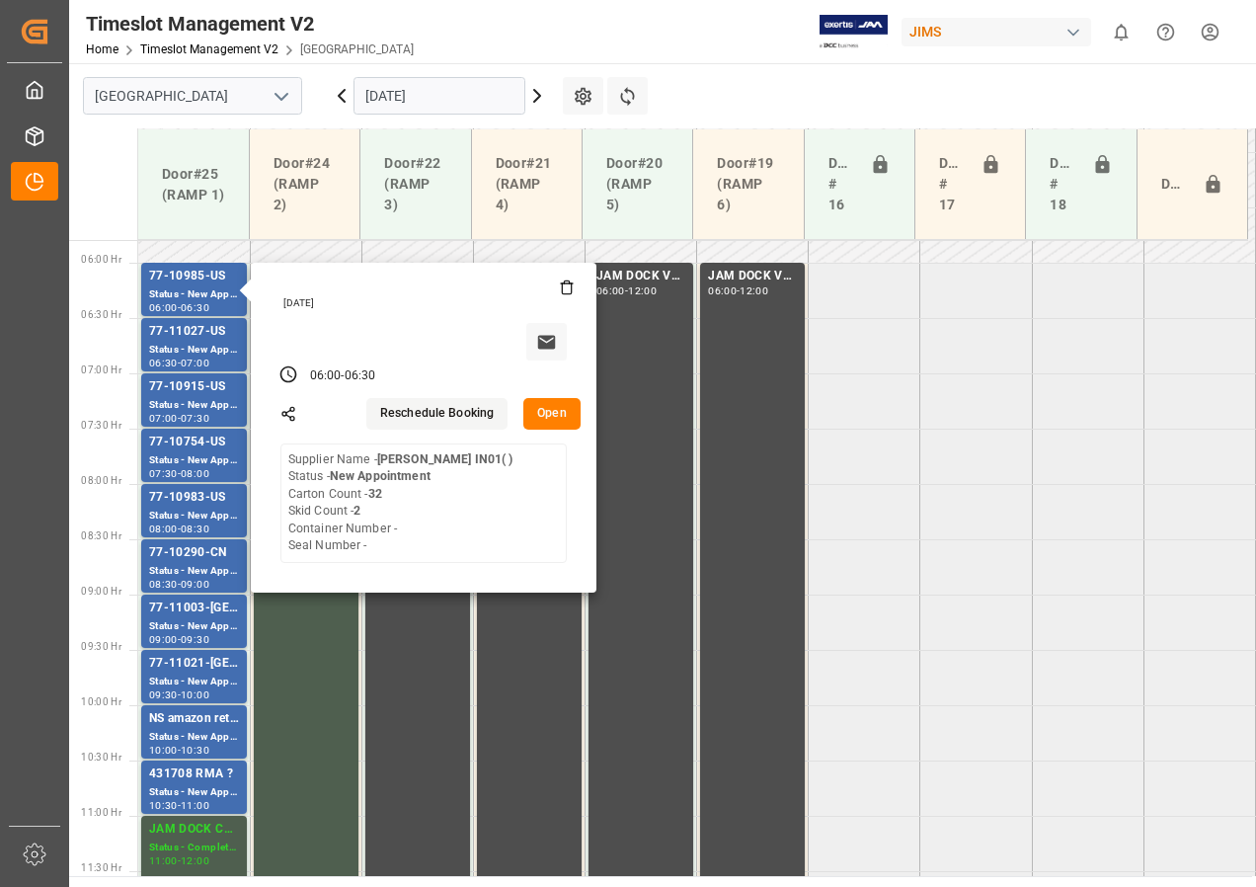
click at [386, 103] on input "[DATE]" at bounding box center [439, 96] width 172 height 38
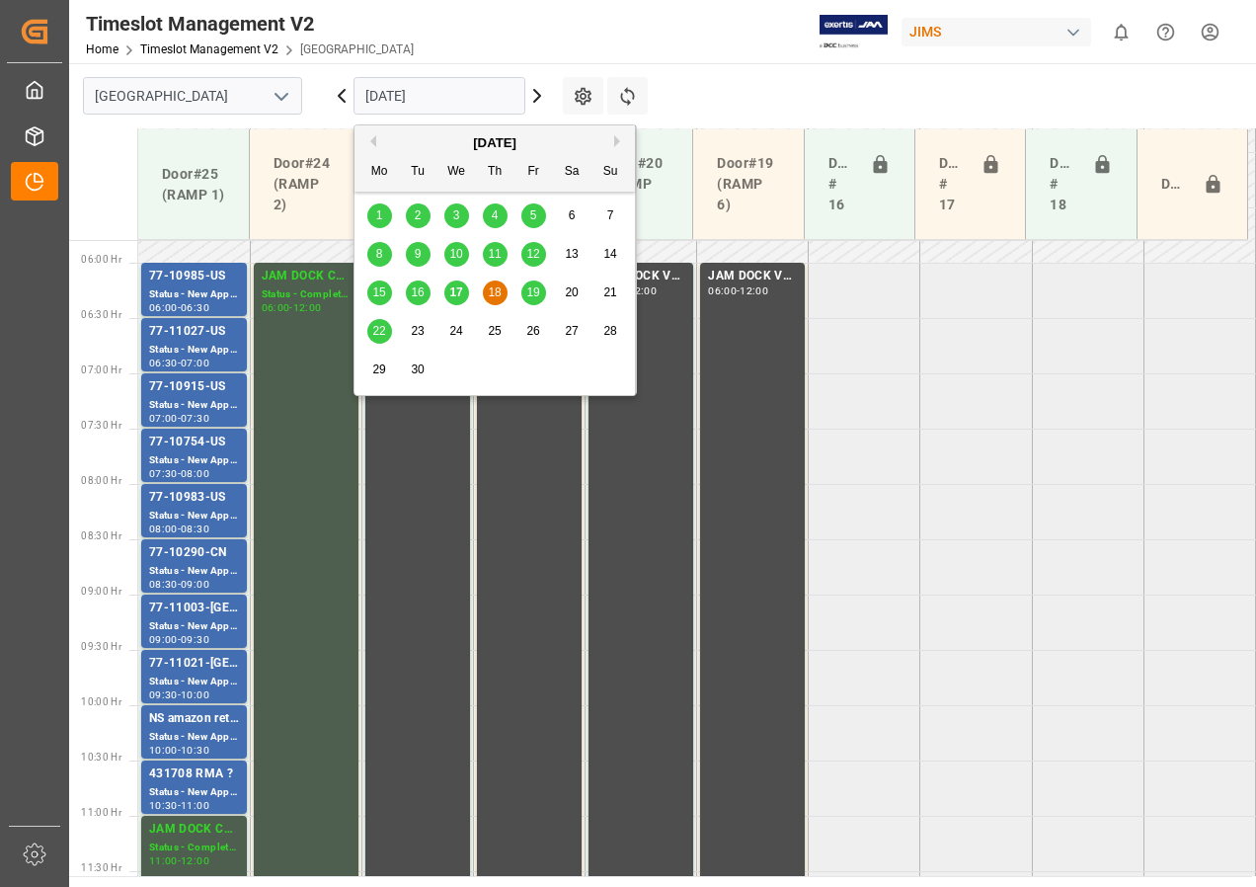
click at [461, 286] on span "17" at bounding box center [455, 292] width 13 height 14
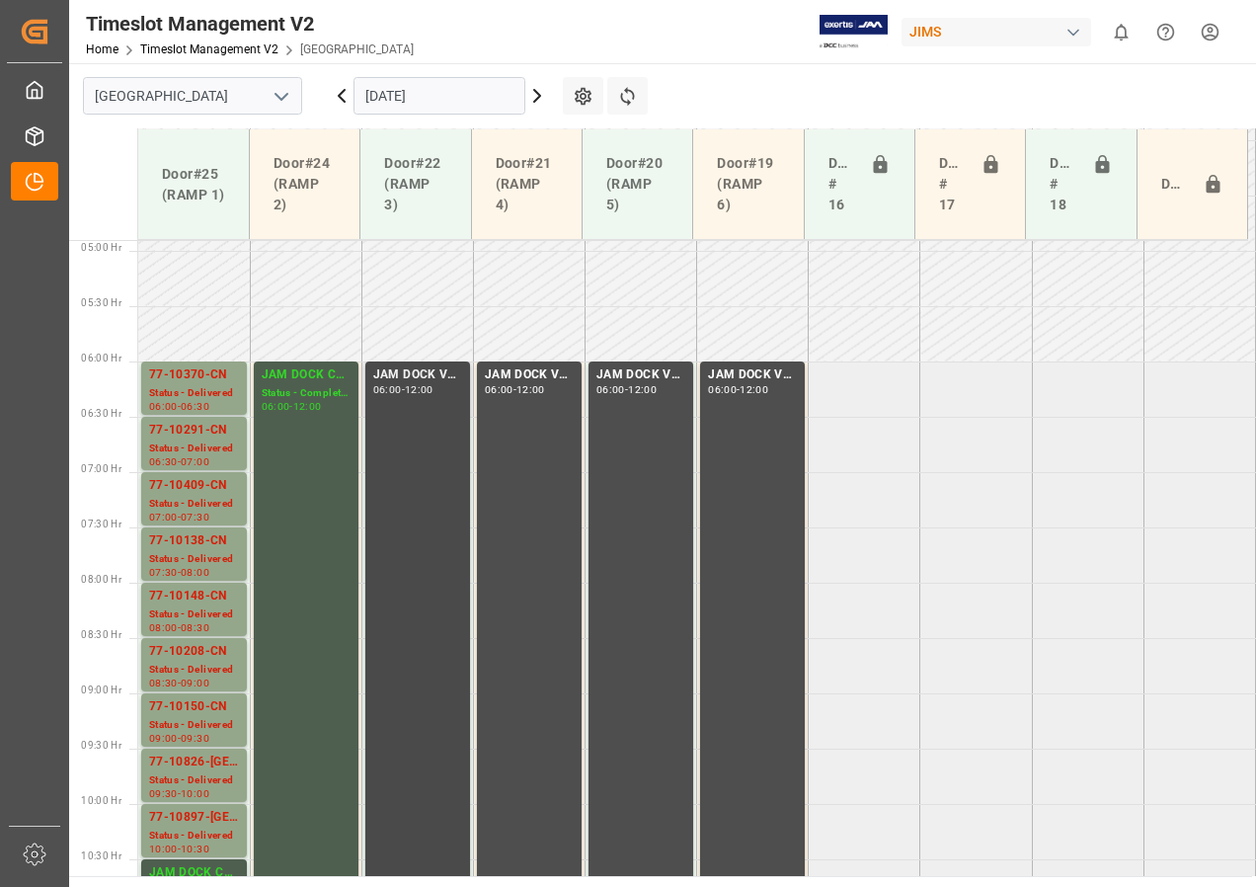
scroll to position [443, 0]
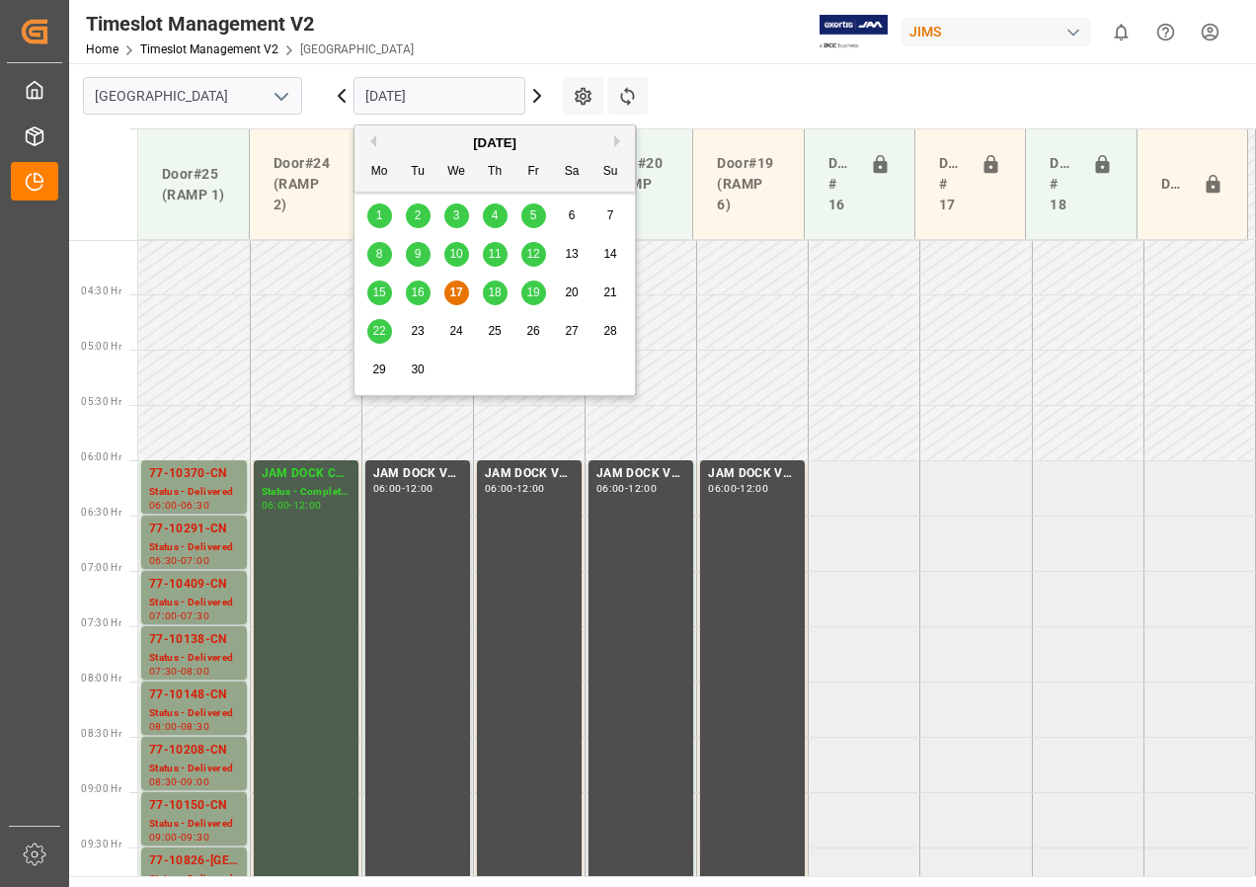
click at [410, 104] on input "[DATE]" at bounding box center [439, 96] width 172 height 38
click at [498, 284] on div "18" at bounding box center [495, 293] width 25 height 24
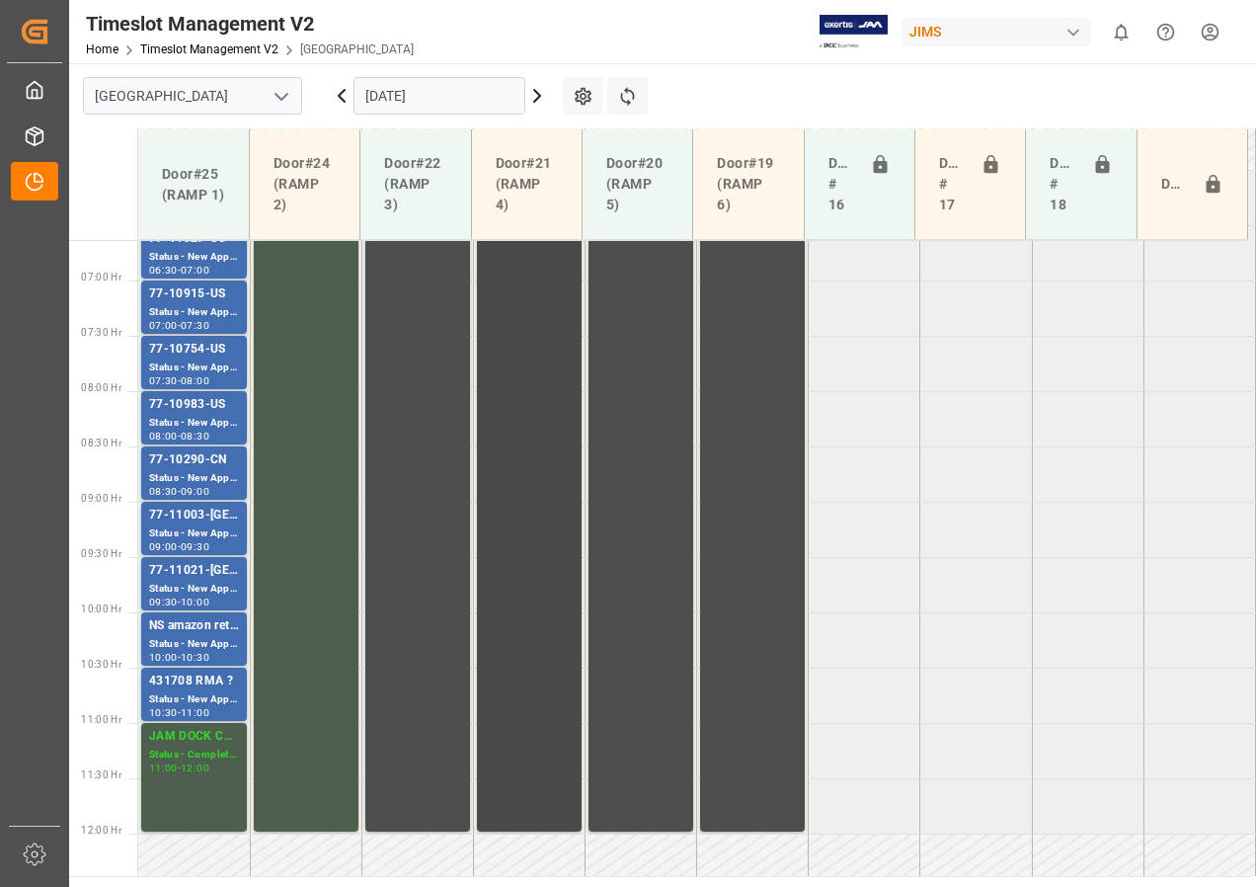
scroll to position [710, 0]
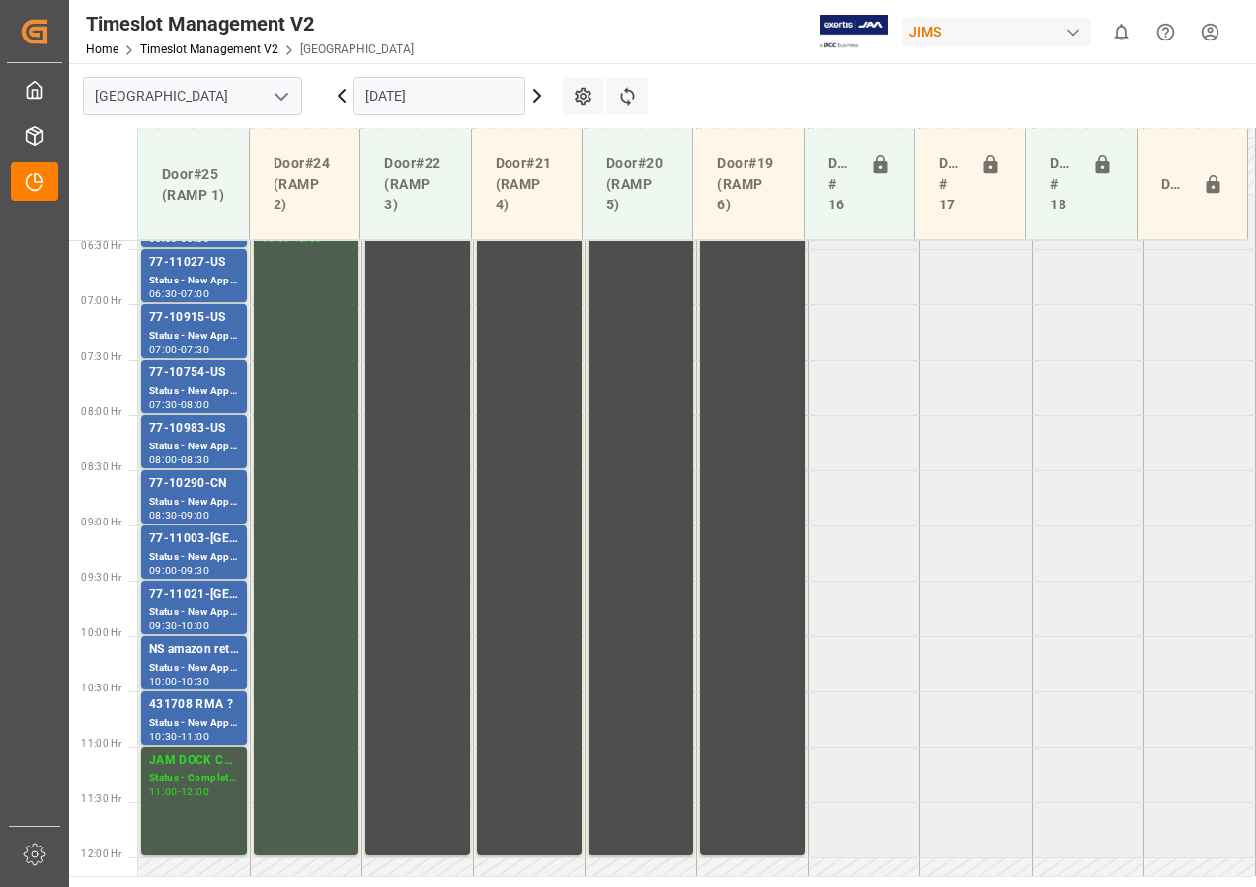
click at [472, 101] on input "[DATE]" at bounding box center [439, 96] width 172 height 38
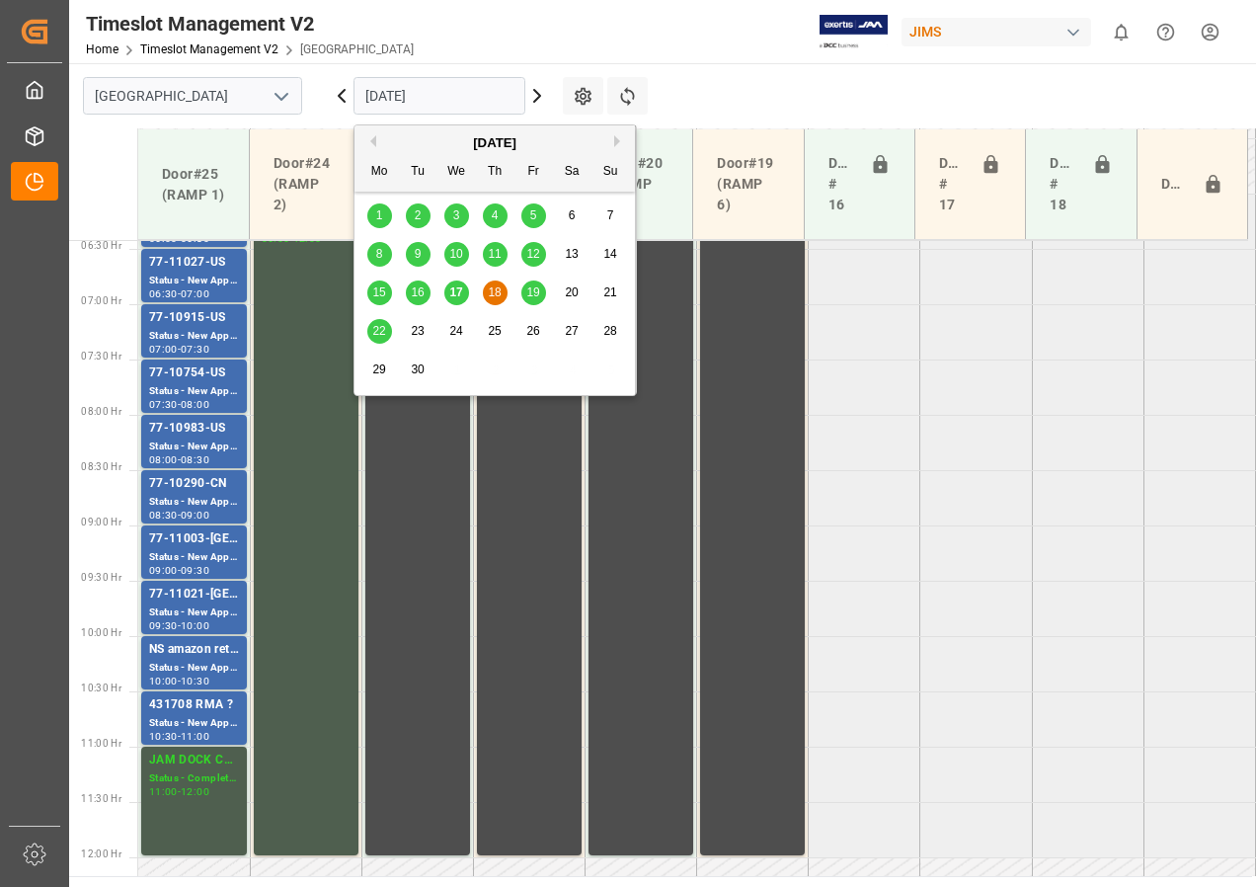
click at [535, 293] on span "19" at bounding box center [532, 292] width 13 height 14
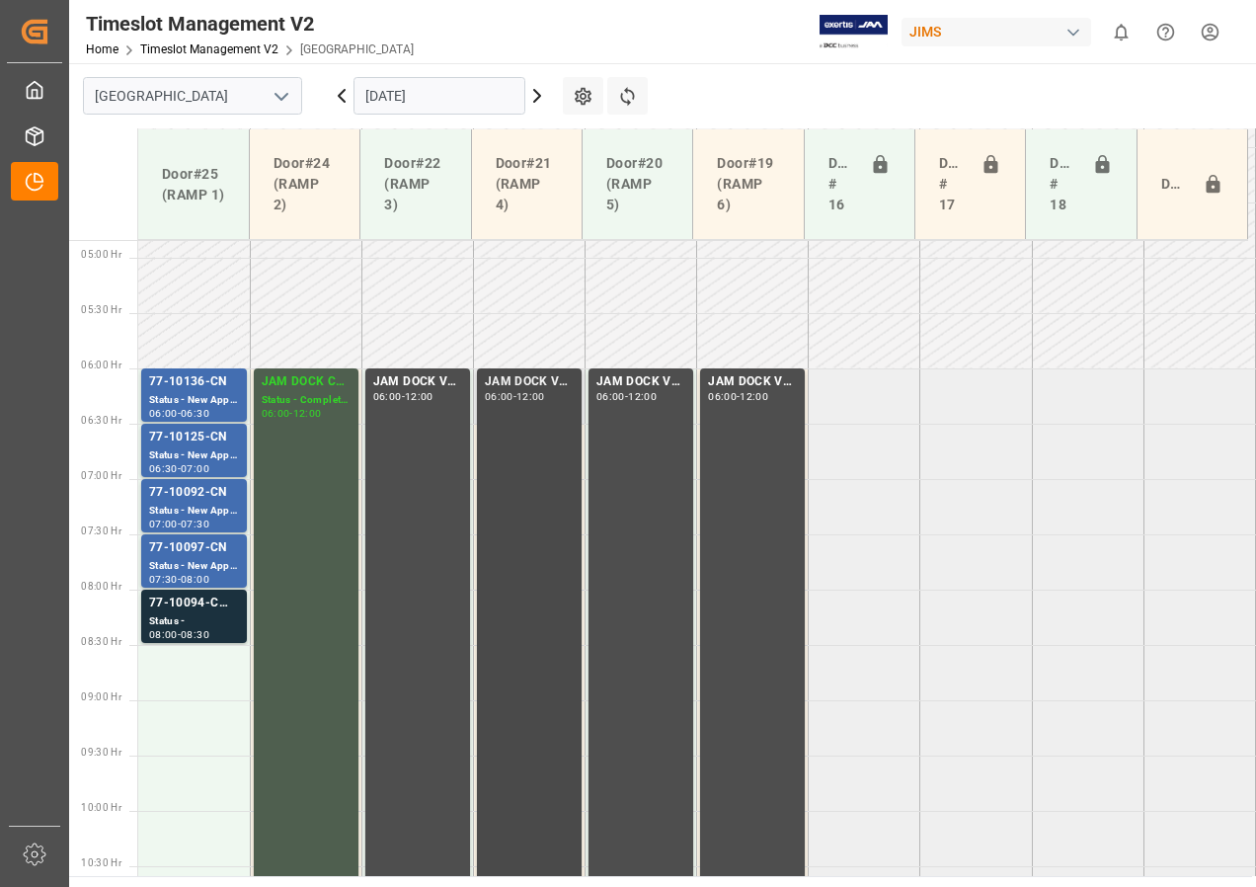
scroll to position [634, 0]
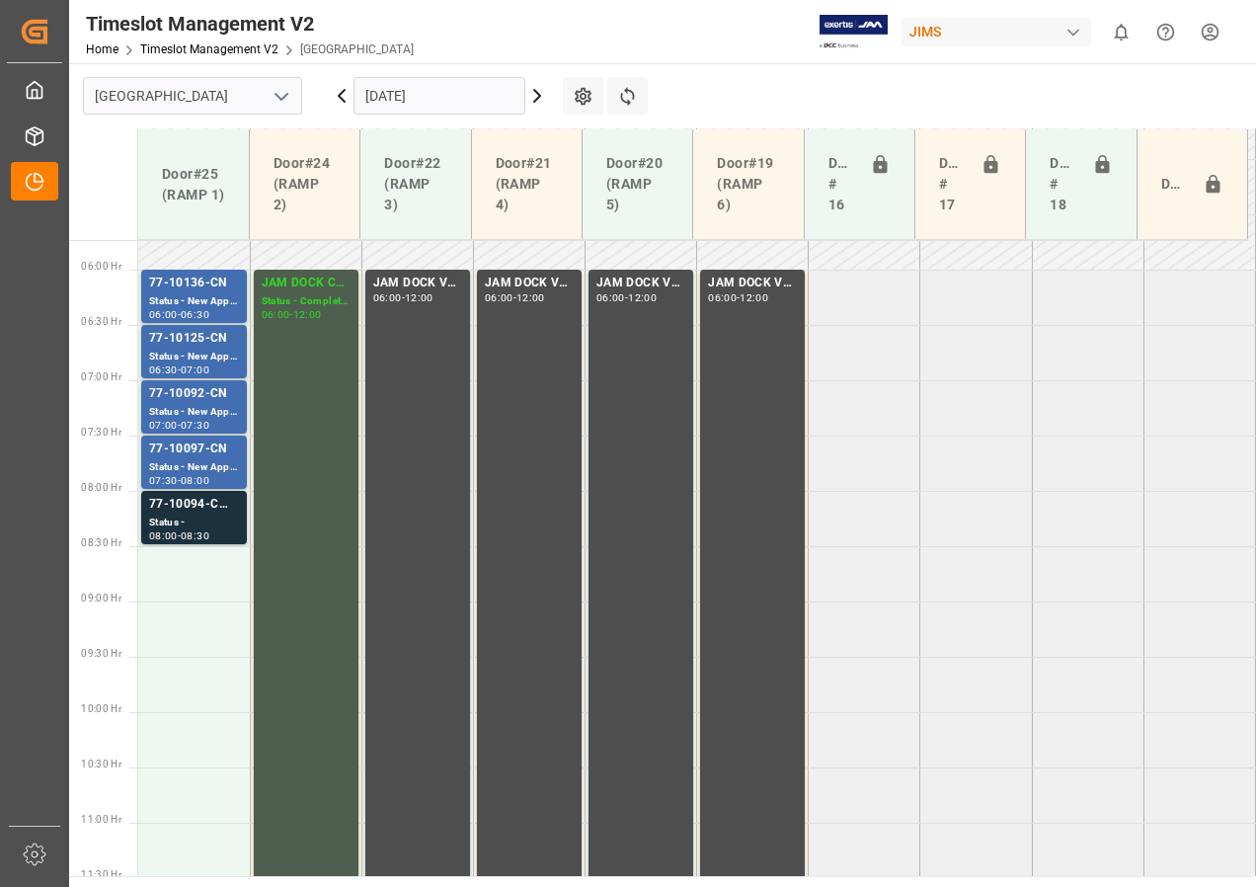
click at [380, 112] on input "[DATE]" at bounding box center [439, 96] width 172 height 38
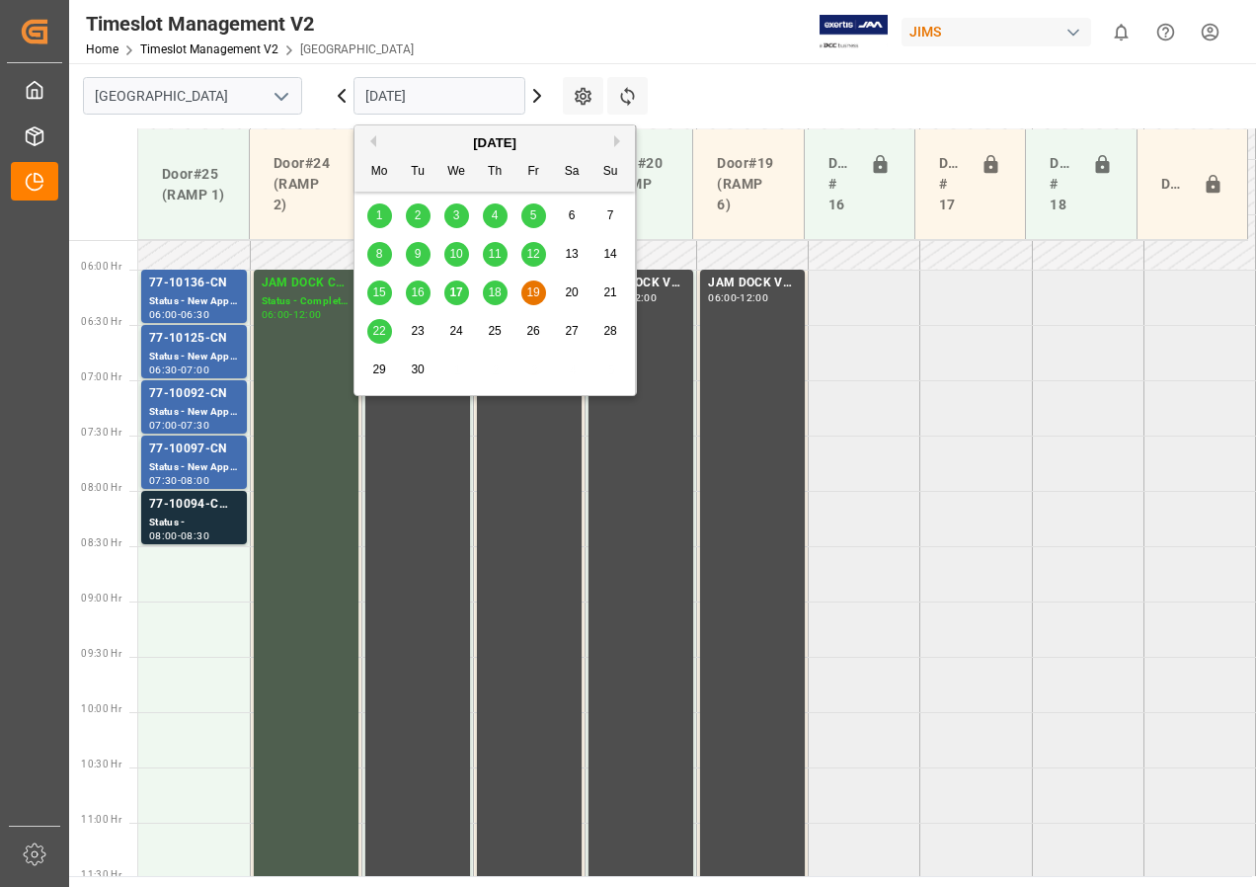
click at [370, 325] on div "22" at bounding box center [379, 332] width 25 height 24
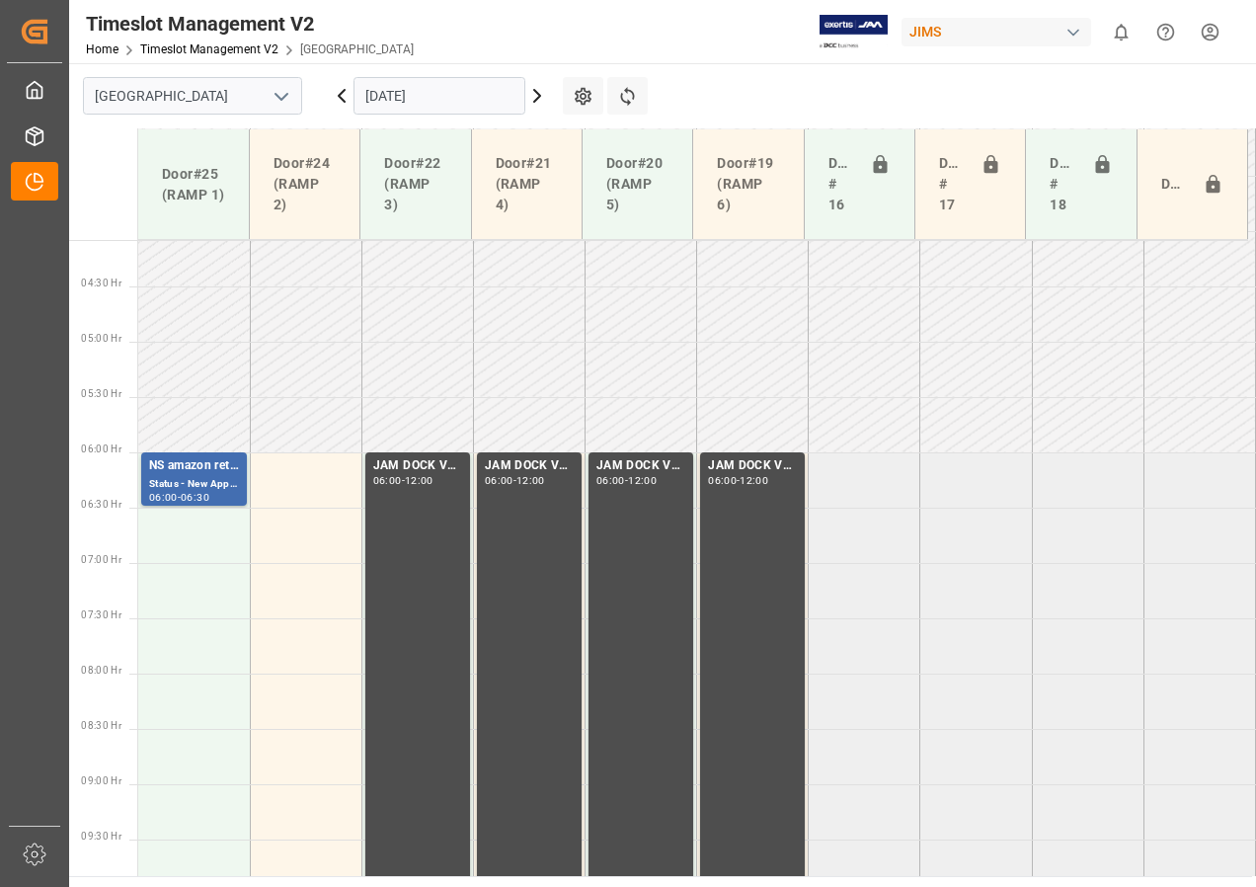
scroll to position [441, 0]
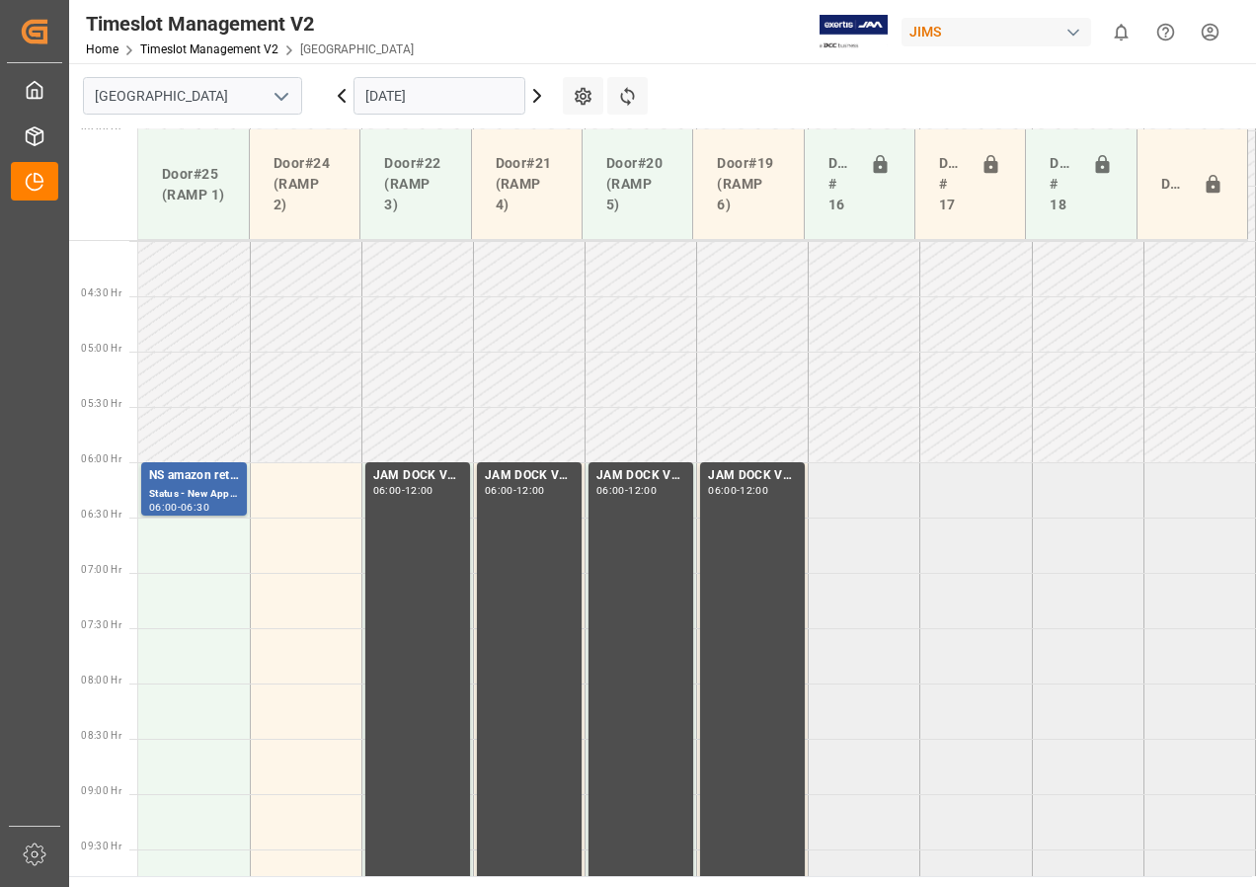
click at [389, 104] on input "[DATE]" at bounding box center [439, 96] width 172 height 38
